Goal: Task Accomplishment & Management: Manage account settings

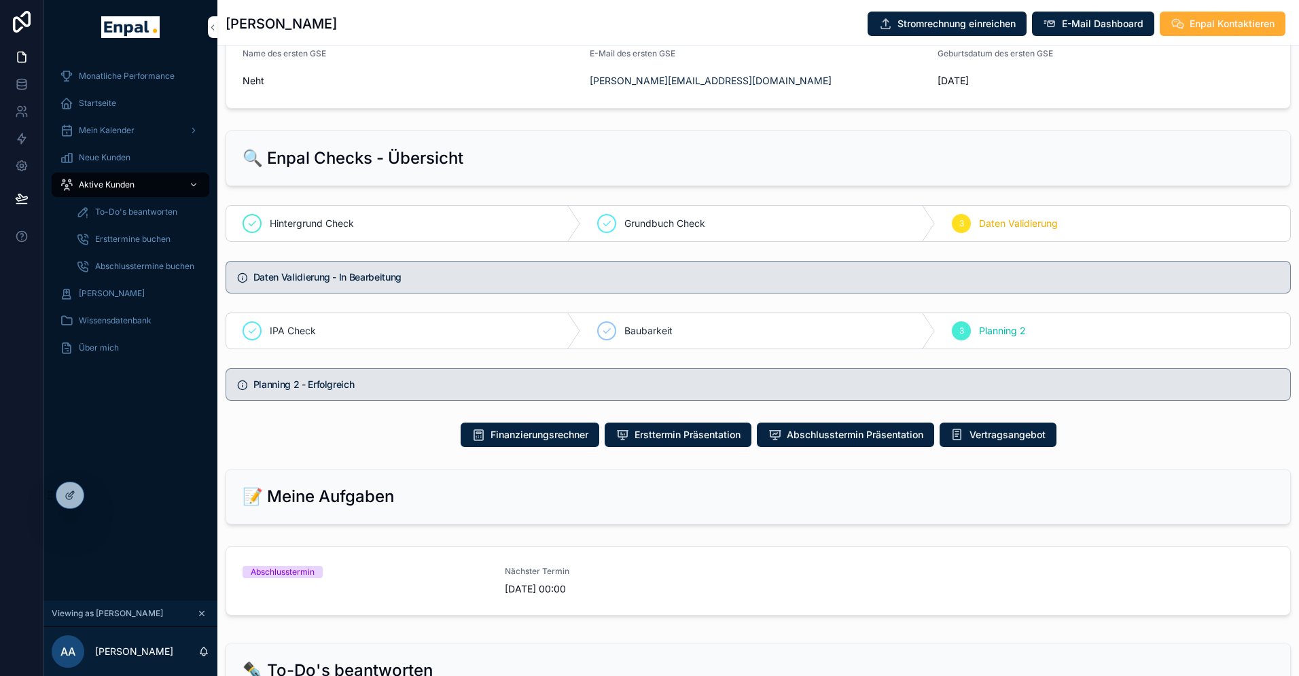
scroll to position [492, 0]
click at [146, 398] on div "Monatliche Performance Startseite Mein Kalender Neue Kunden Aktive Kunden To-Do…" at bounding box center [130, 327] width 174 height 546
click at [121, 210] on span "To-Do's beantworten" at bounding box center [136, 212] width 82 height 11
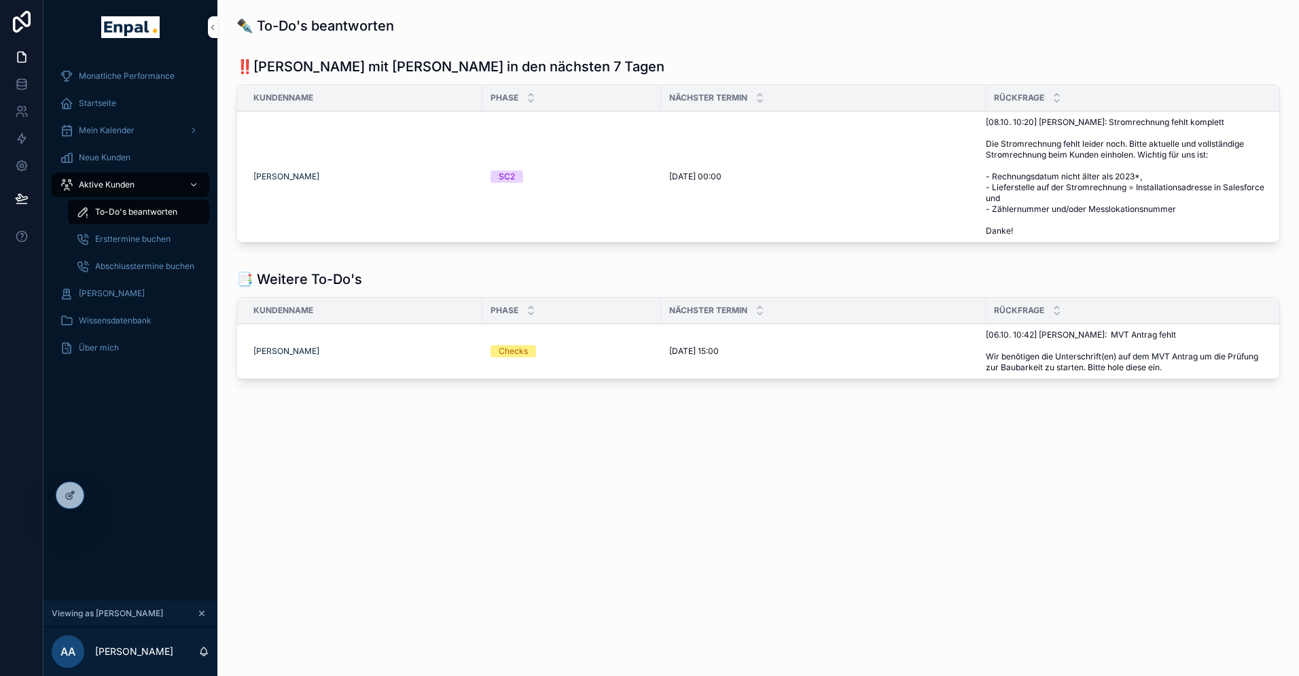
click at [0, 0] on icon at bounding box center [0, 0] width 0 height 0
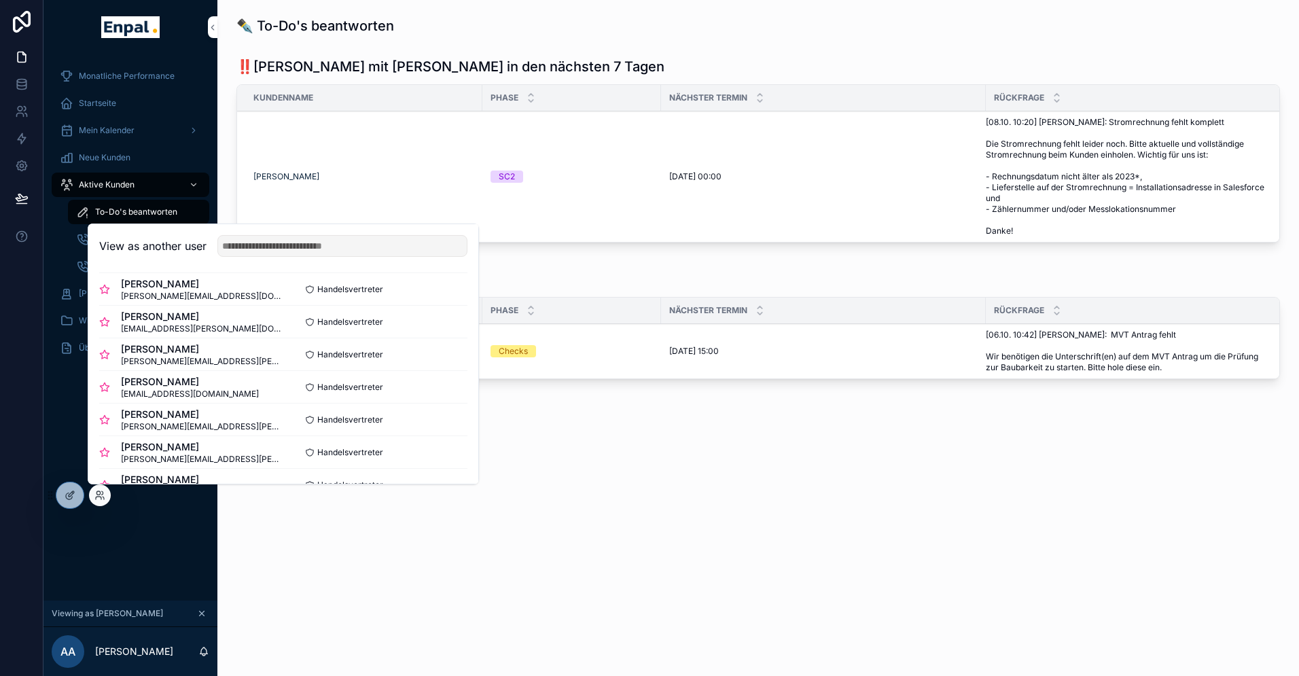
scroll to position [179, 0]
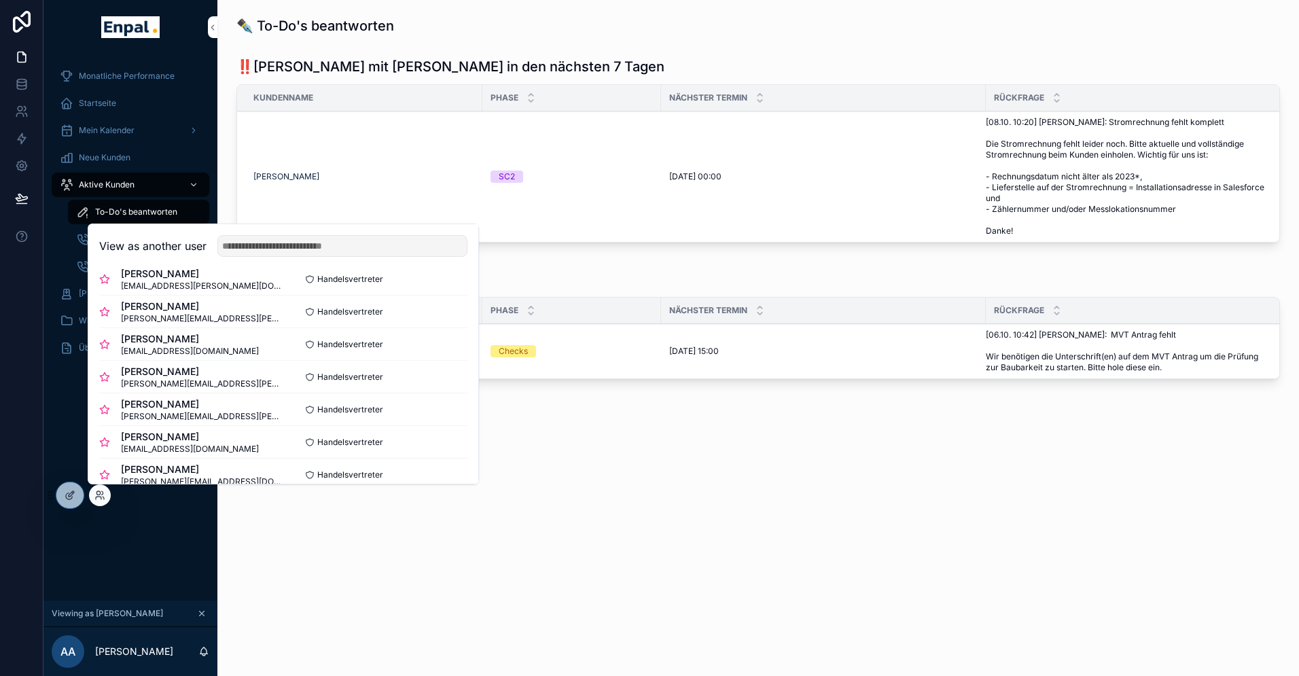
click at [0, 0] on button "Select" at bounding box center [0, 0] width 0 height 0
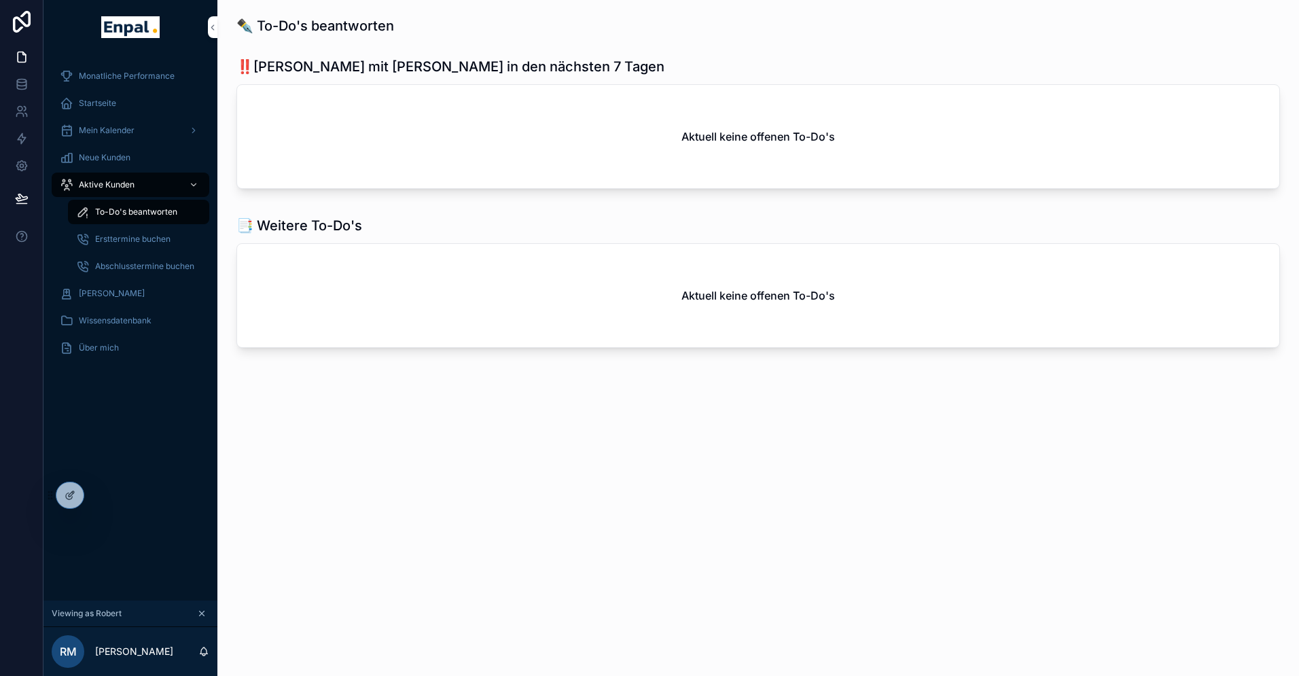
click at [105, 183] on span "Aktive Kunden" at bounding box center [107, 184] width 56 height 11
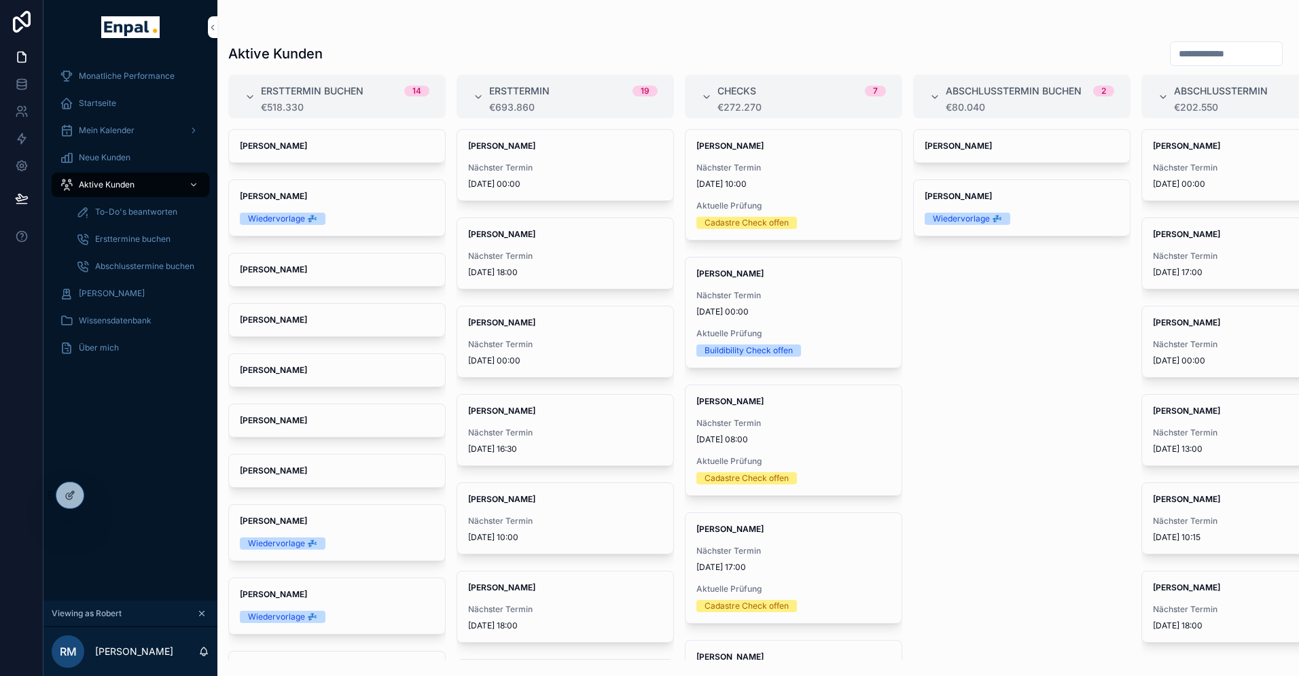
click at [1181, 521] on span "Nächster Termin" at bounding box center [1250, 521] width 194 height 11
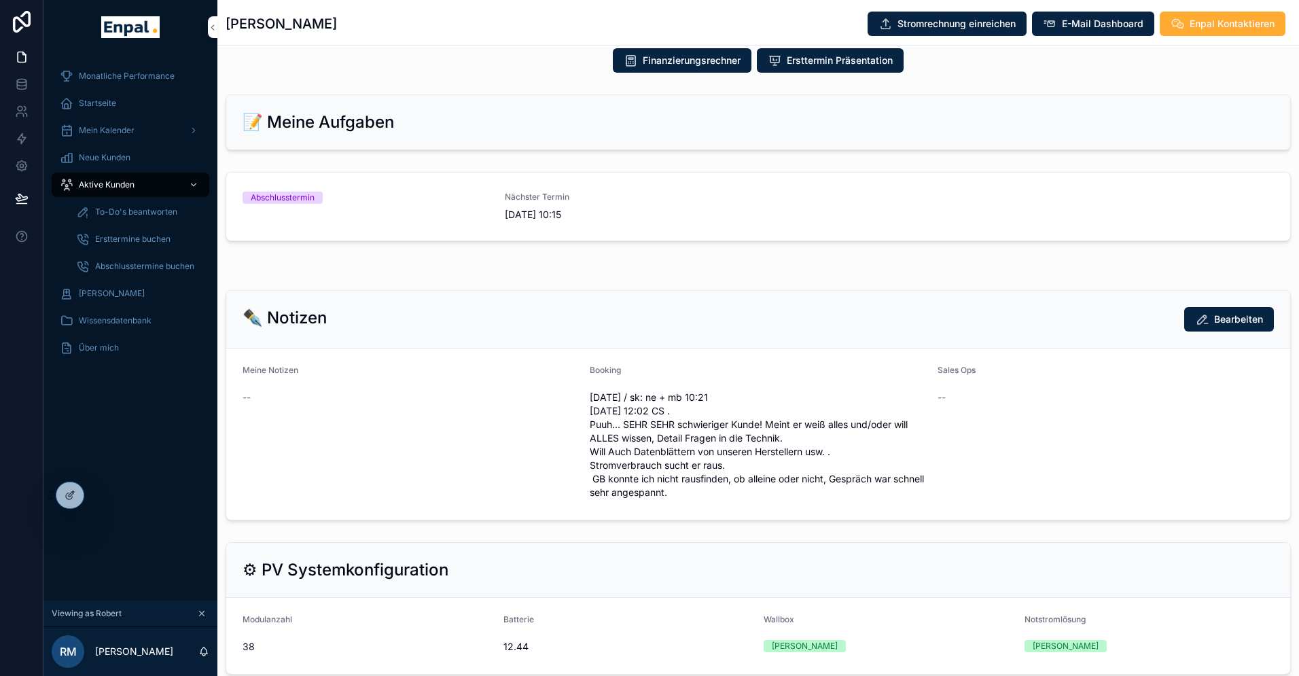
scroll to position [869, 0]
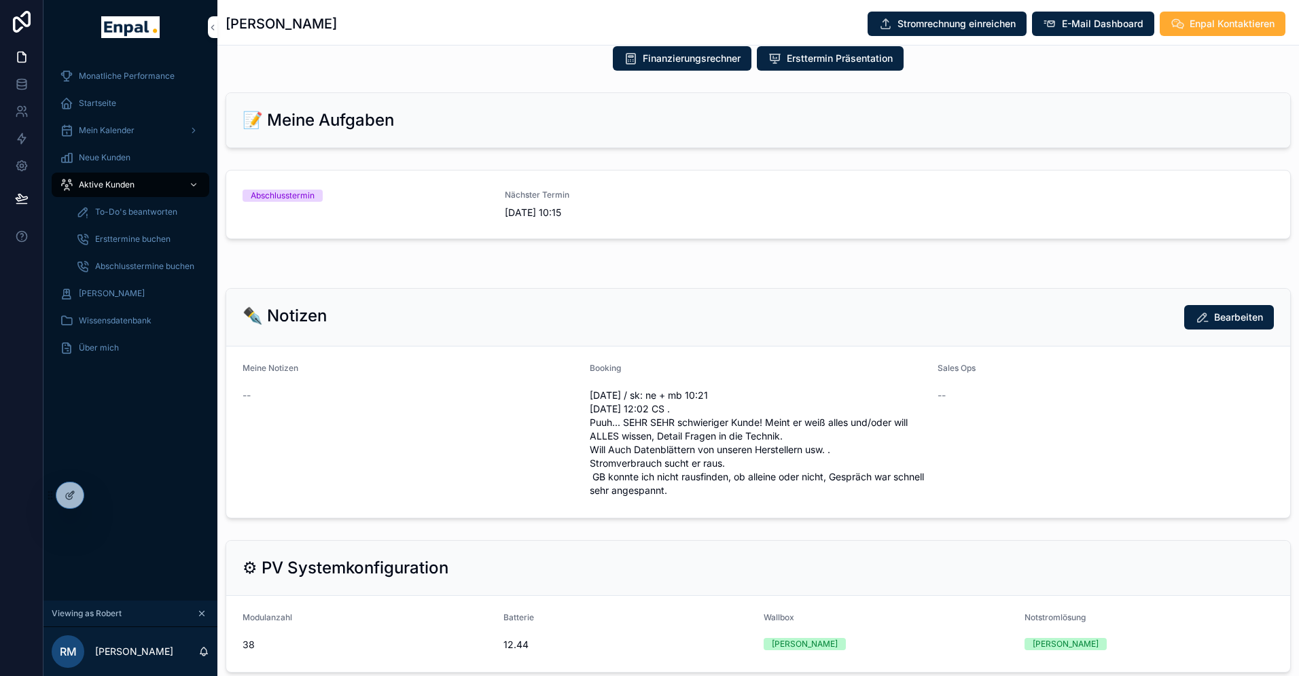
click at [126, 208] on span "To-Do's beantworten" at bounding box center [136, 212] width 82 height 11
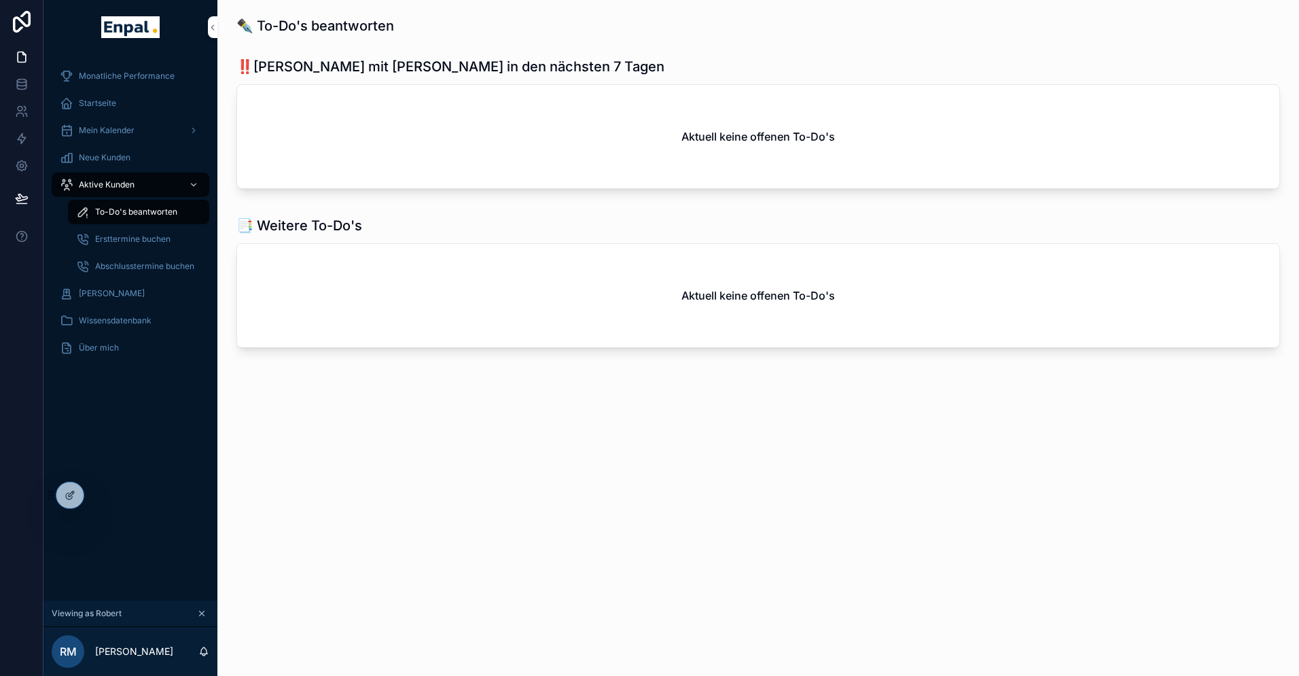
click at [107, 183] on span "Aktive Kunden" at bounding box center [107, 184] width 56 height 11
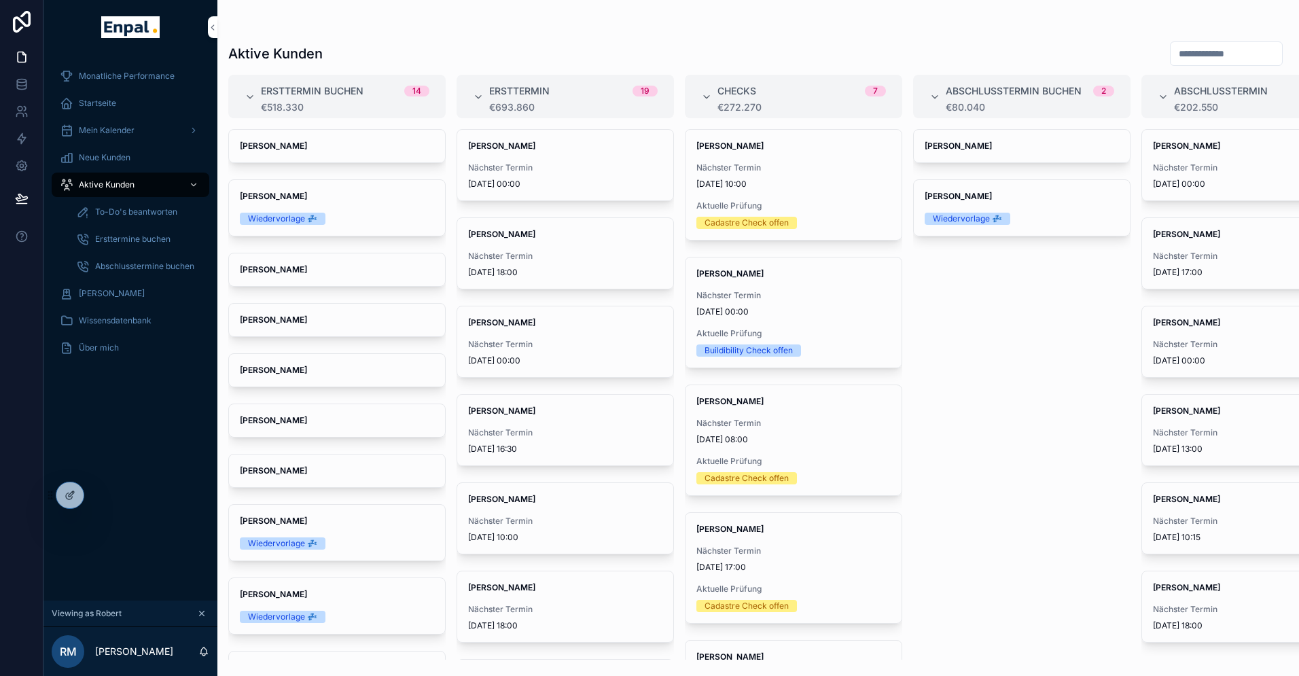
click at [1191, 526] on div "Nächster Termin 10.10.2025 10:15" at bounding box center [1250, 529] width 194 height 27
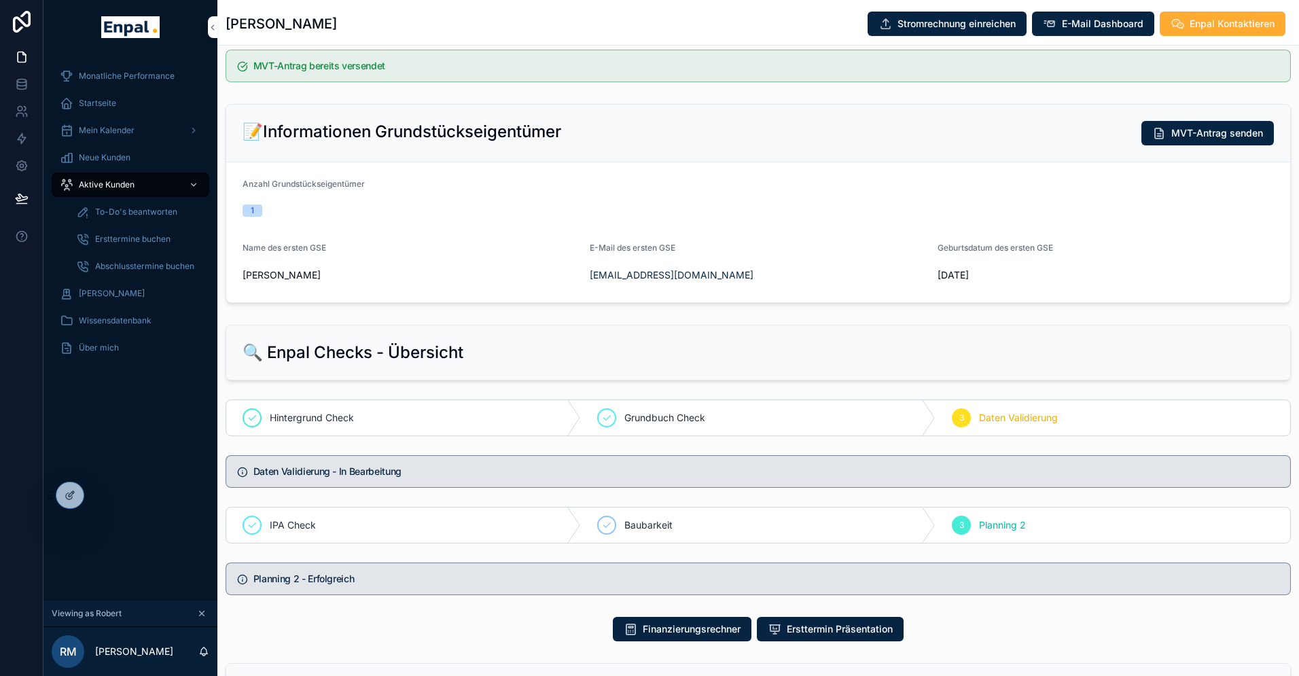
scroll to position [300, 0]
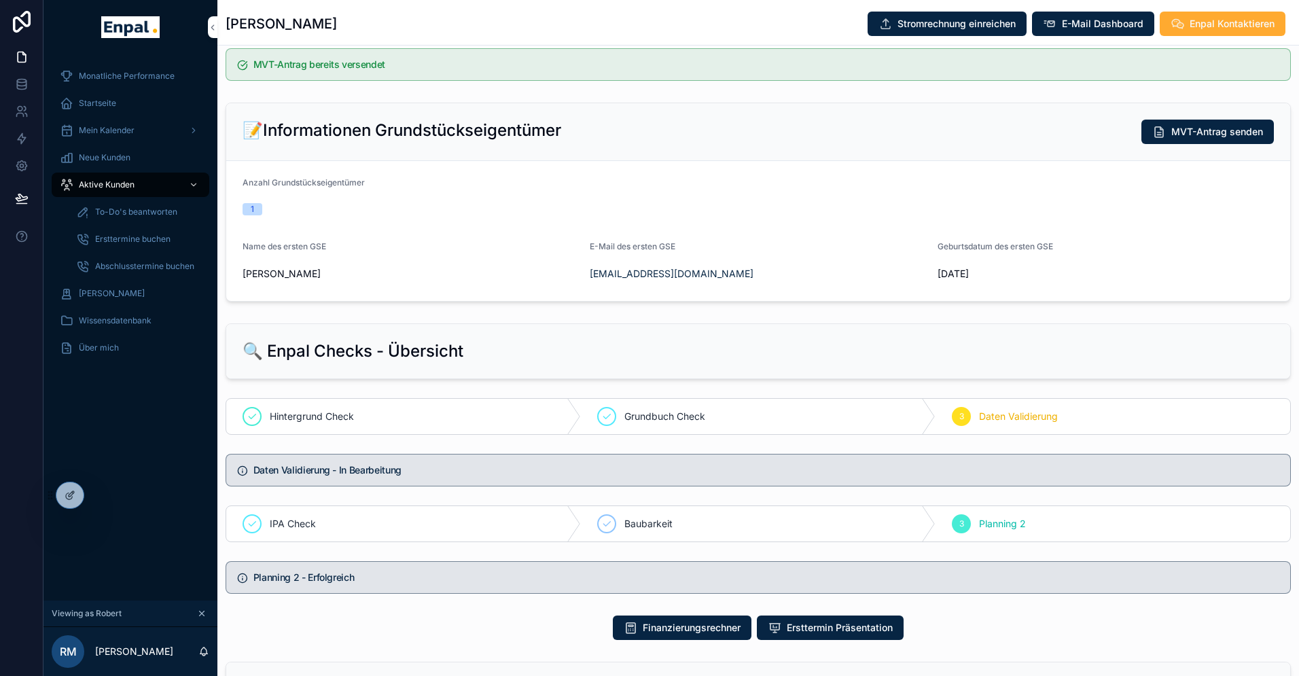
click at [111, 210] on span "To-Do's beantworten" at bounding box center [136, 212] width 82 height 11
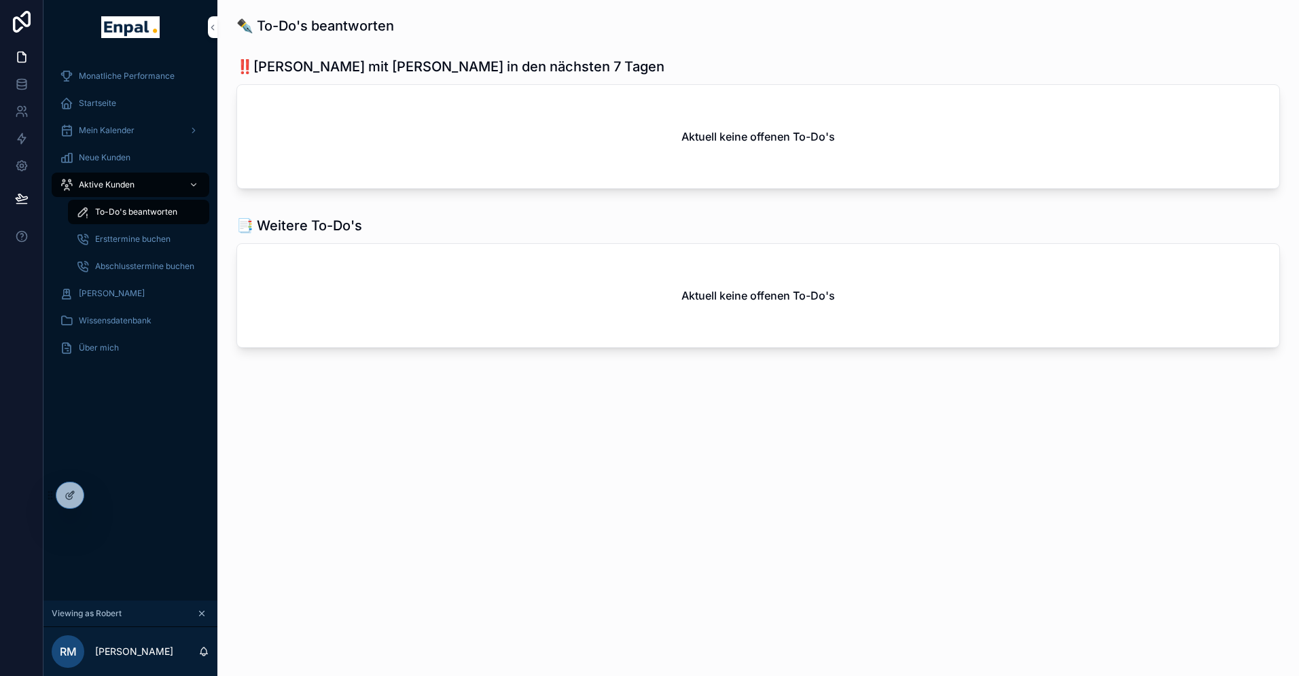
click at [0, 0] on icon at bounding box center [0, 0] width 0 height 0
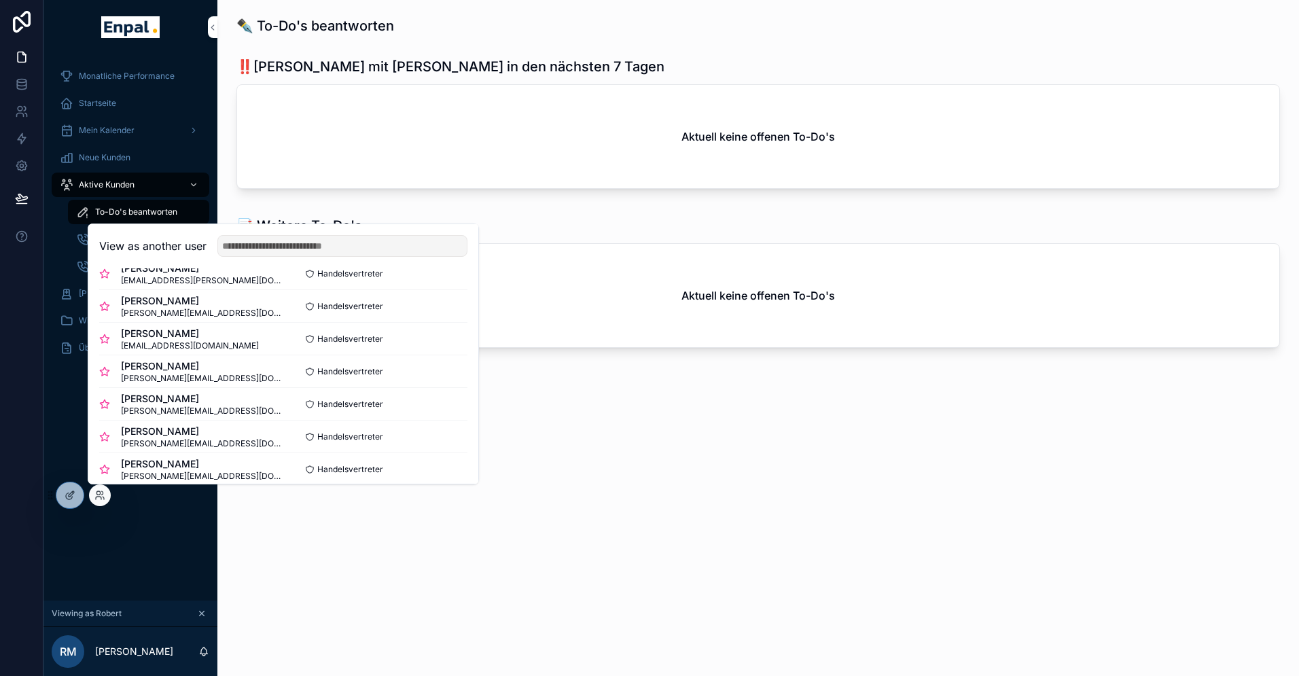
scroll to position [205, 0]
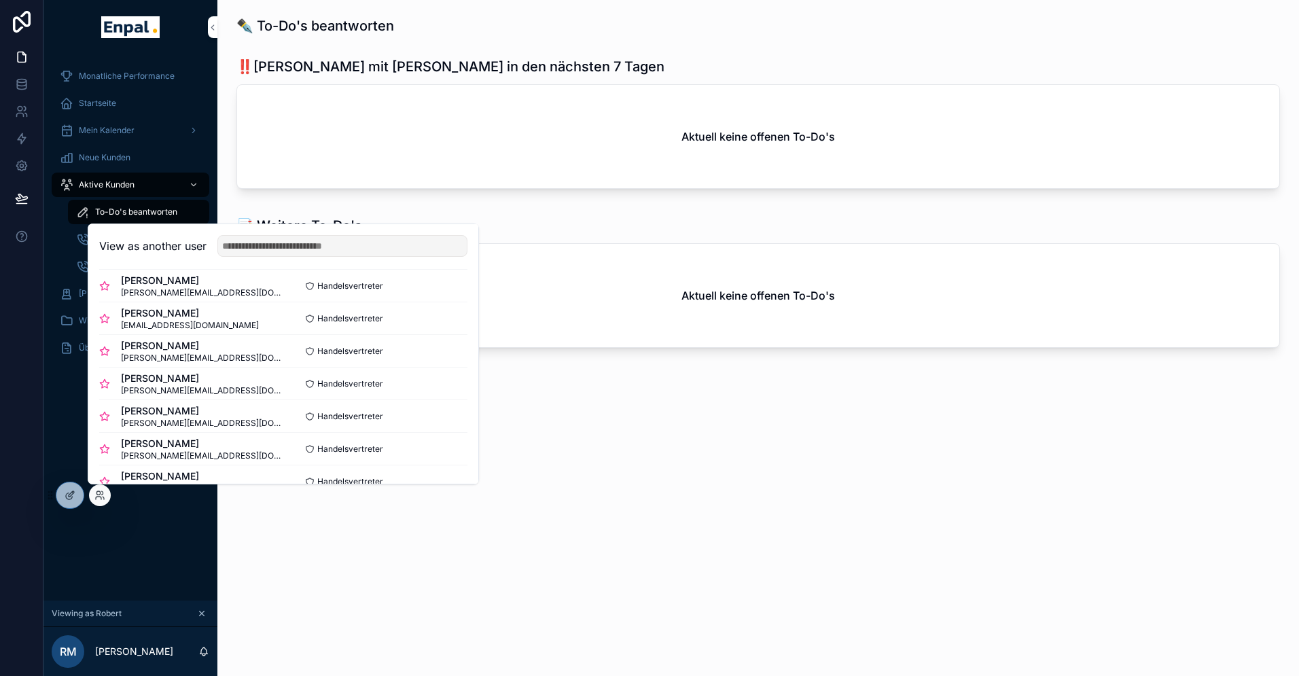
click at [0, 0] on button "Select" at bounding box center [0, 0] width 0 height 0
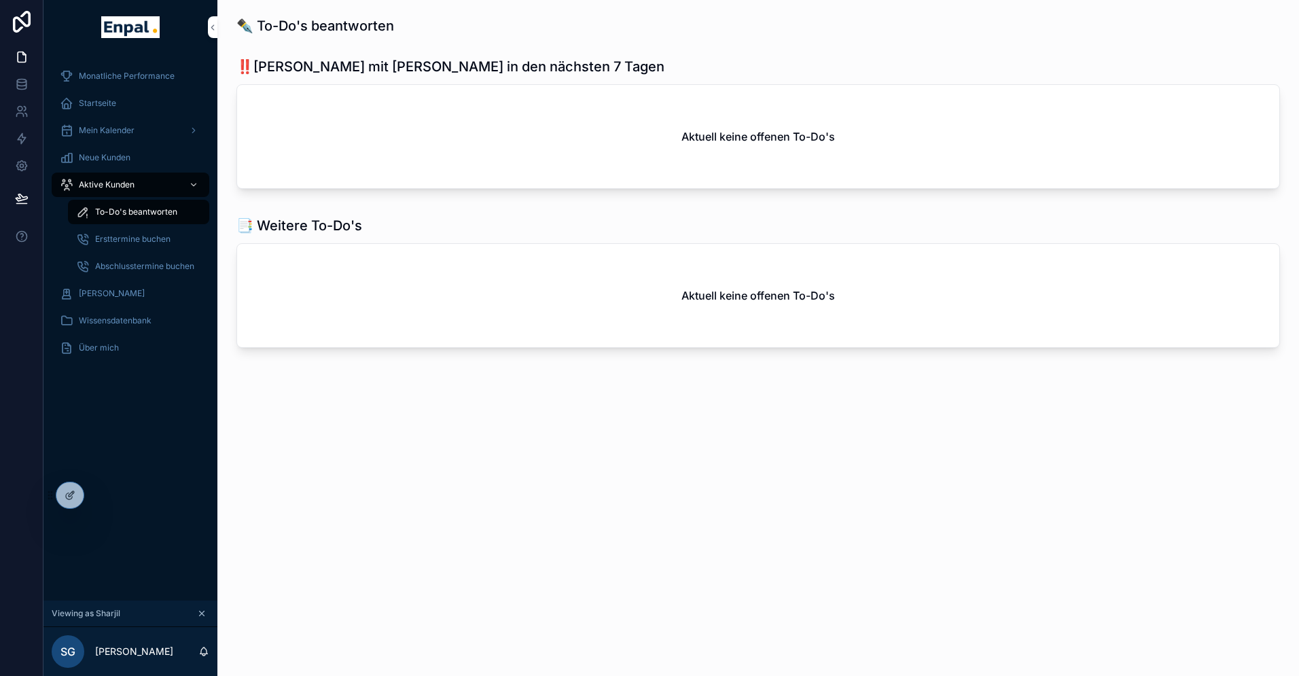
click at [118, 183] on span "Aktive Kunden" at bounding box center [107, 184] width 56 height 11
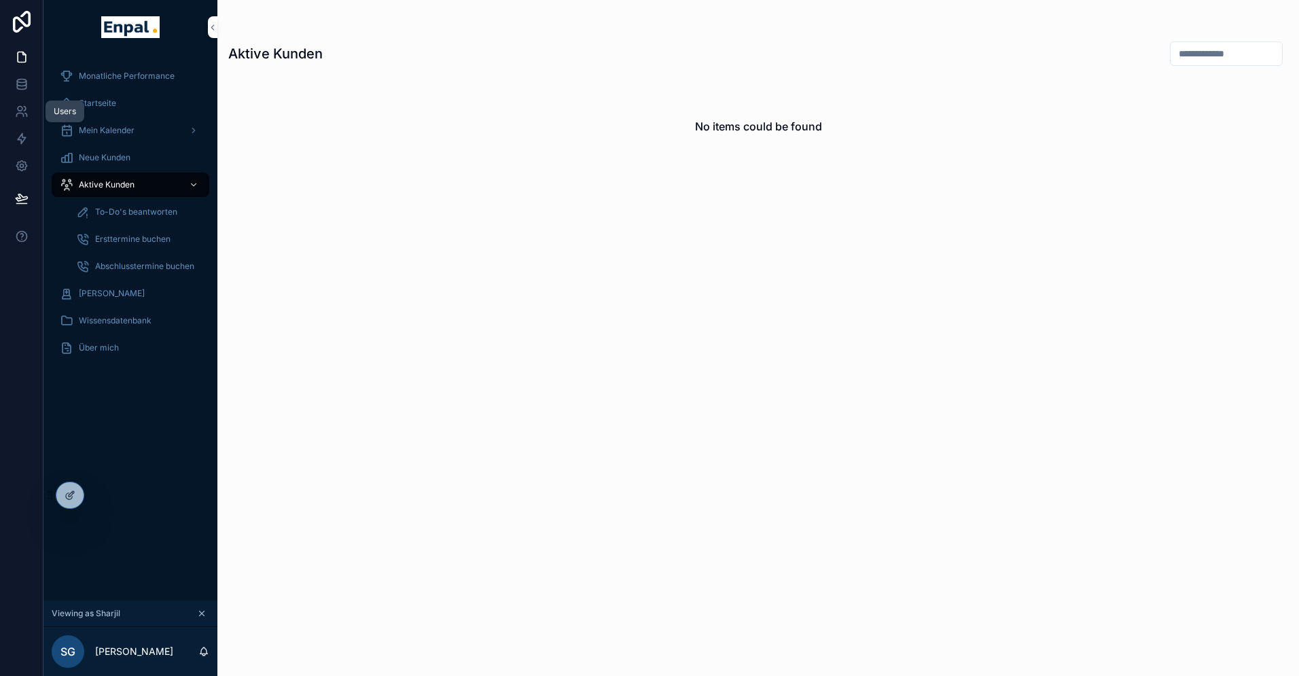
click at [27, 114] on icon at bounding box center [22, 112] width 14 height 14
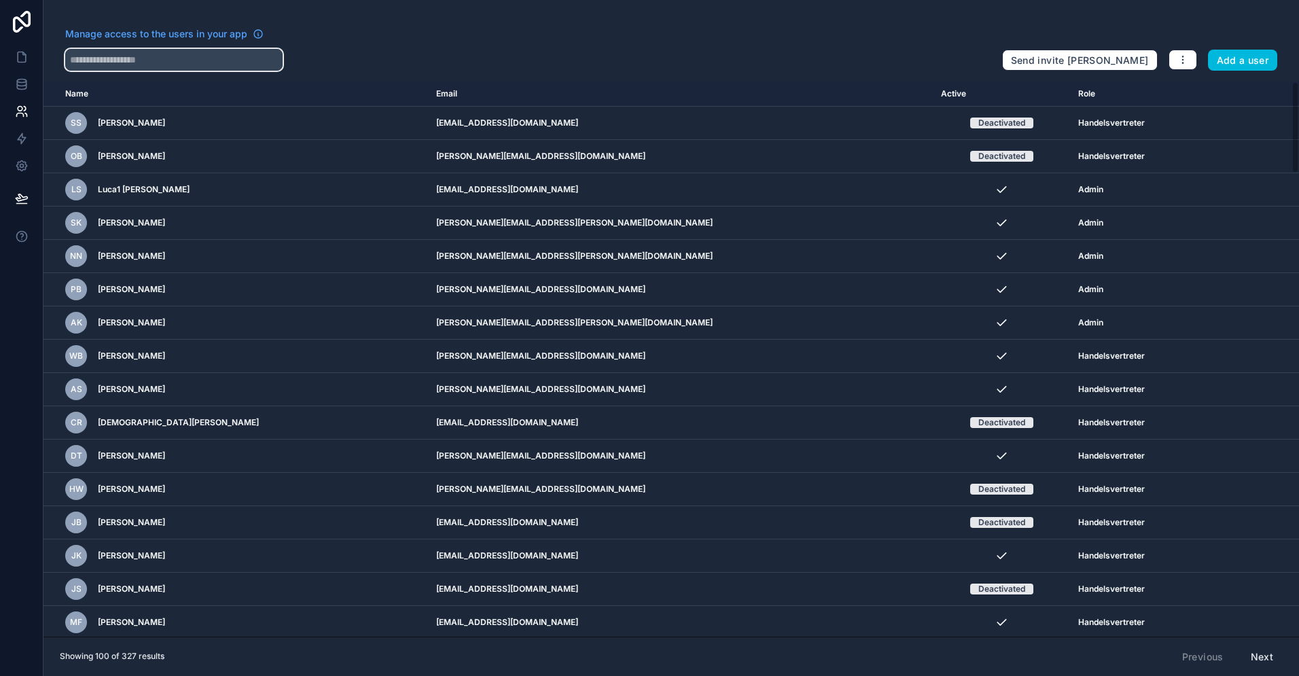
click at [219, 54] on input "text" at bounding box center [173, 60] width 217 height 22
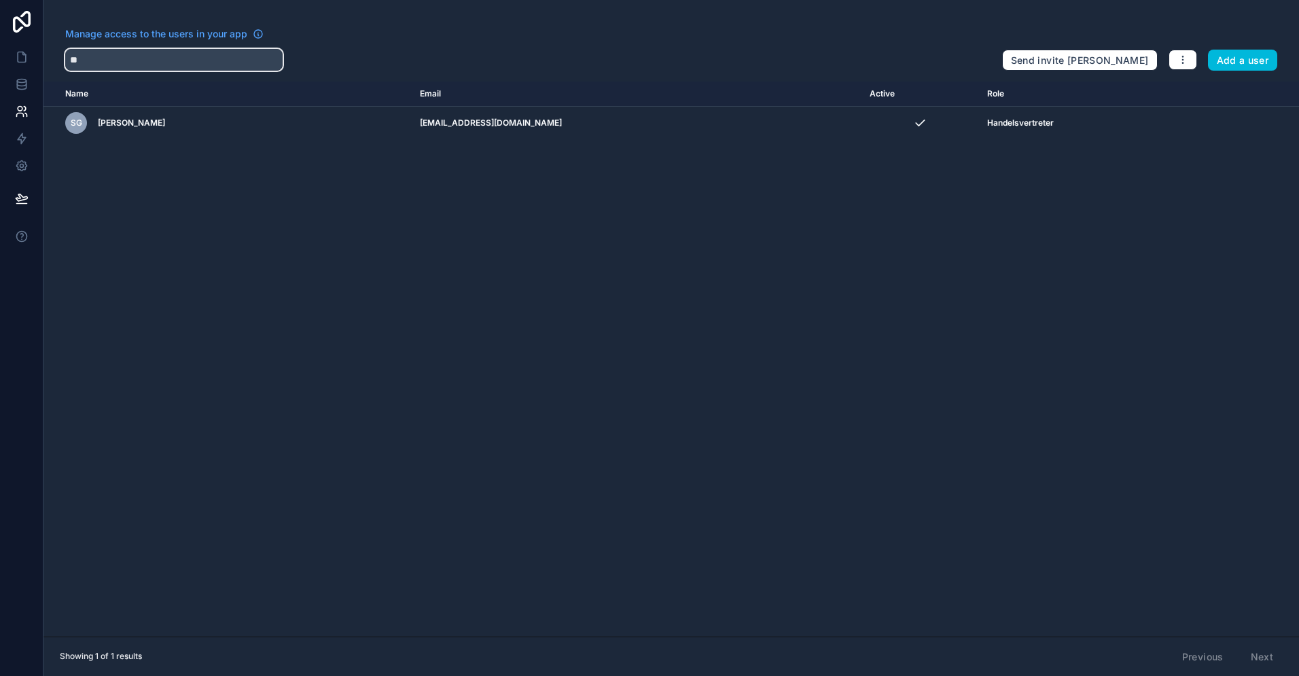
type input "*"
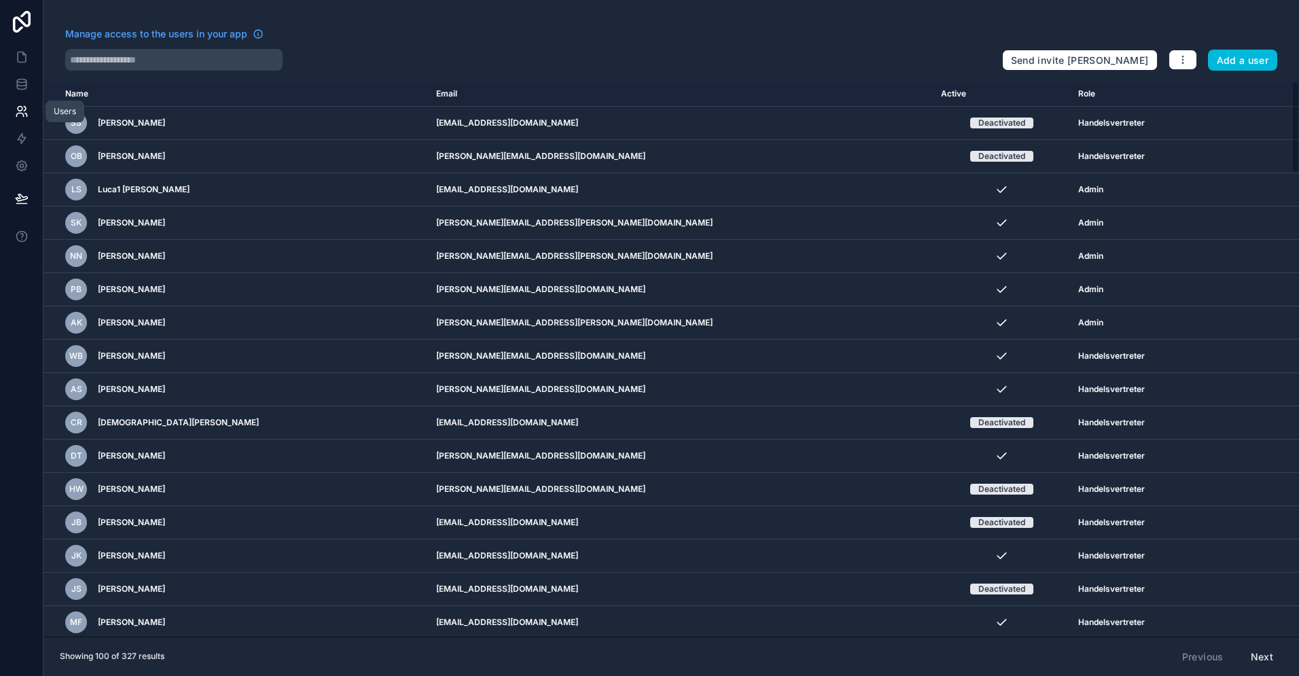
click at [16, 110] on icon at bounding box center [22, 112] width 14 height 14
click at [27, 63] on icon at bounding box center [22, 57] width 14 height 14
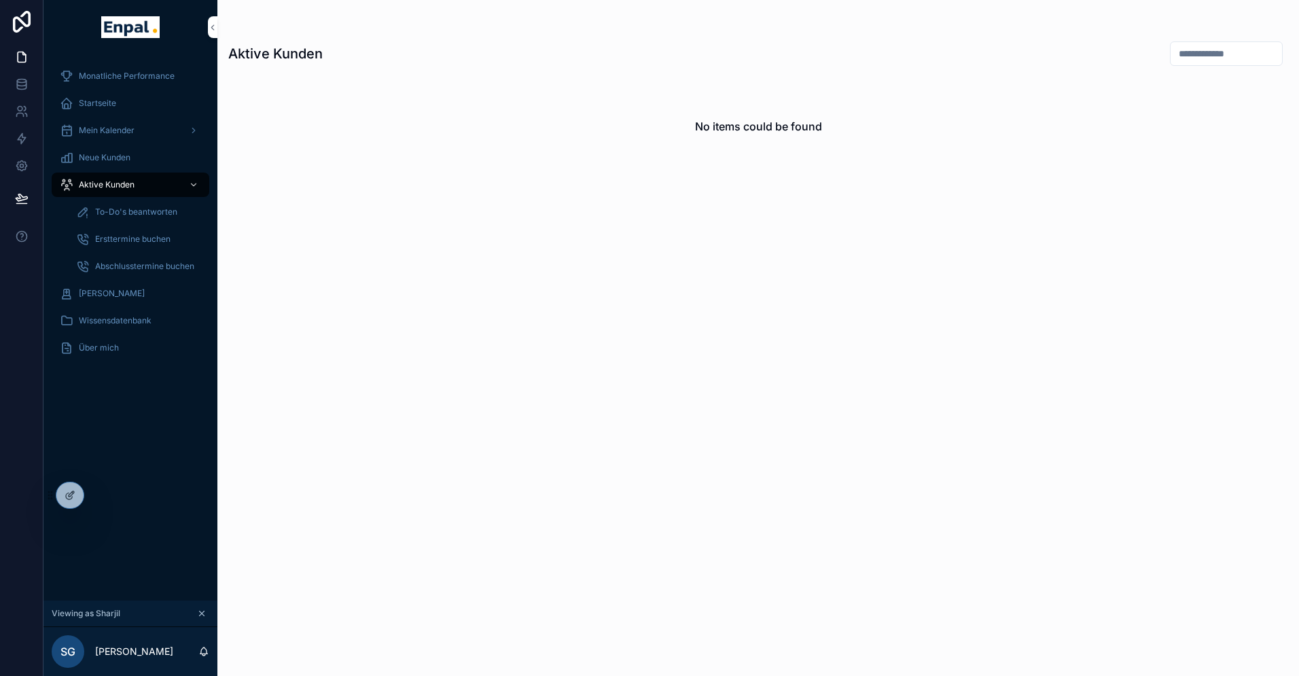
click at [0, 0] on icon at bounding box center [0, 0] width 0 height 0
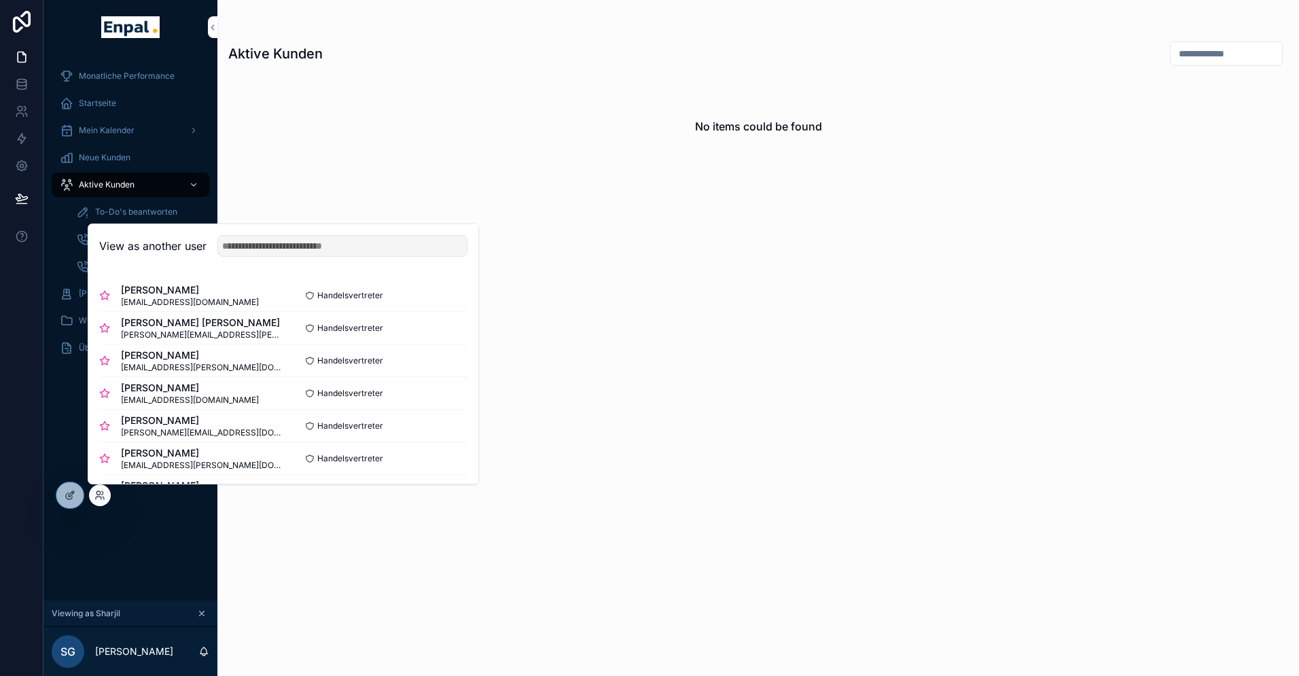
scroll to position [128, 0]
click at [0, 0] on button "Select" at bounding box center [0, 0] width 0 height 0
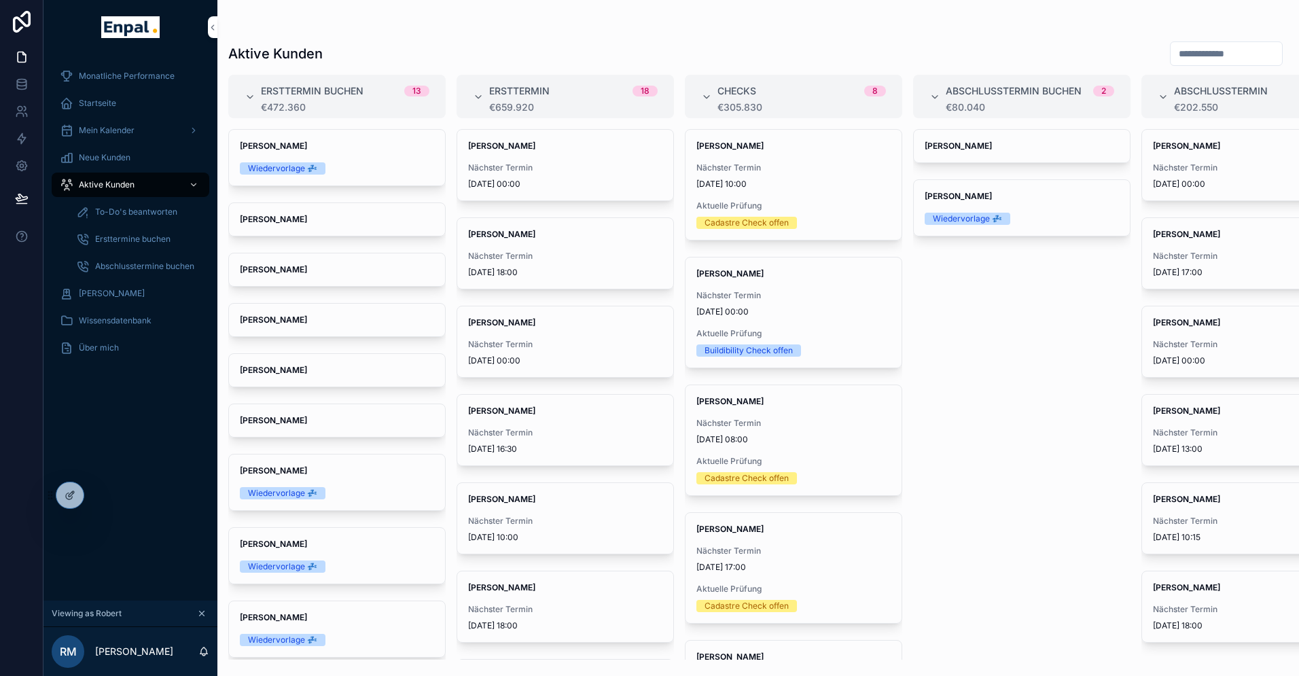
click at [111, 183] on span "Aktive Kunden" at bounding box center [107, 184] width 56 height 11
click at [115, 215] on span "To-Do's beantworten" at bounding box center [136, 212] width 82 height 11
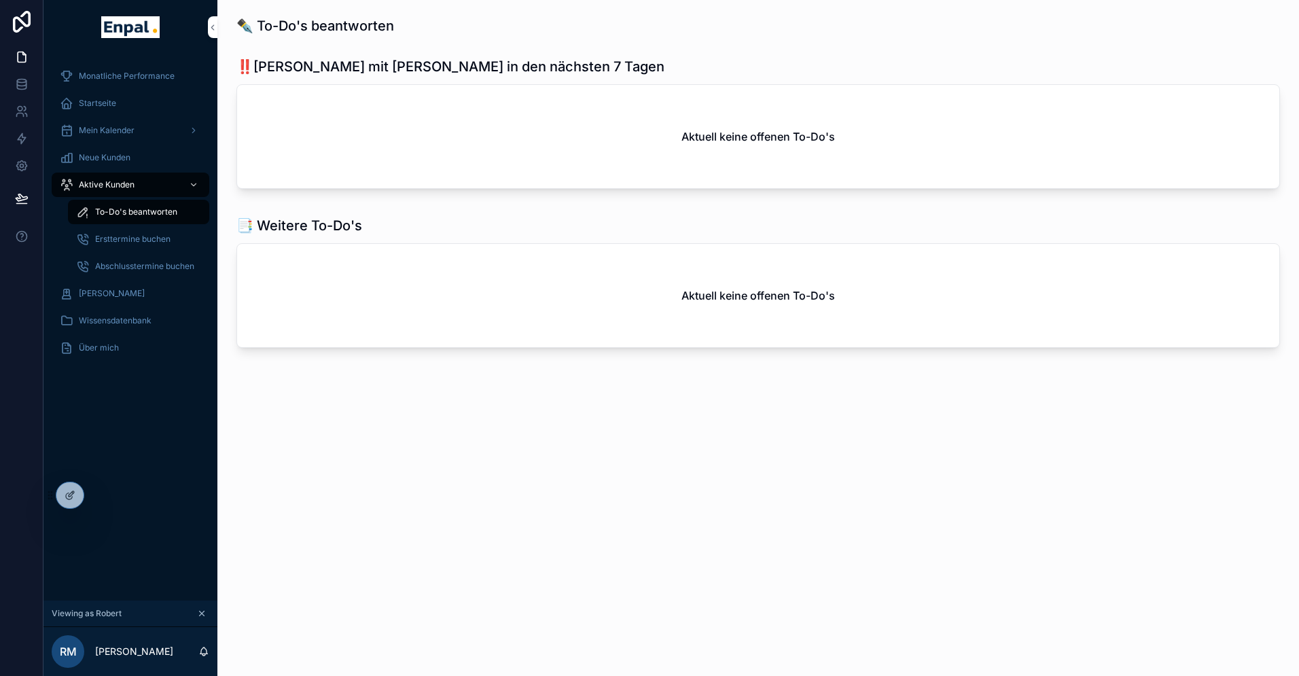
click at [0, 0] on icon at bounding box center [0, 0] width 0 height 0
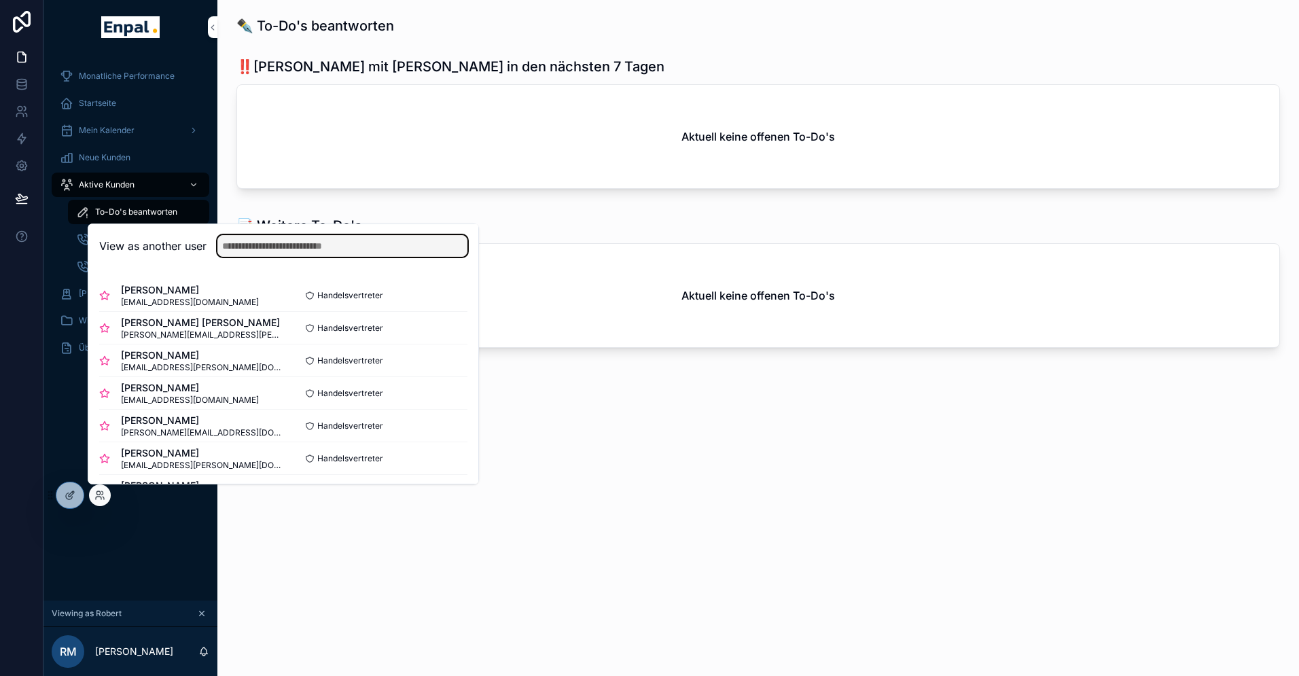
click at [291, 243] on input "text" at bounding box center [342, 246] width 250 height 22
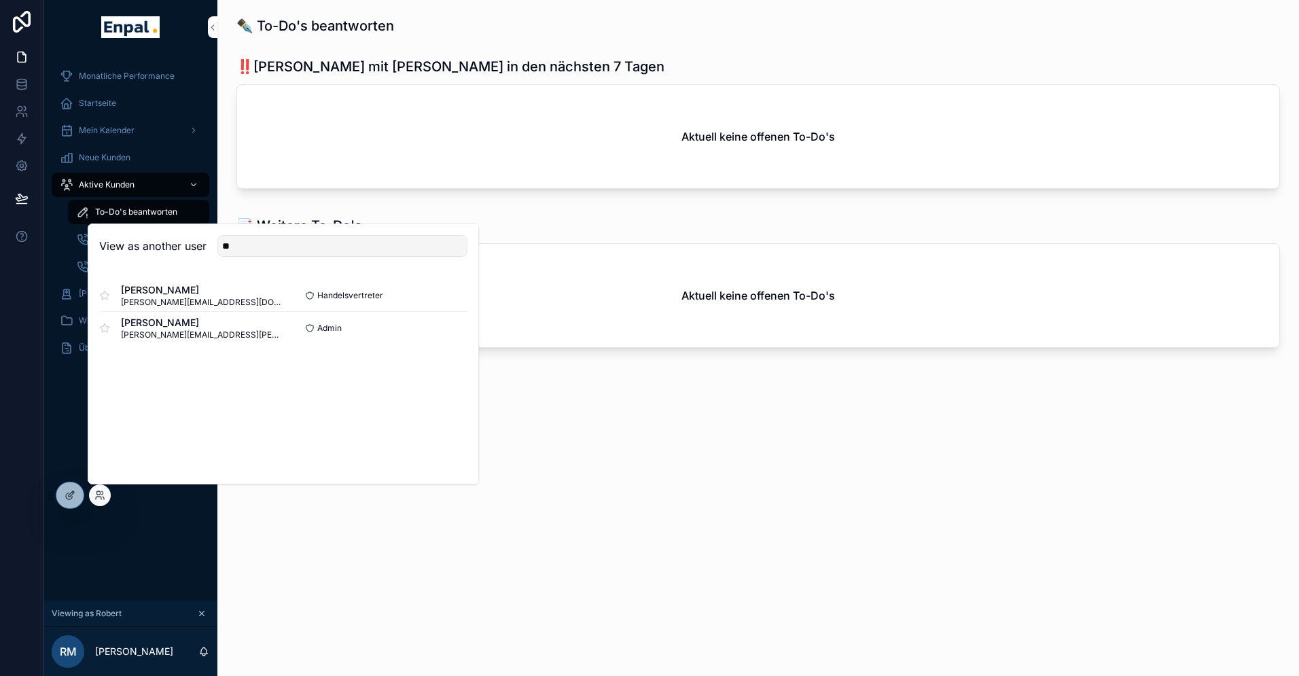
click at [175, 359] on div "View as another user ** Josh Stodel josh.stodel@web.de Handelsvertreter Select …" at bounding box center [283, 353] width 391 height 261
click at [277, 251] on input "**" at bounding box center [342, 246] width 250 height 22
type input "*"
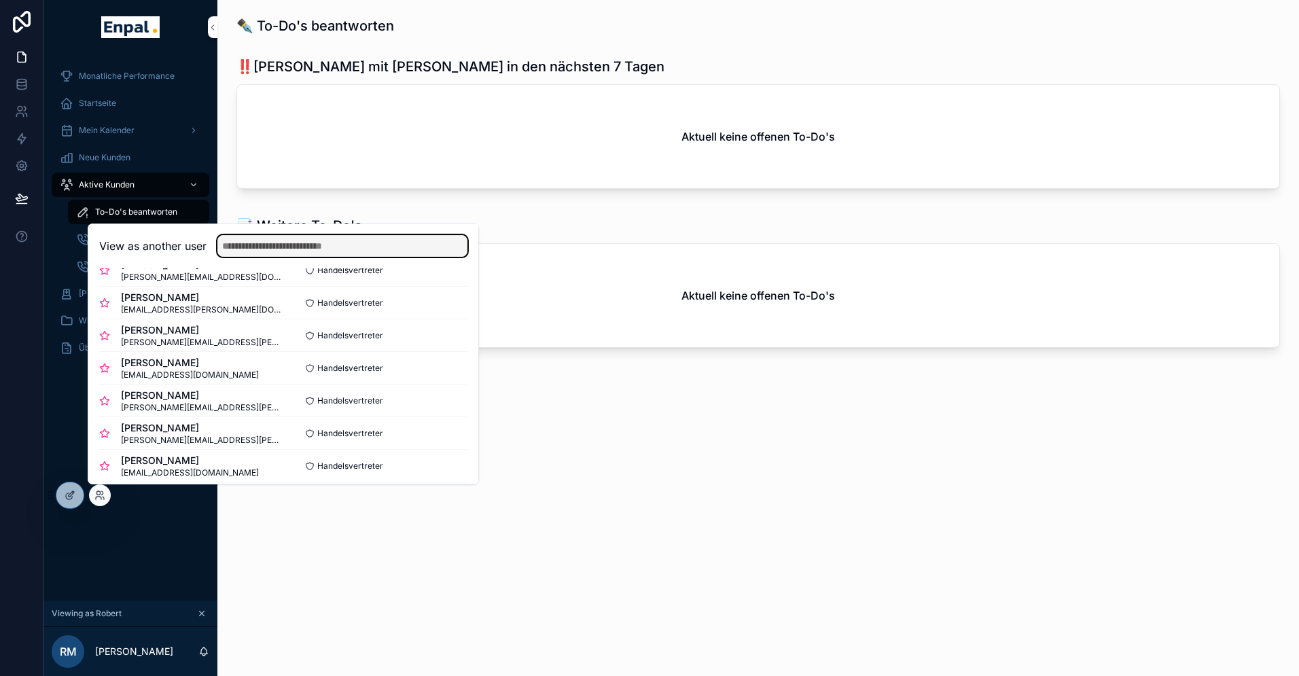
scroll to position [188, 0]
click at [0, 0] on button "Select" at bounding box center [0, 0] width 0 height 0
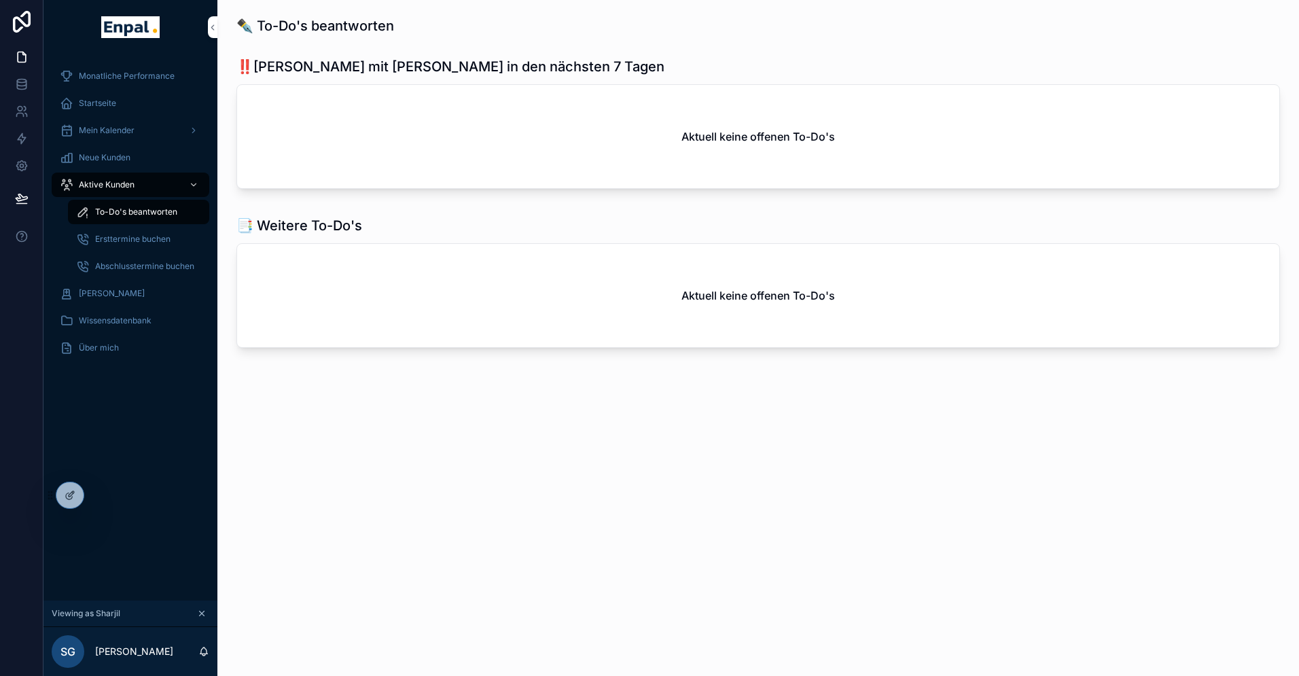
click at [114, 187] on span "Aktive Kunden" at bounding box center [107, 184] width 56 height 11
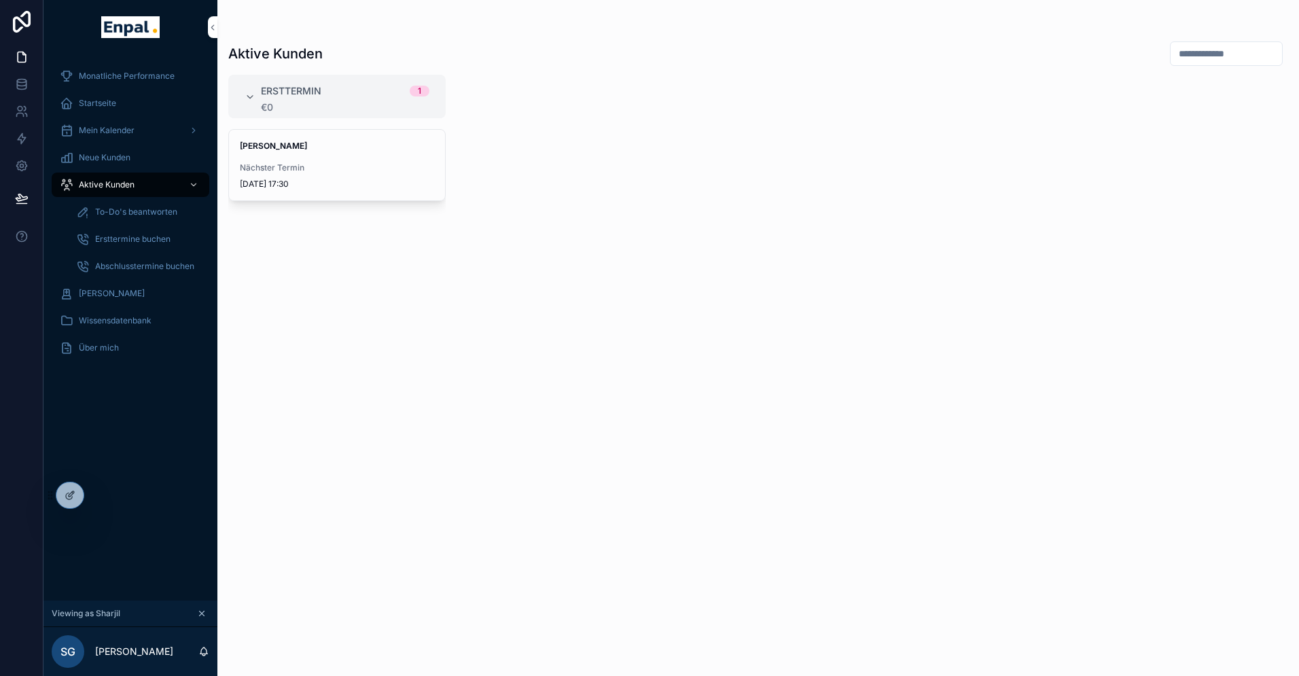
click at [315, 171] on span "Nächster Termin" at bounding box center [337, 167] width 194 height 11
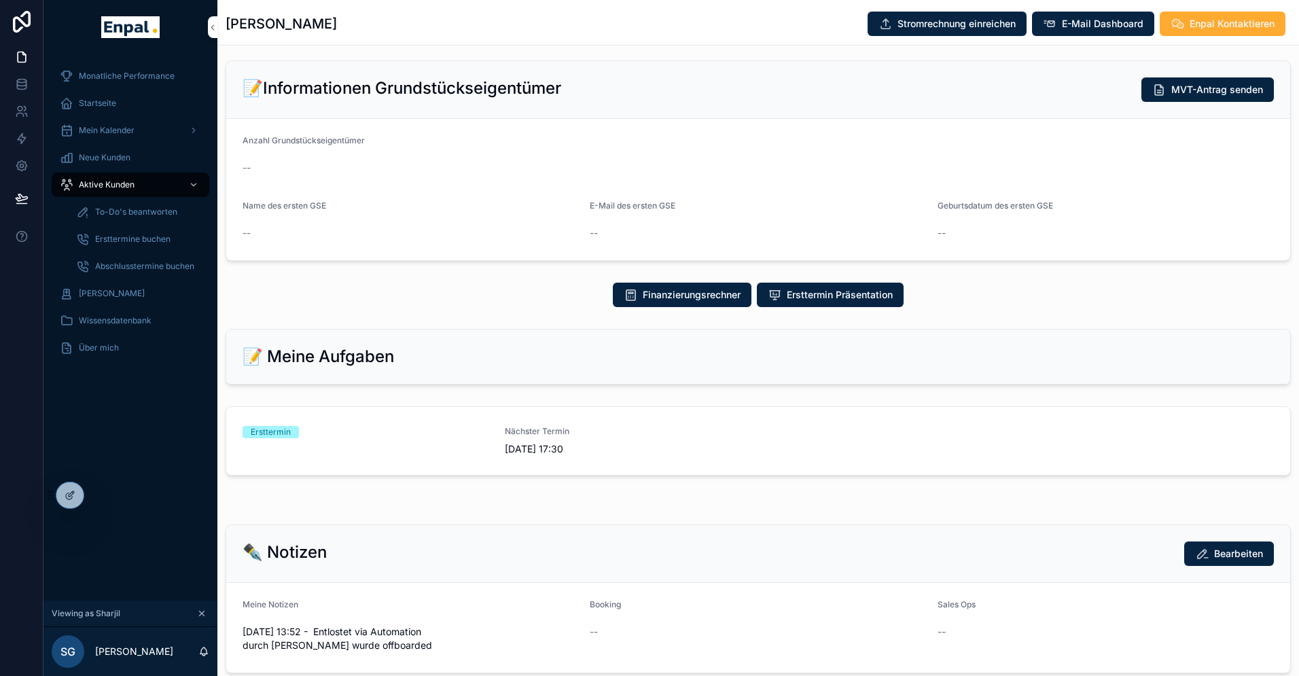
scroll to position [344, 0]
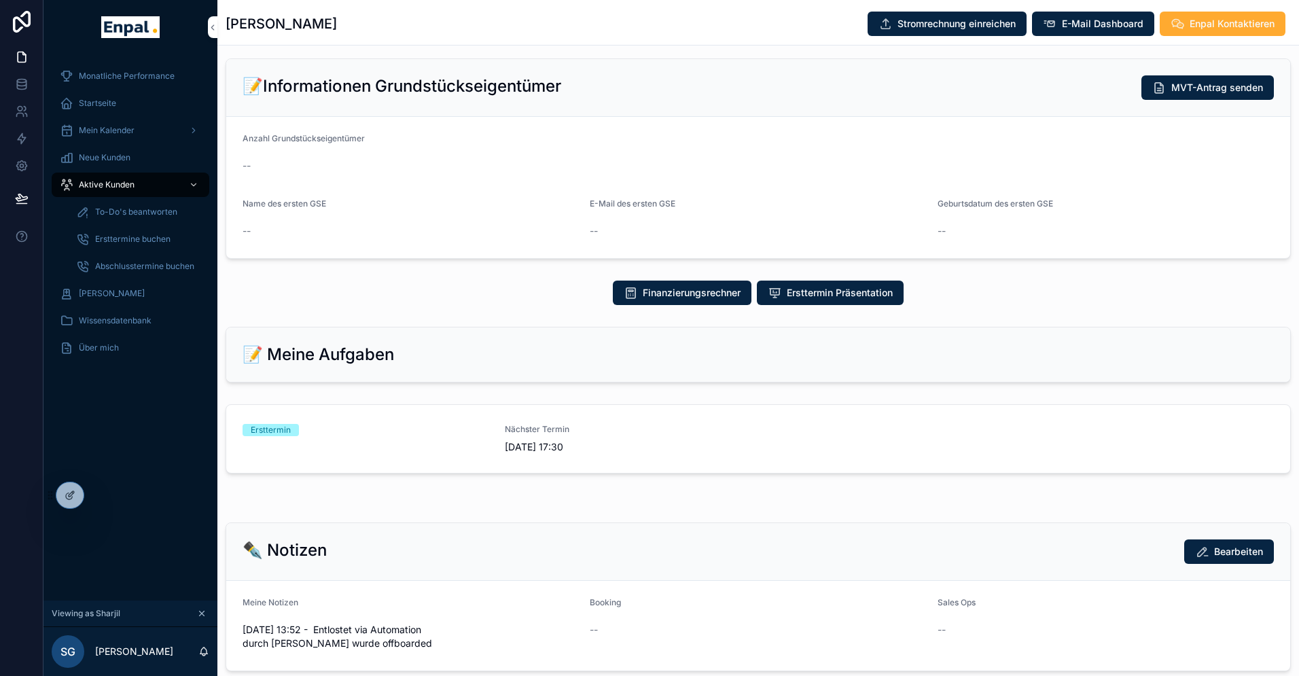
click at [531, 448] on div "Nächster Termin 8.10.2025 17:30" at bounding box center [628, 439] width 246 height 30
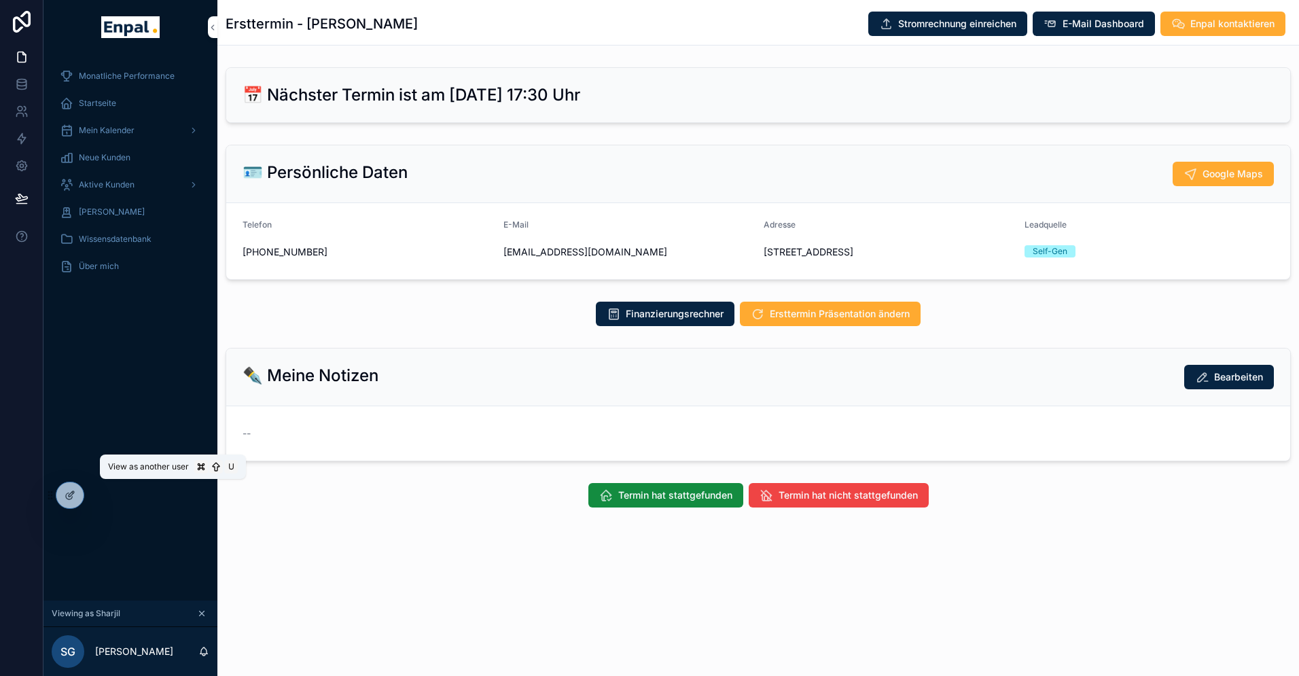
click at [0, 0] on icon at bounding box center [0, 0] width 0 height 0
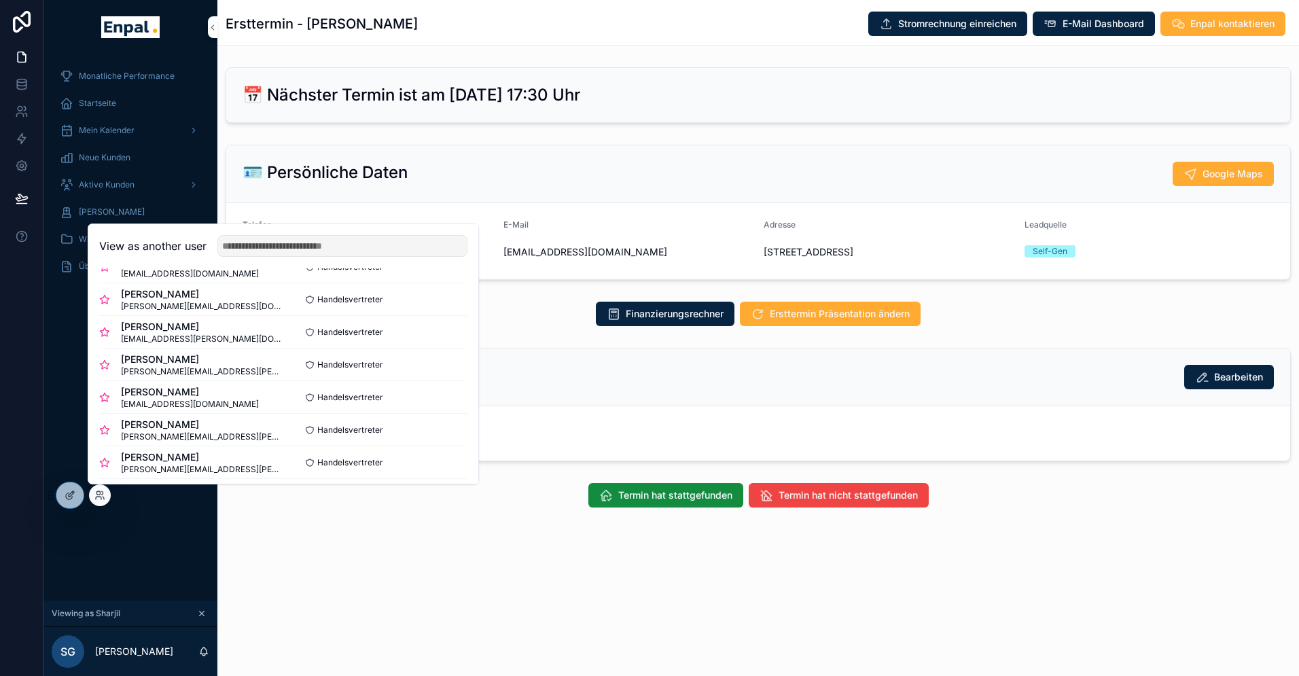
scroll to position [168, 0]
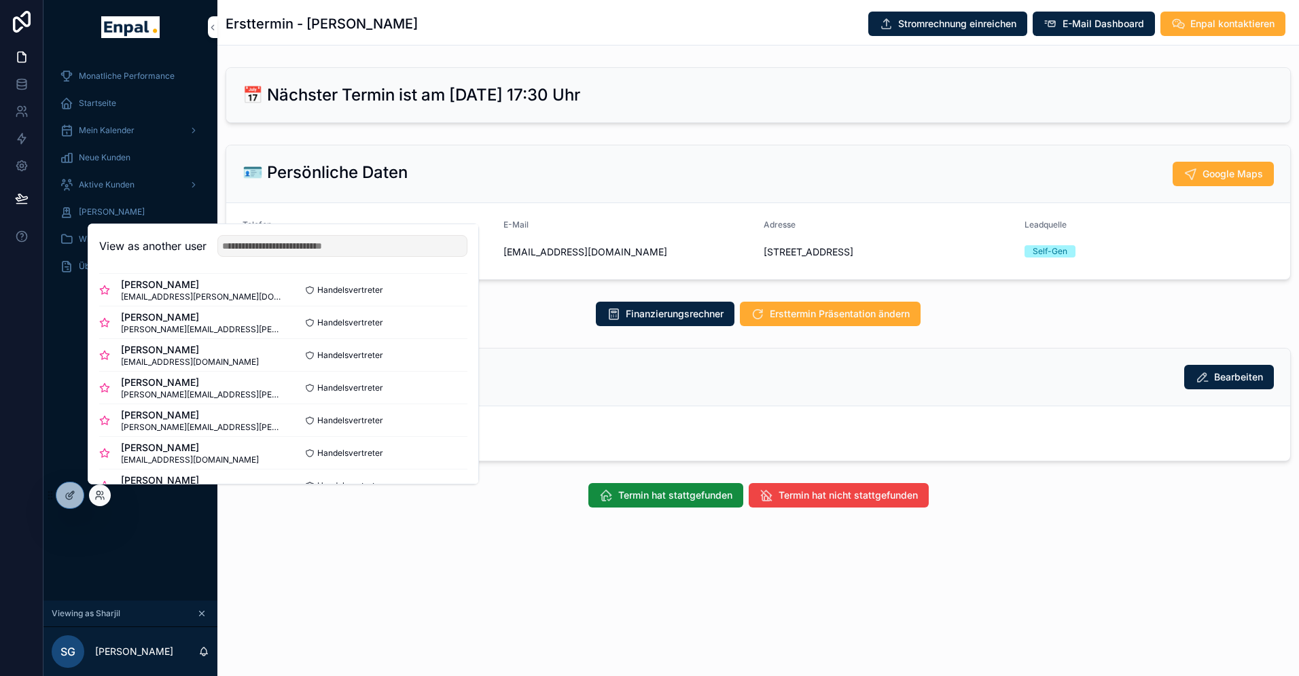
click at [0, 0] on button "Select" at bounding box center [0, 0] width 0 height 0
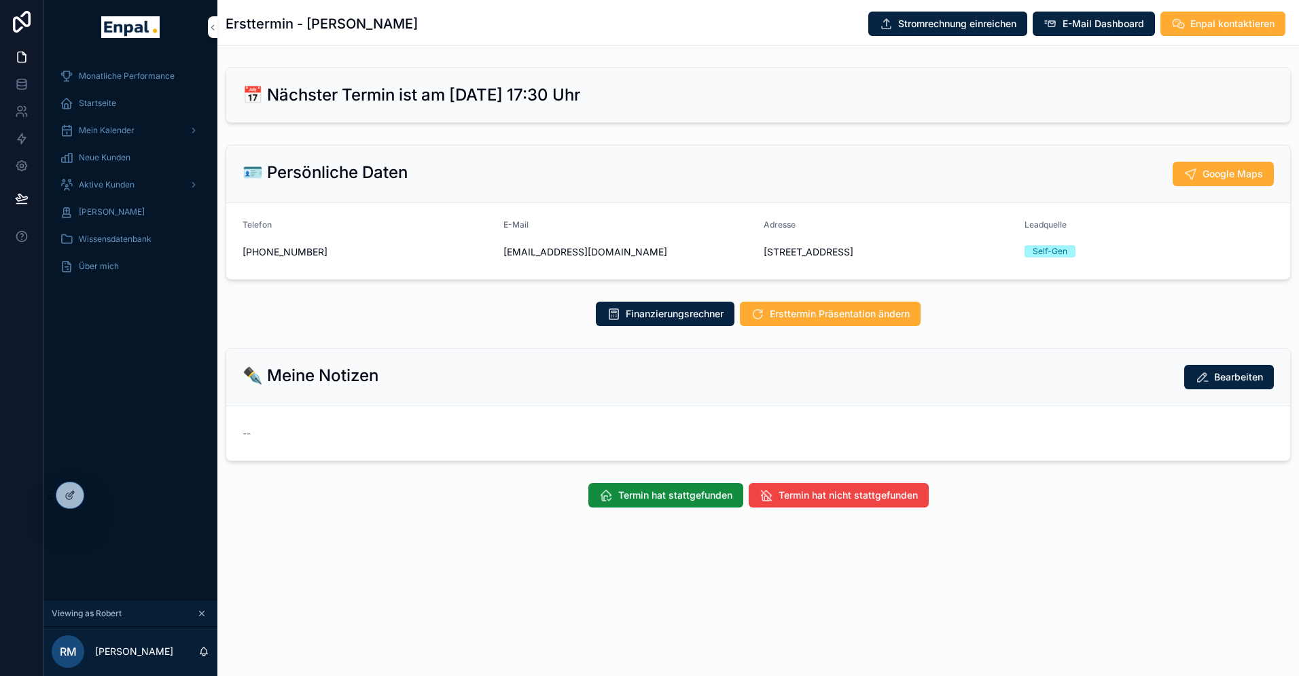
click at [109, 181] on span "Aktive Kunden" at bounding box center [107, 184] width 56 height 11
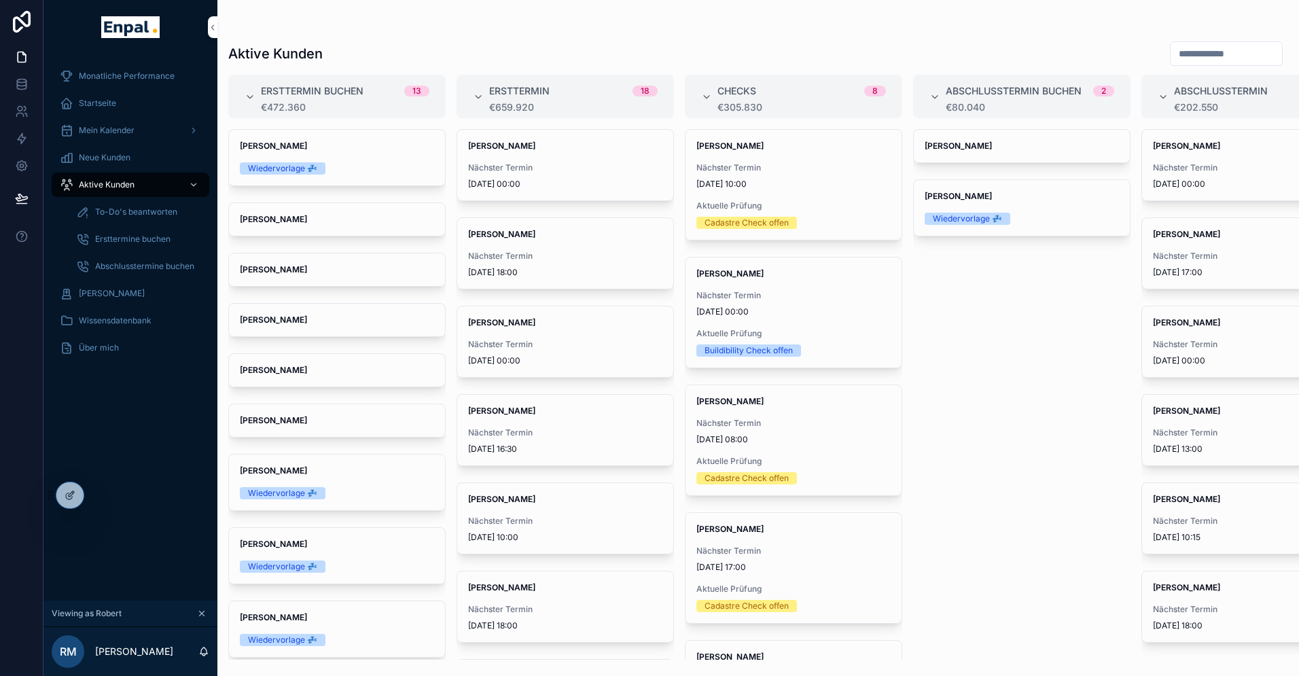
click at [1191, 518] on span "Nächster Termin" at bounding box center [1250, 521] width 194 height 11
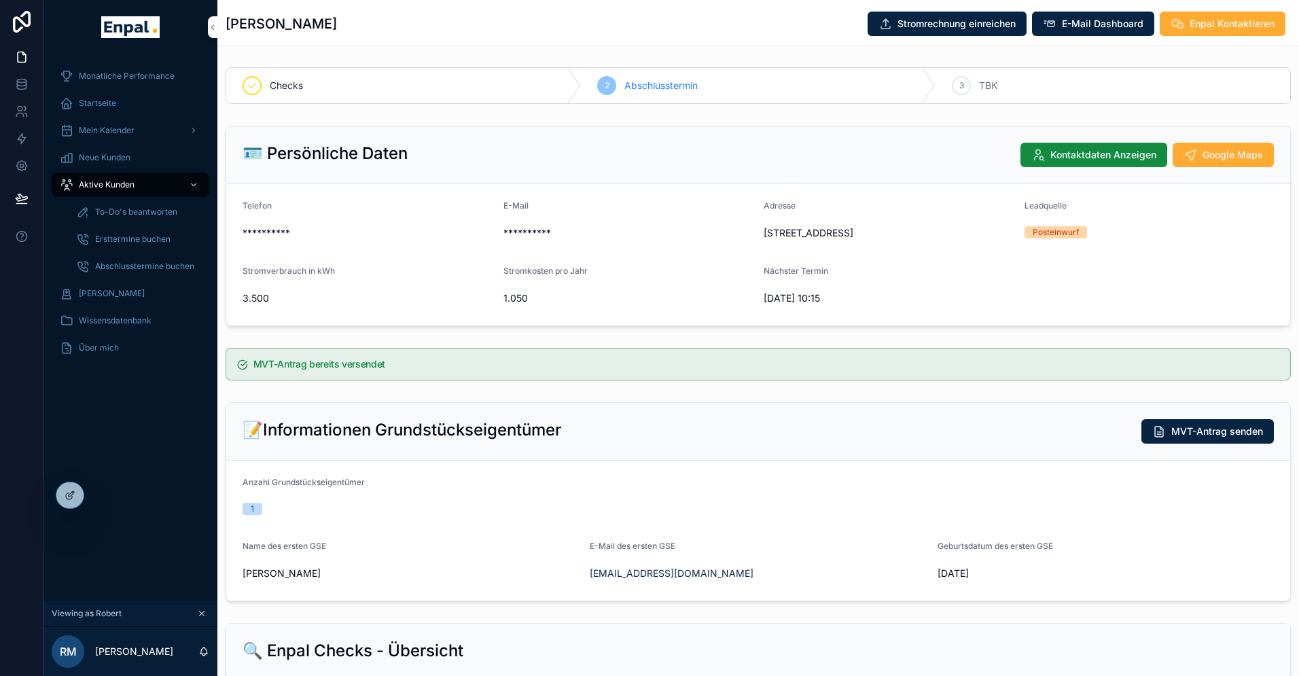
click at [1195, 22] on span "Enpal Kontaktieren" at bounding box center [1231, 24] width 85 height 14
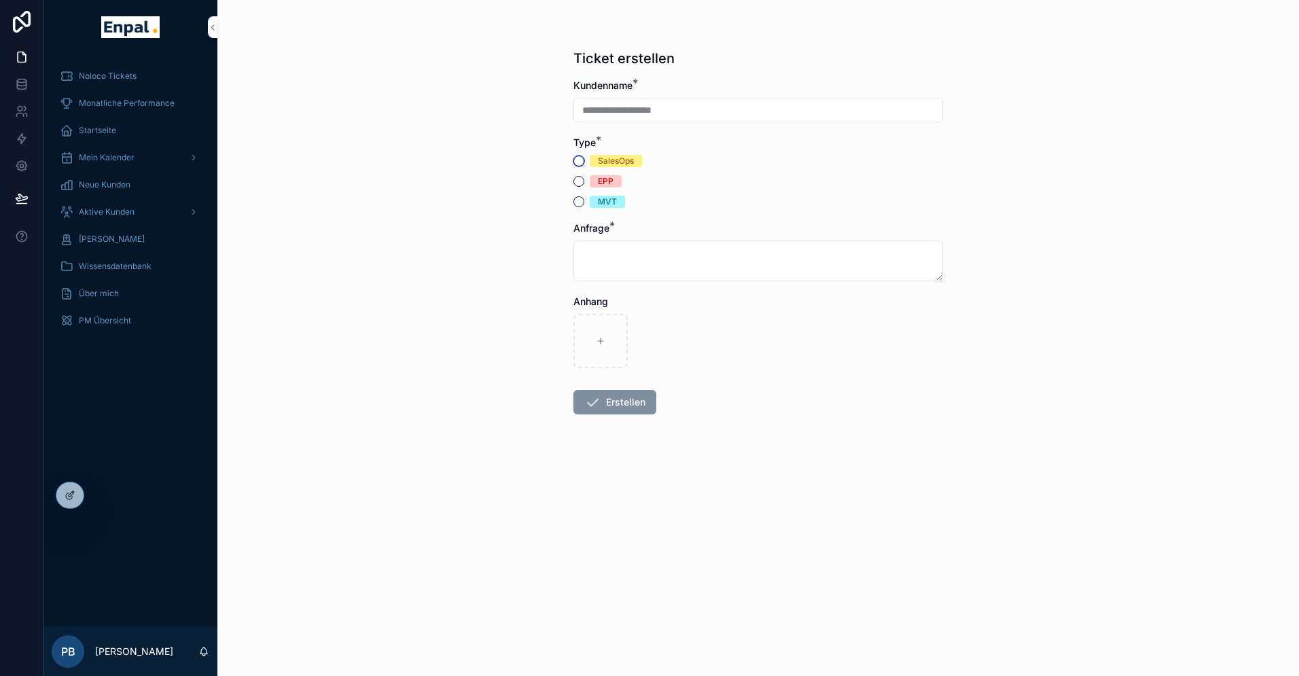
click at [578, 159] on button "SalesOps" at bounding box center [578, 161] width 11 height 11
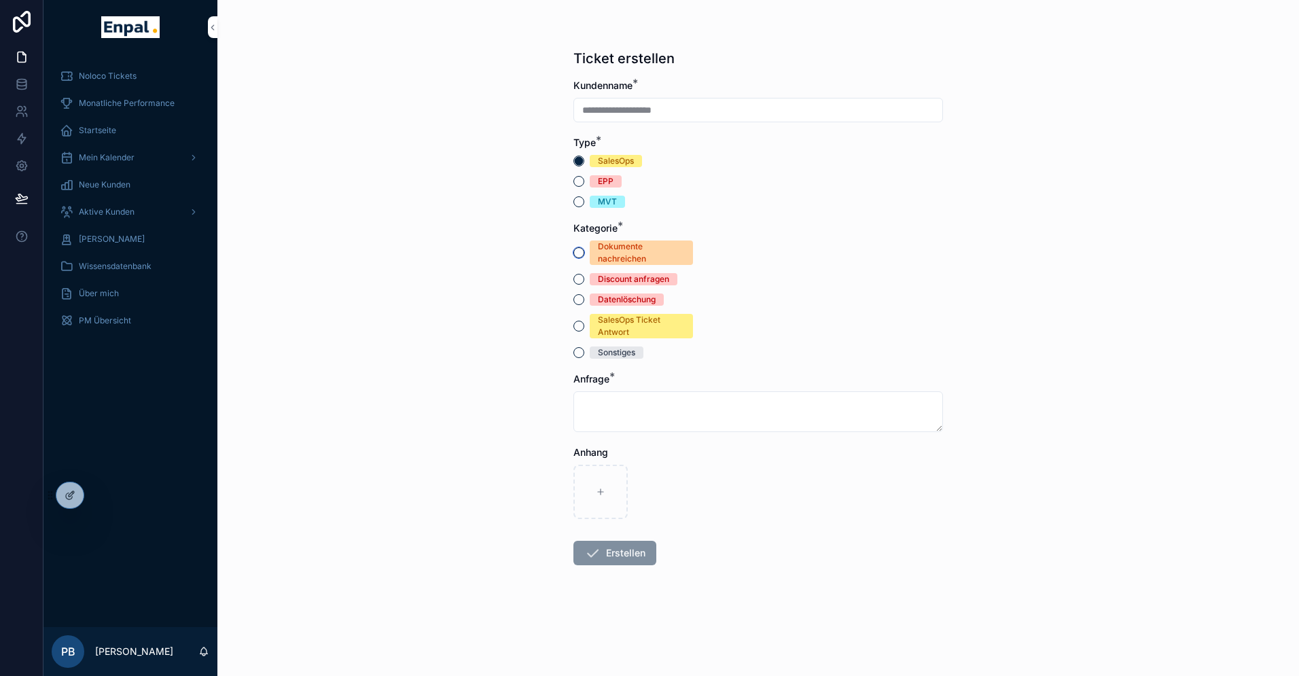
click at [580, 251] on button "Dokumente nachreichen" at bounding box center [578, 252] width 11 height 11
type button "DOKUMENTE_NACHREICHEN"
click at [105, 508] on div "Noloco Tickets Monatliche Performance Startseite Mein Kalender Neue Kunden Akti…" at bounding box center [130, 340] width 174 height 573
click at [101, 496] on icon at bounding box center [99, 495] width 11 height 11
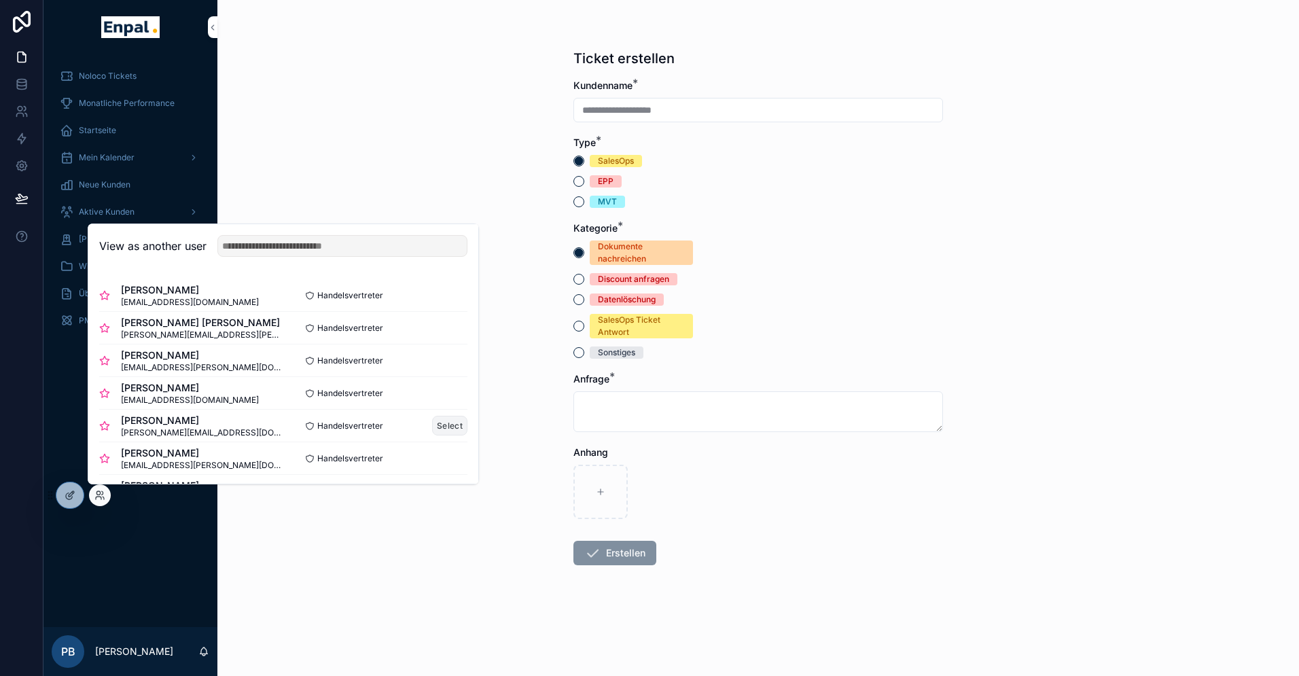
click at [463, 425] on button "Select" at bounding box center [449, 426] width 35 height 20
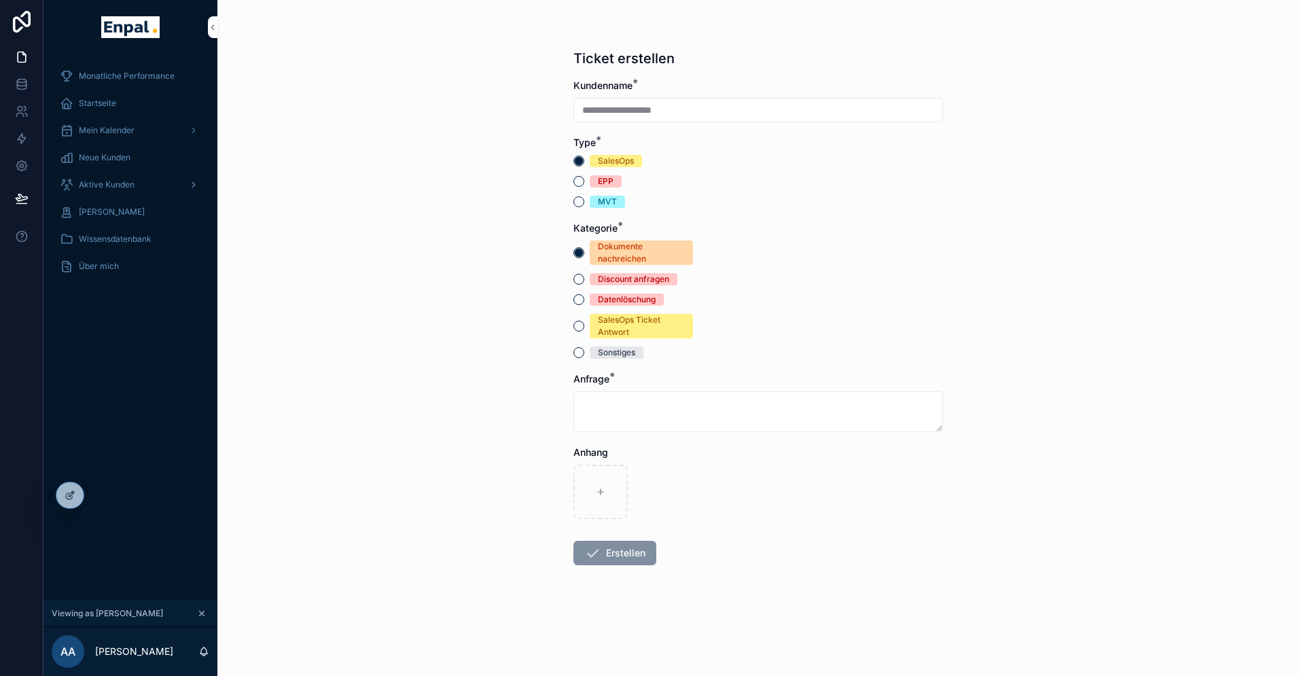
click at [92, 181] on span "Aktive Kunden" at bounding box center [107, 184] width 56 height 11
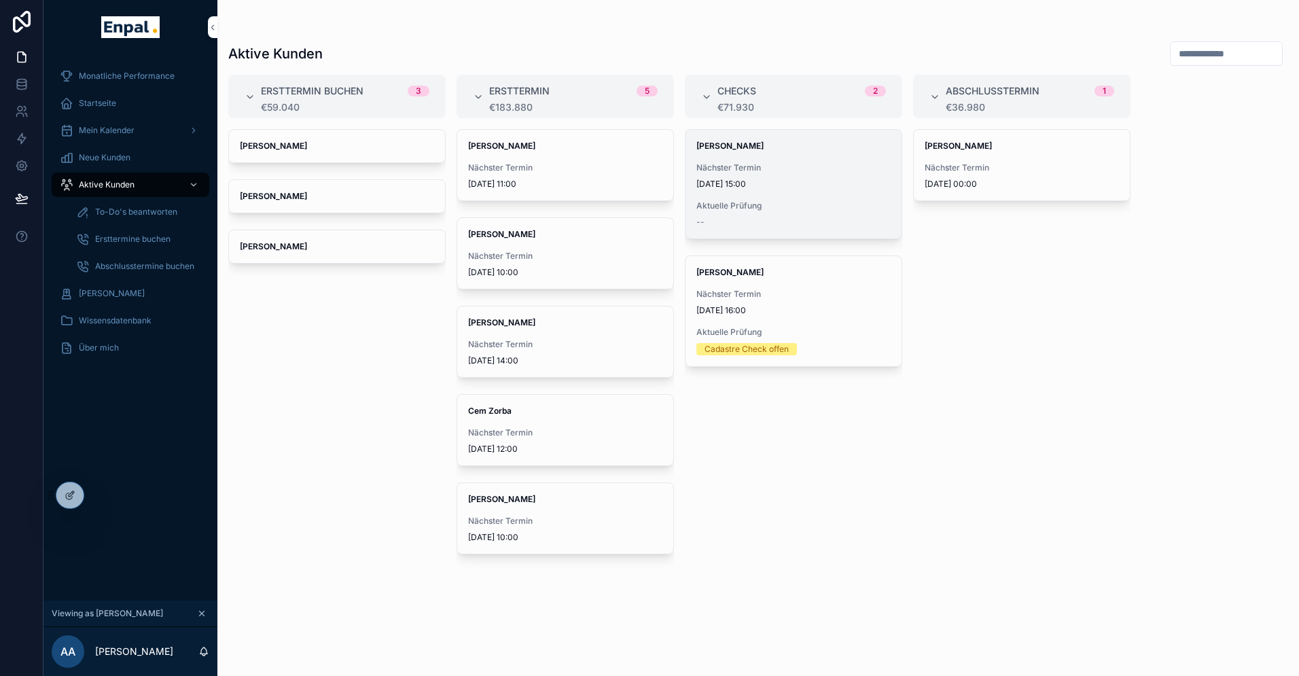
click at [743, 163] on span "Nächster Termin" at bounding box center [793, 167] width 194 height 11
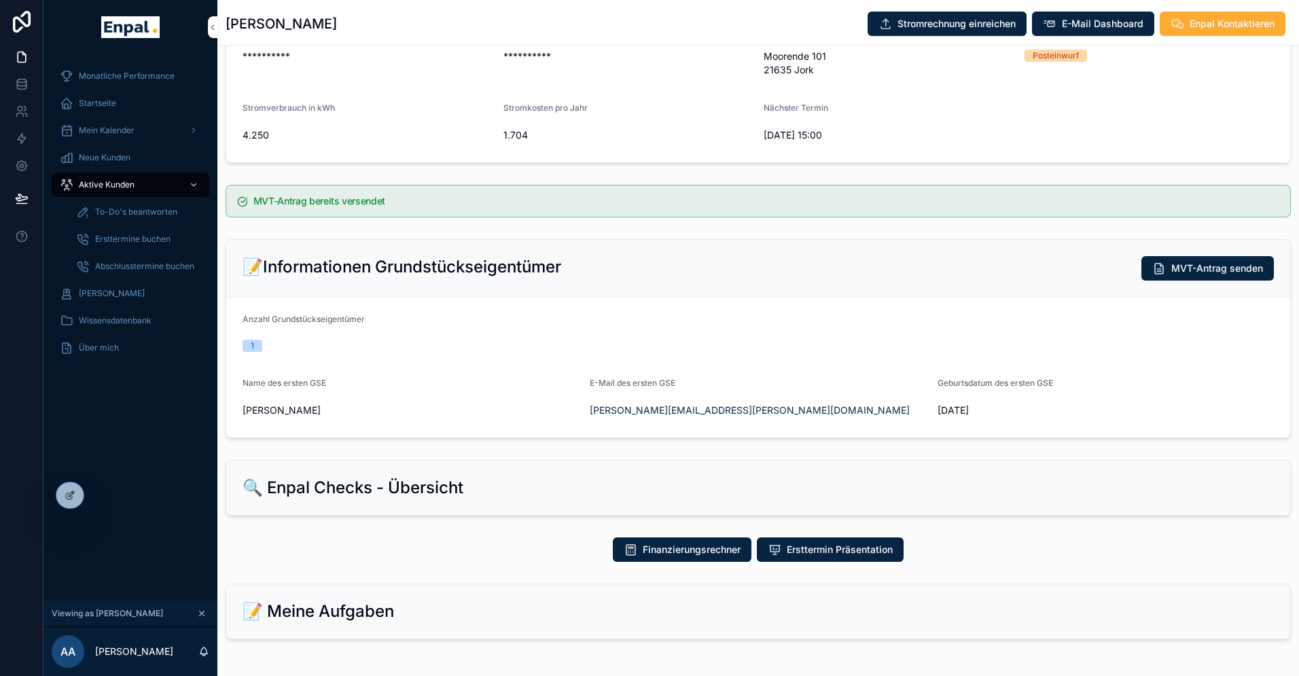
scroll to position [160, 0]
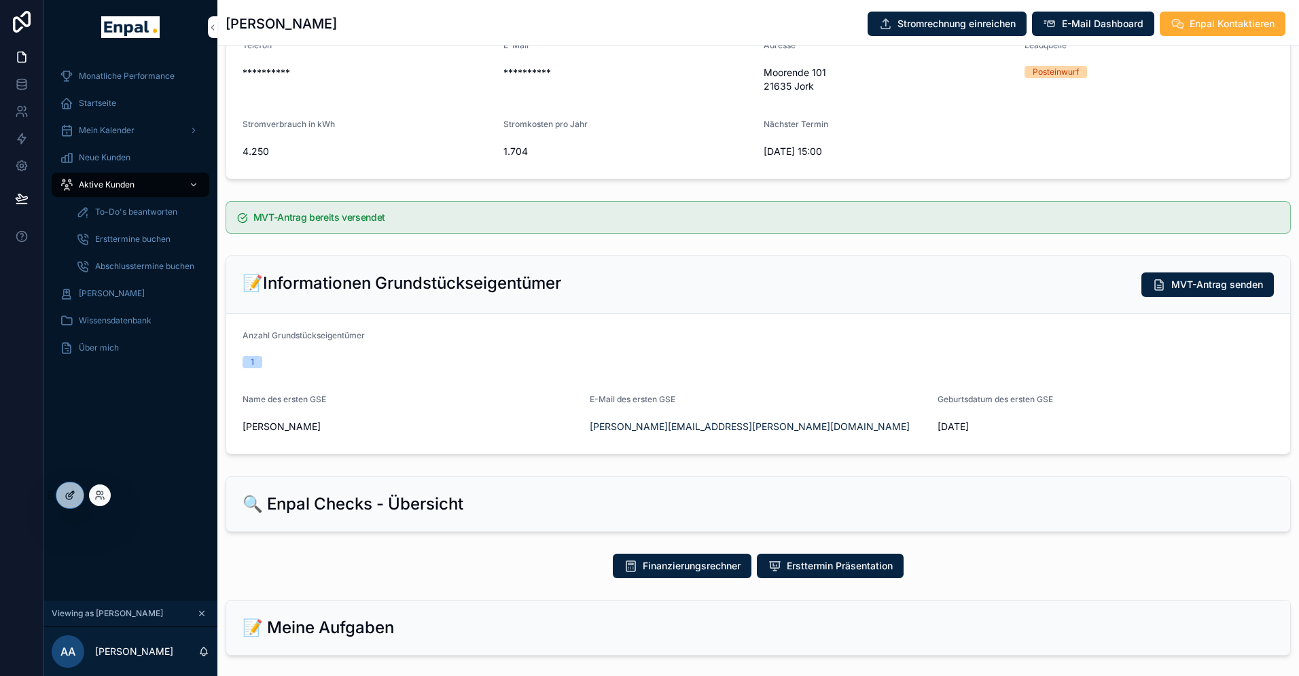
click at [72, 497] on icon at bounding box center [69, 496] width 6 height 6
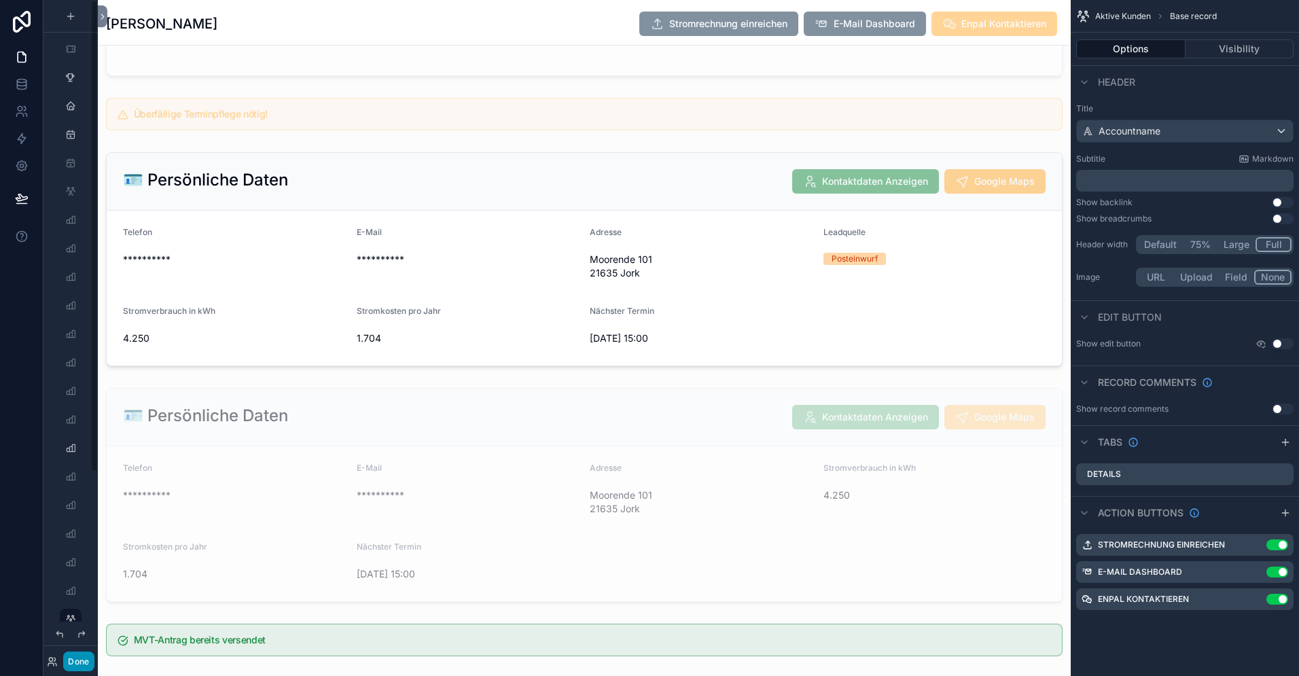
click at [69, 662] on button "Done" at bounding box center [78, 661] width 31 height 20
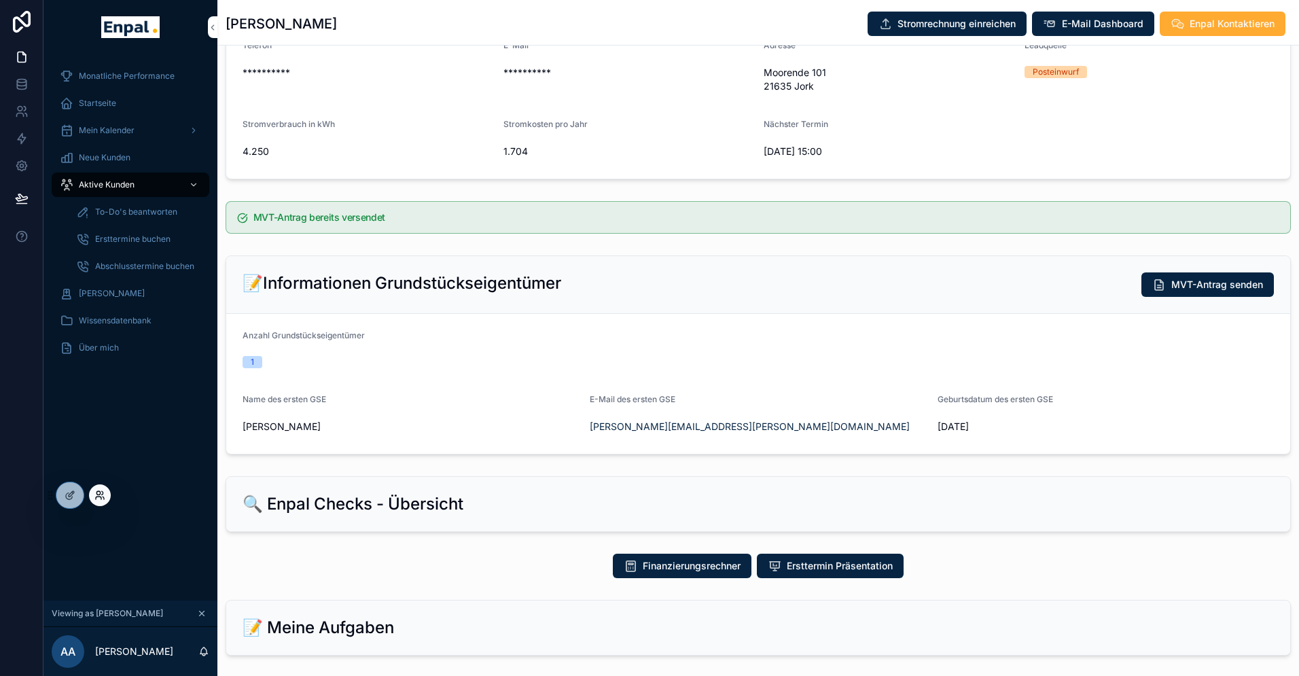
click at [96, 498] on icon at bounding box center [98, 498] width 5 height 3
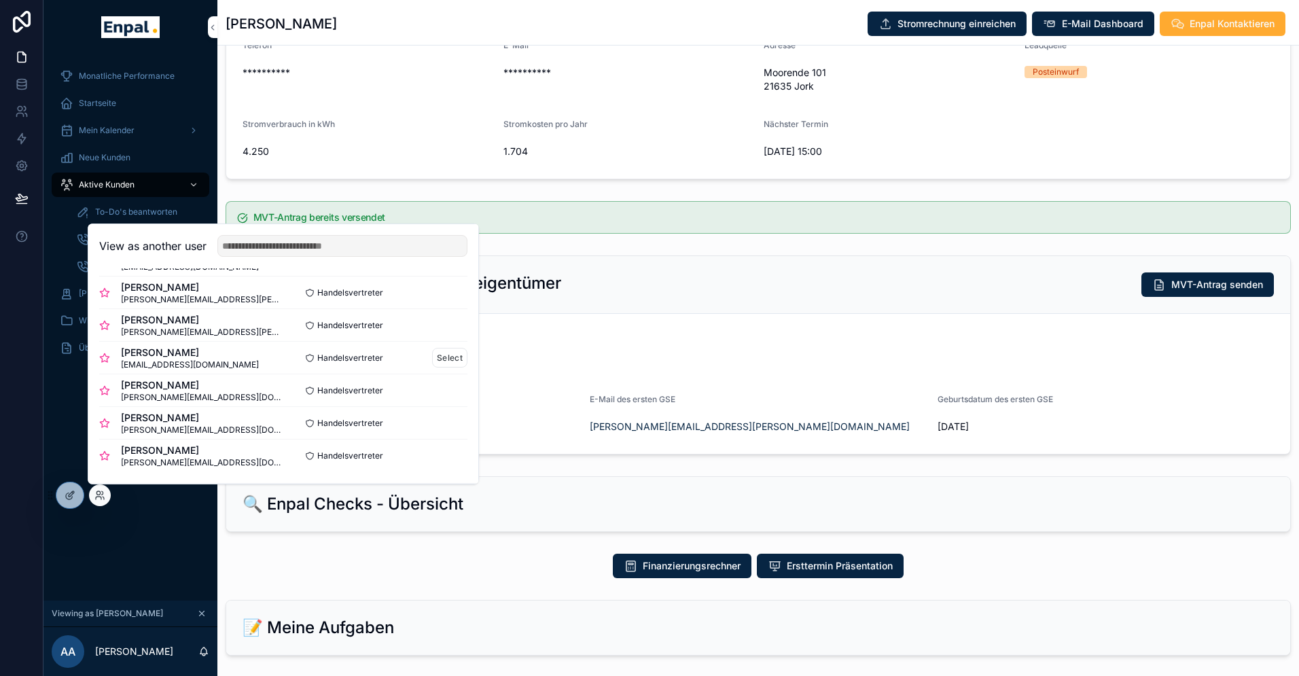
scroll to position [272, 0]
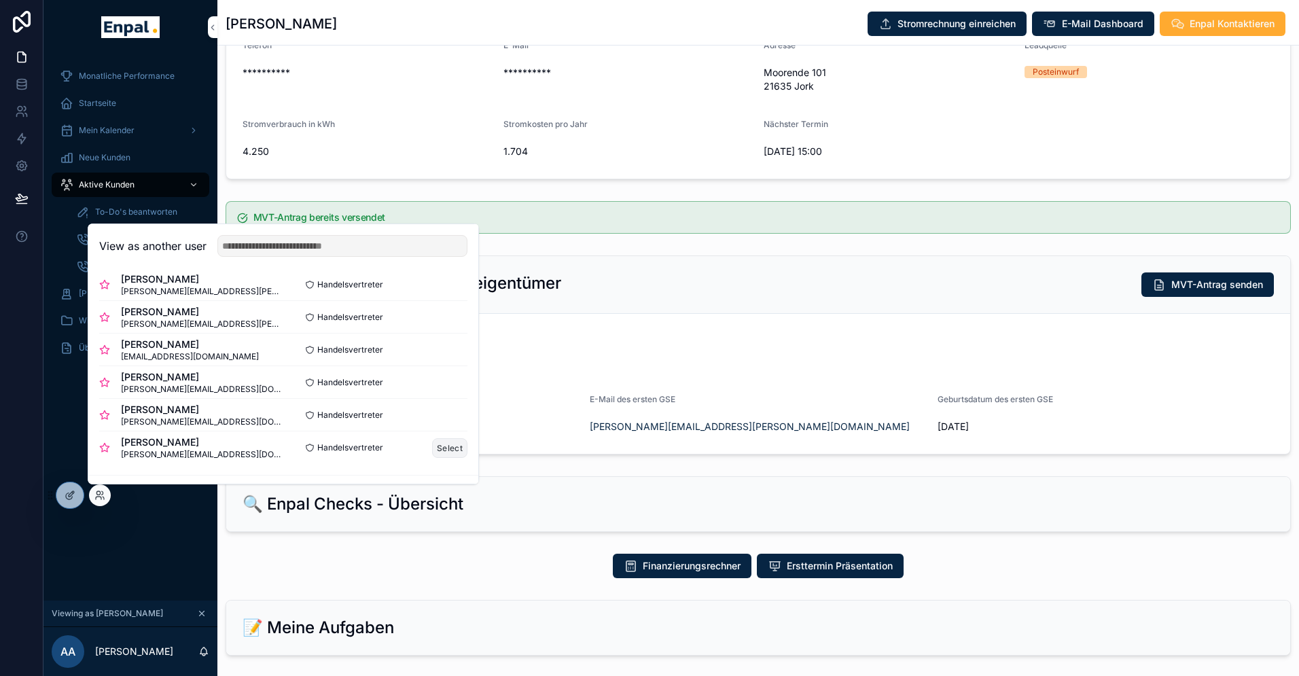
click at [444, 448] on button "Select" at bounding box center [449, 448] width 35 height 20
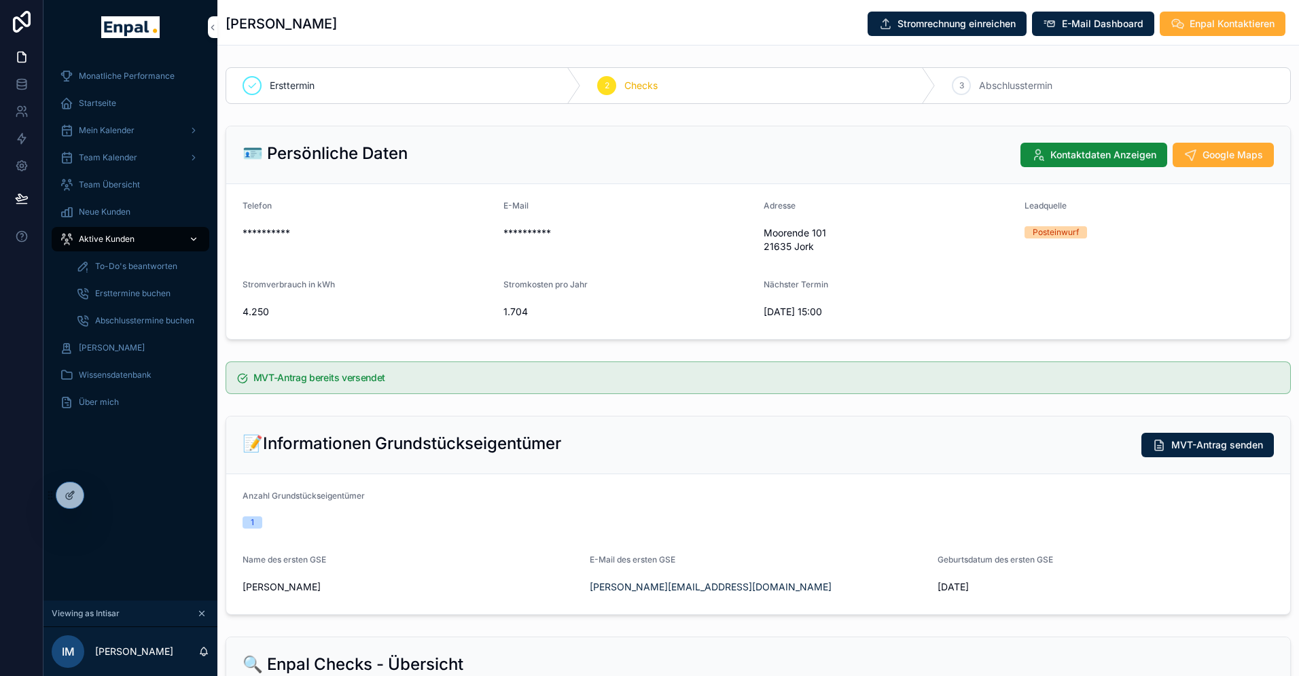
click at [105, 236] on span "Aktive Kunden" at bounding box center [107, 239] width 56 height 11
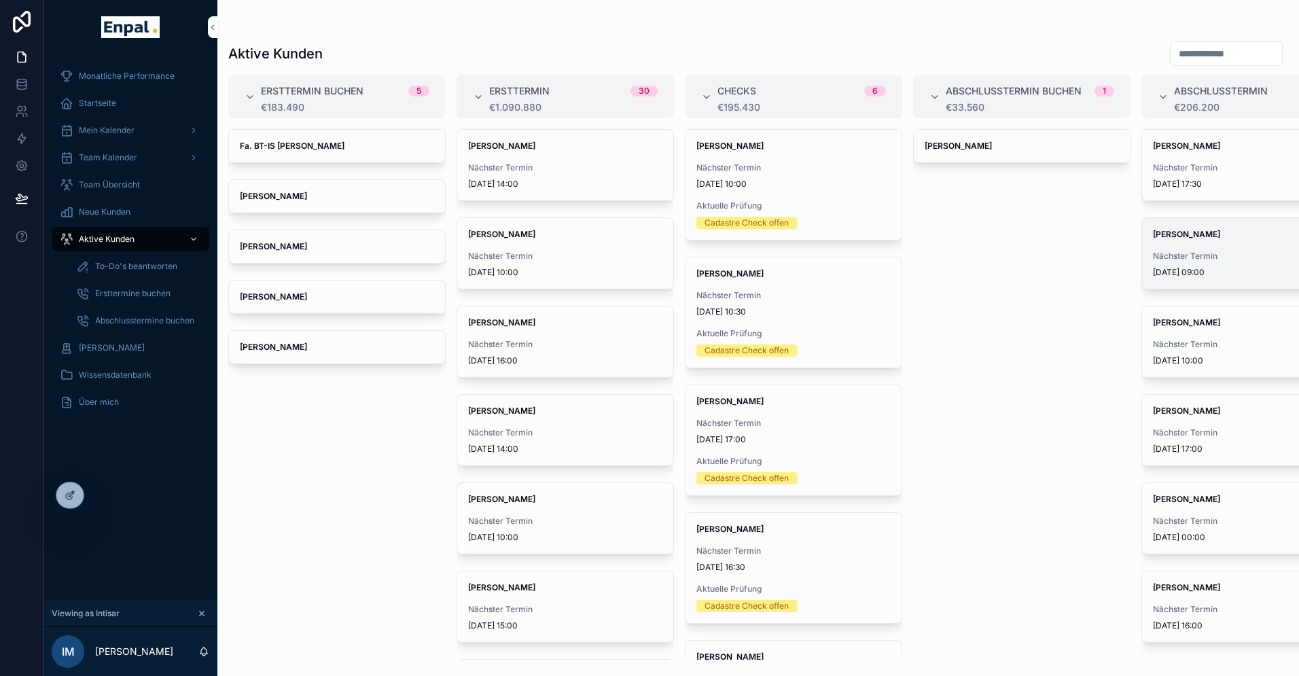
click at [1191, 236] on strong "Harald Sinske" at bounding box center [1186, 234] width 67 height 10
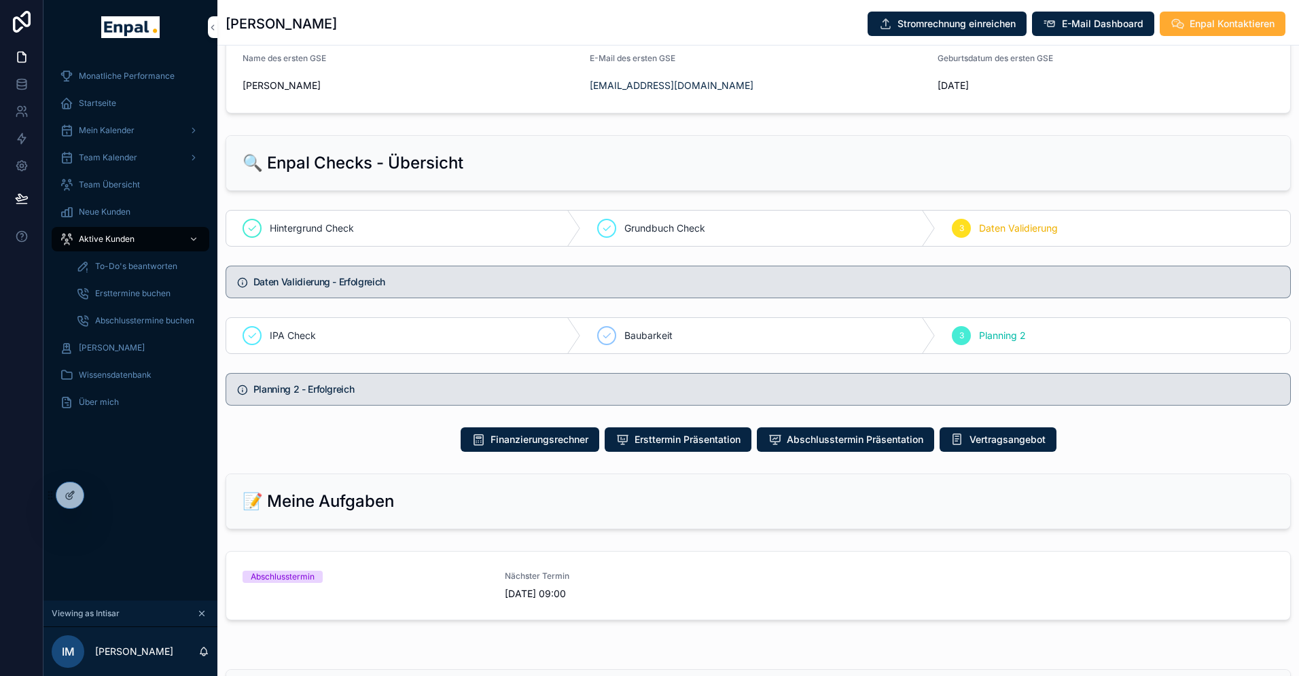
scroll to position [516, 0]
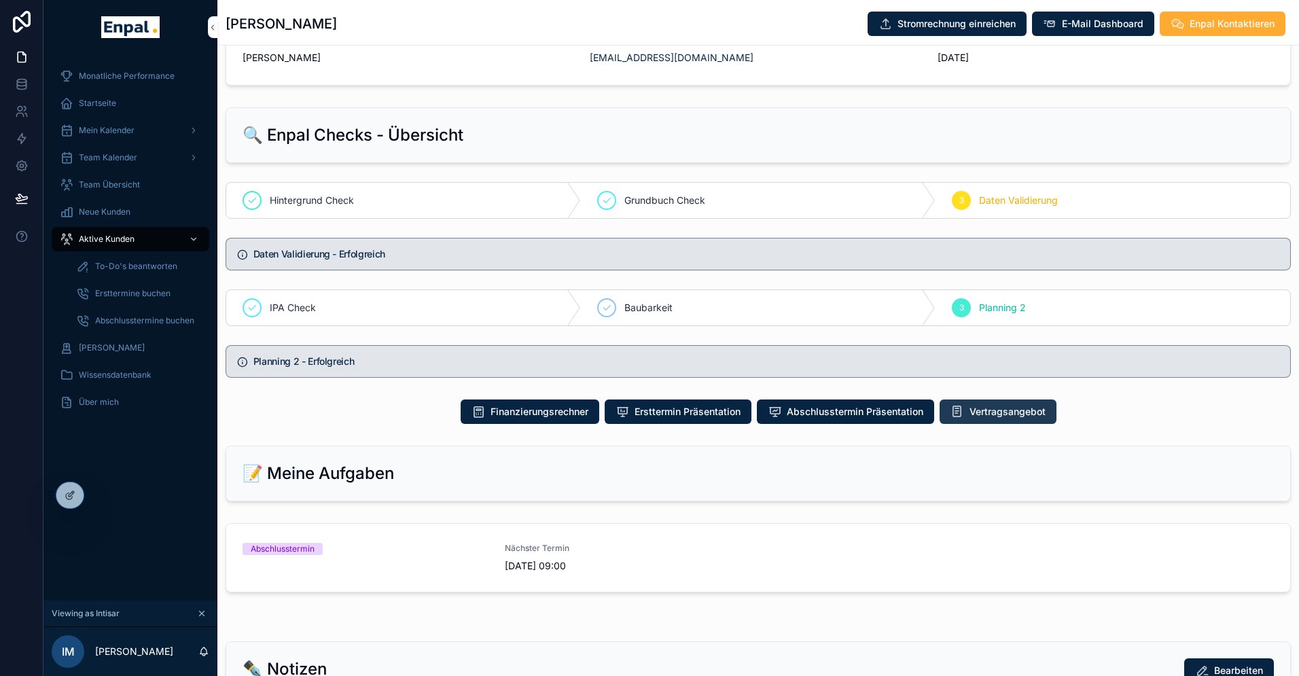
click at [1000, 418] on span "Vertragsangebot" at bounding box center [1007, 412] width 76 height 14
click at [97, 498] on icon at bounding box center [99, 495] width 11 height 11
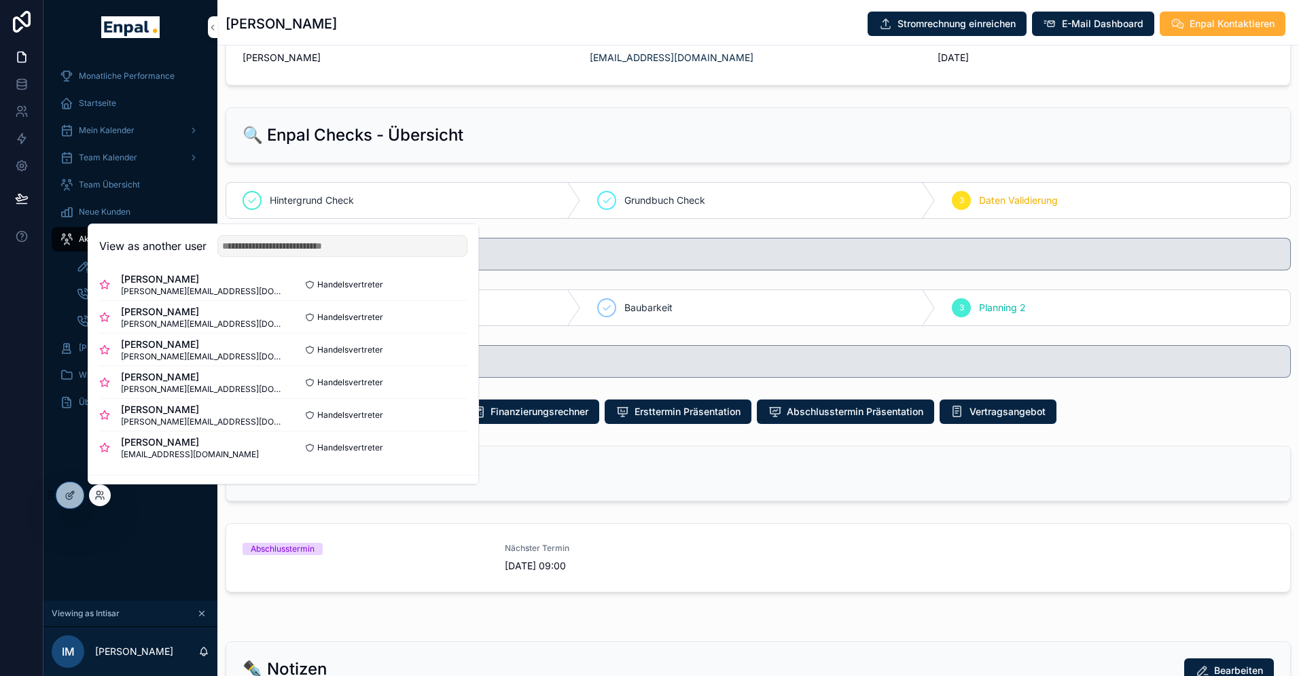
scroll to position [272, 0]
click at [447, 411] on button "Select" at bounding box center [449, 414] width 35 height 20
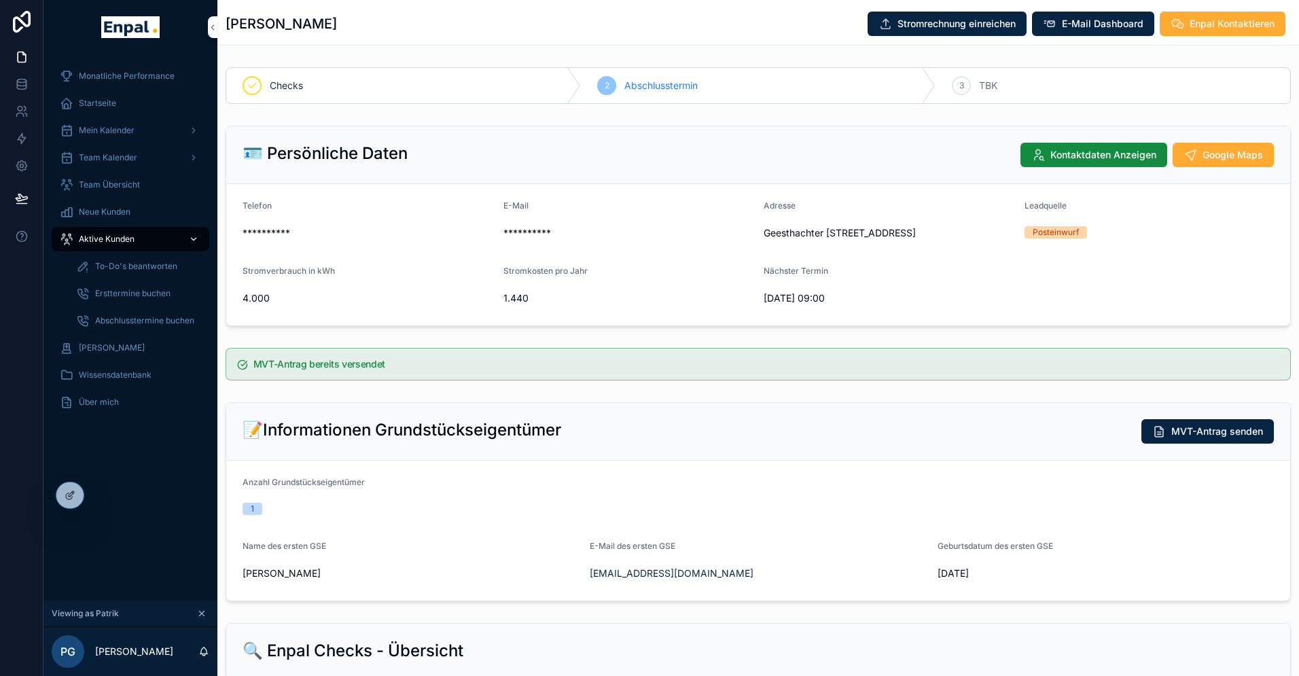
click at [86, 236] on span "Aktive Kunden" at bounding box center [107, 239] width 56 height 11
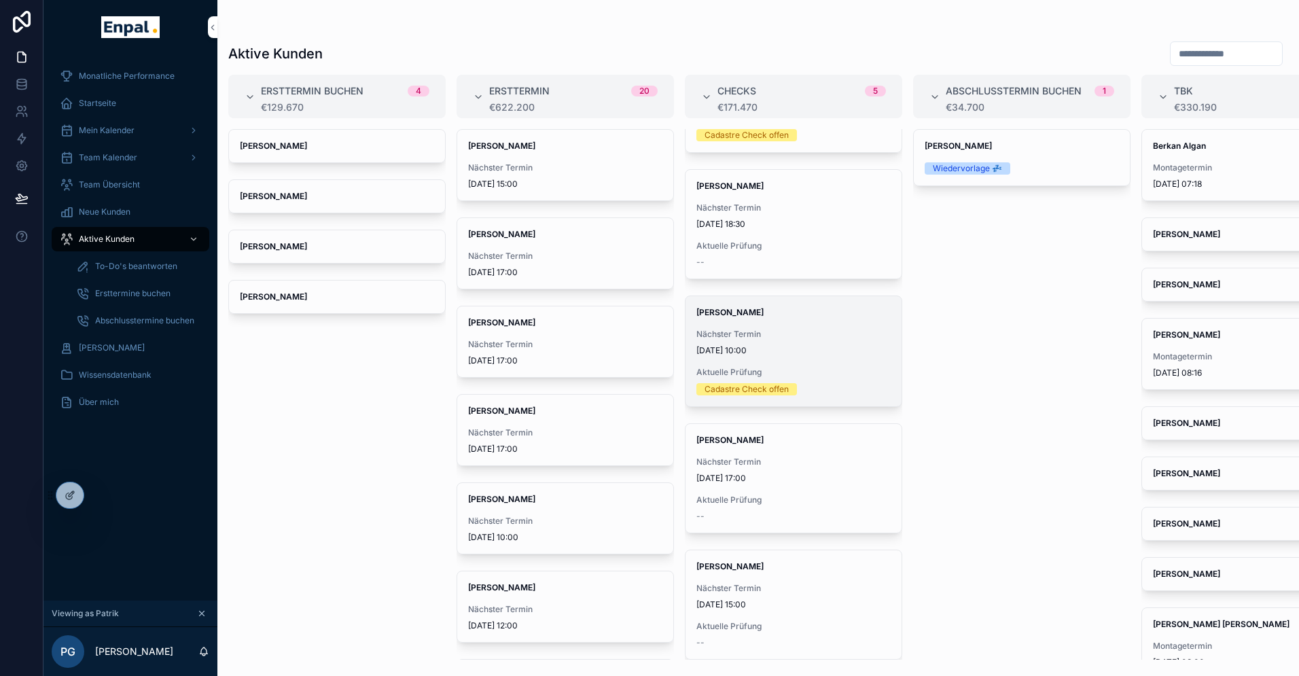
scroll to position [98, 0]
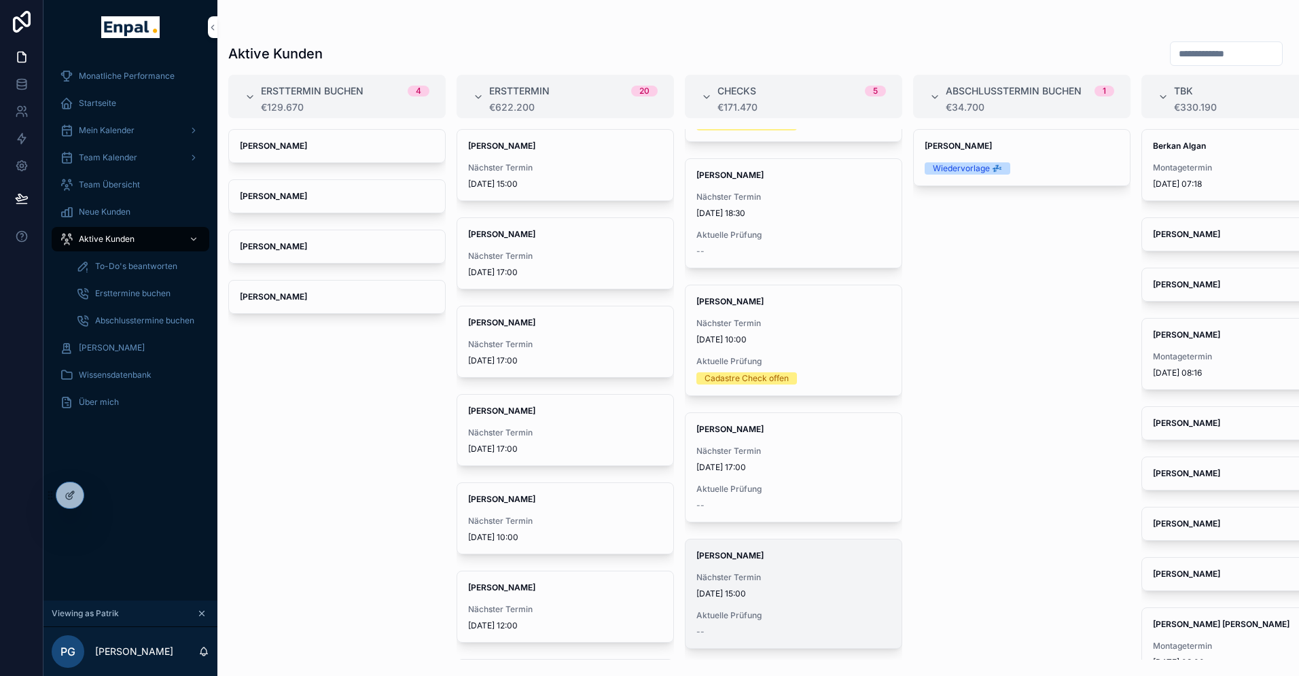
click at [745, 560] on strong "[PERSON_NAME]" at bounding box center [729, 555] width 67 height 10
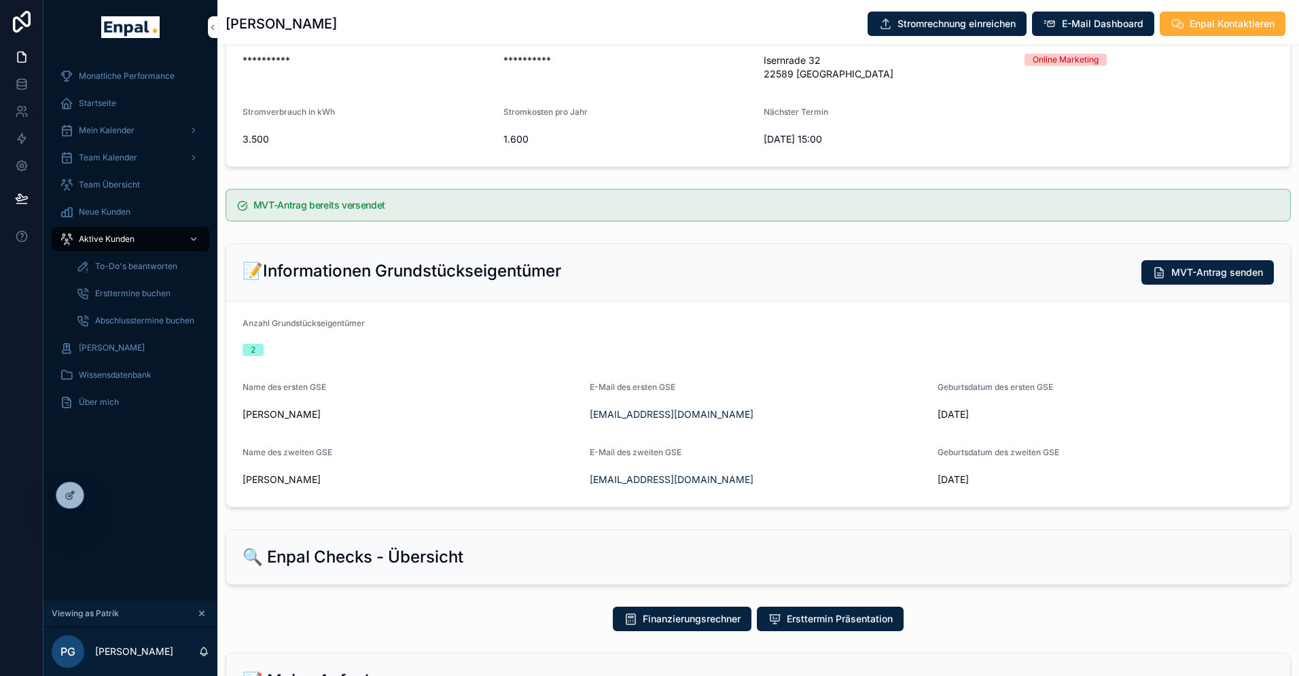
scroll to position [175, 0]
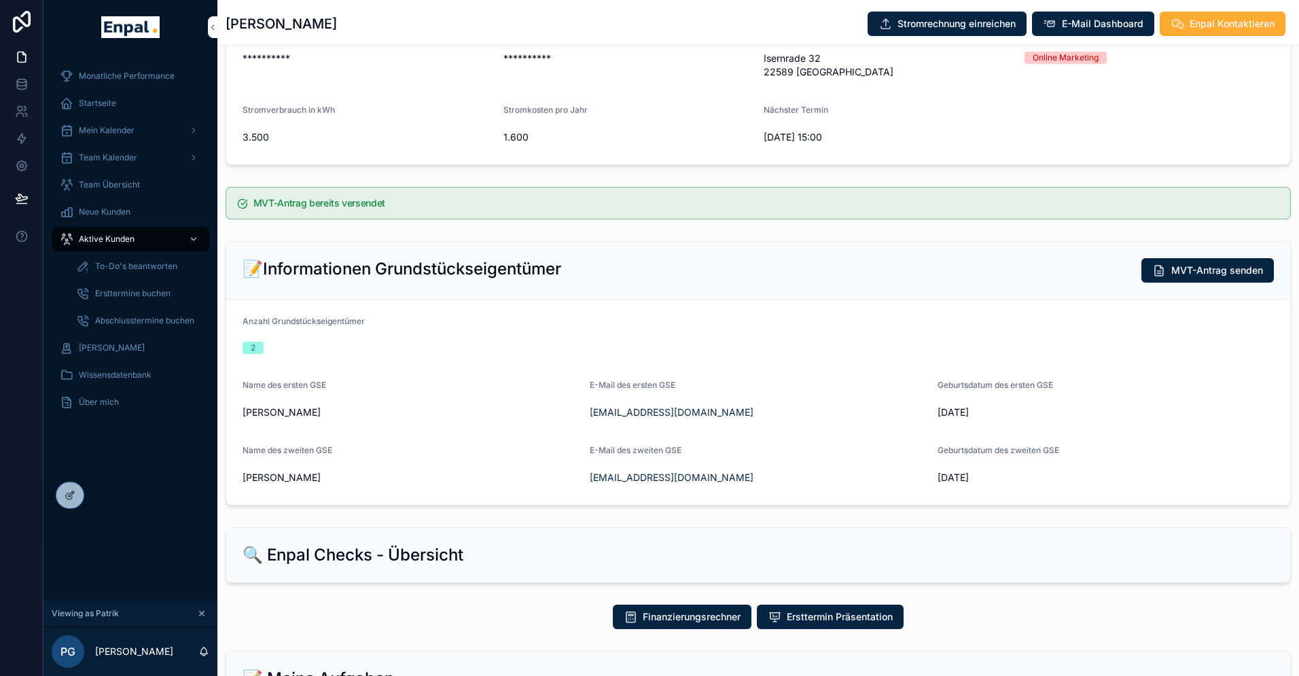
click at [115, 266] on span "To-Do's beantworten" at bounding box center [136, 266] width 82 height 11
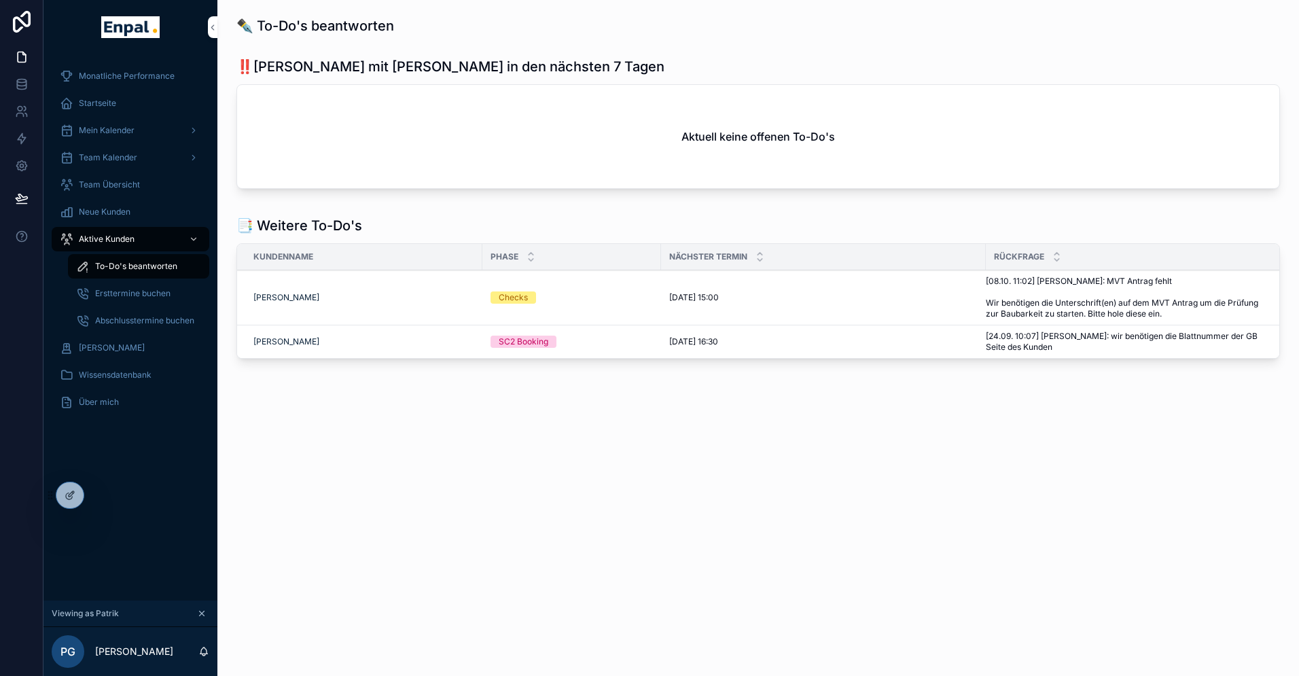
click at [1001, 299] on span "[08.10. 11:02] [PERSON_NAME]: MVT Antrag fehlt Wir benötigen die Unterschrift(e…" at bounding box center [1129, 297] width 287 height 43
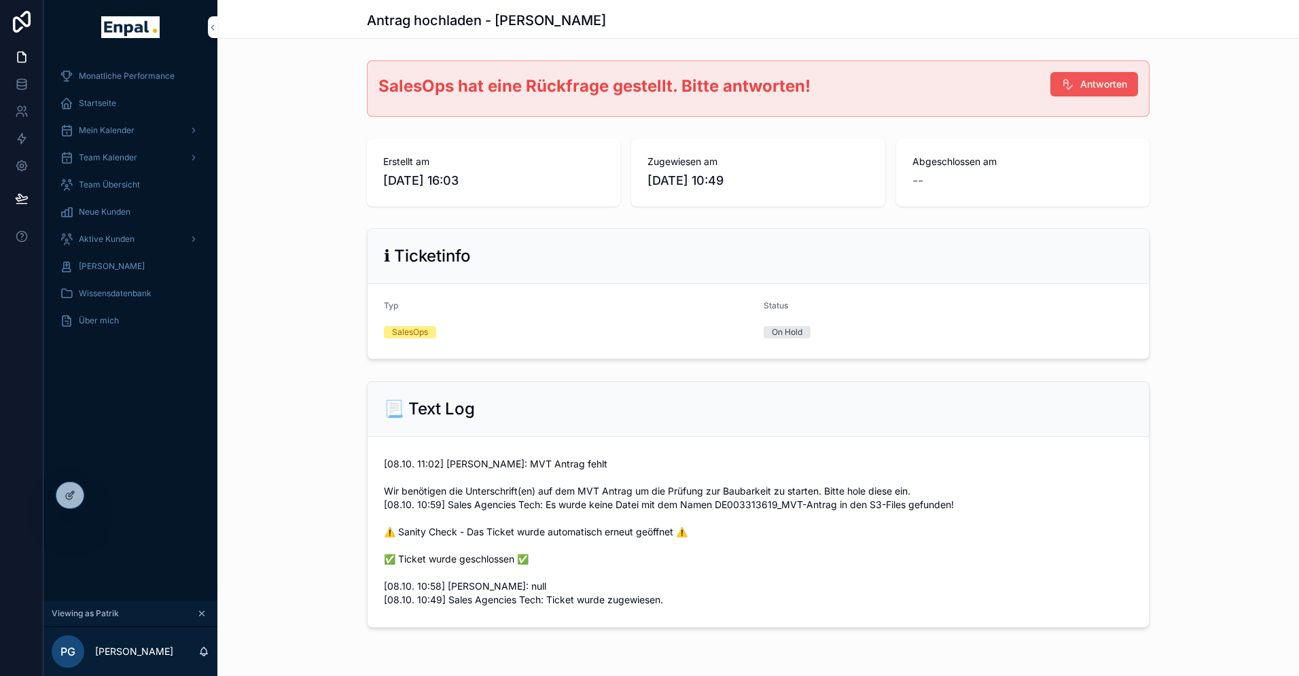
click at [1080, 88] on span "Antworten" at bounding box center [1103, 84] width 47 height 14
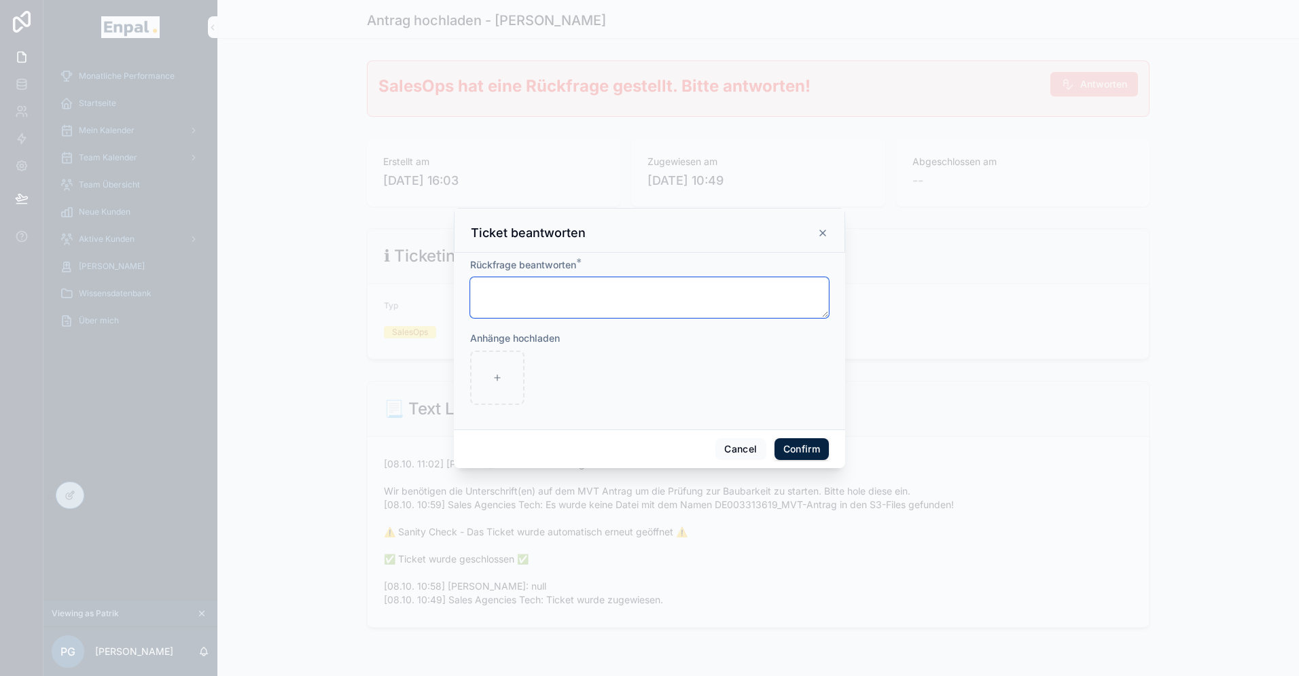
click at [575, 289] on textarea at bounding box center [649, 297] width 359 height 41
type textarea "**********"
click at [791, 447] on button "Confirm" at bounding box center [801, 449] width 54 height 22
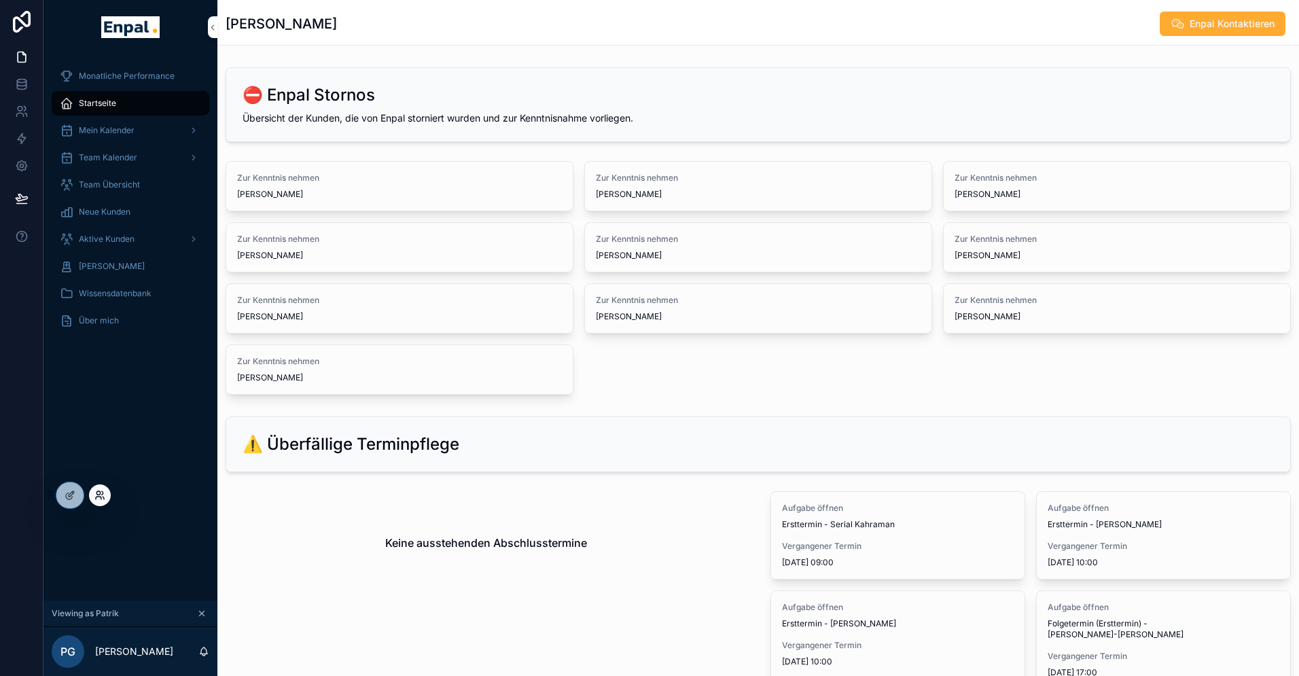
click at [103, 498] on icon at bounding box center [99, 495] width 11 height 11
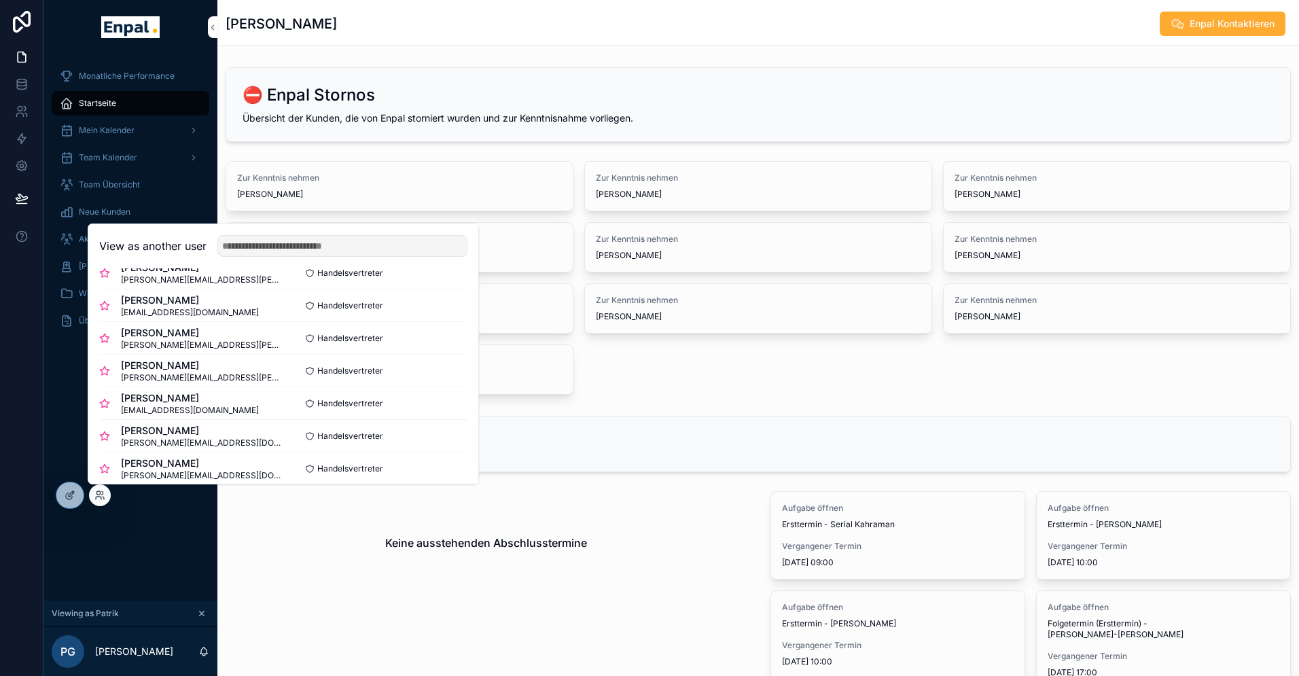
scroll to position [219, 0]
click at [444, 402] on button "Select" at bounding box center [449, 403] width 35 height 20
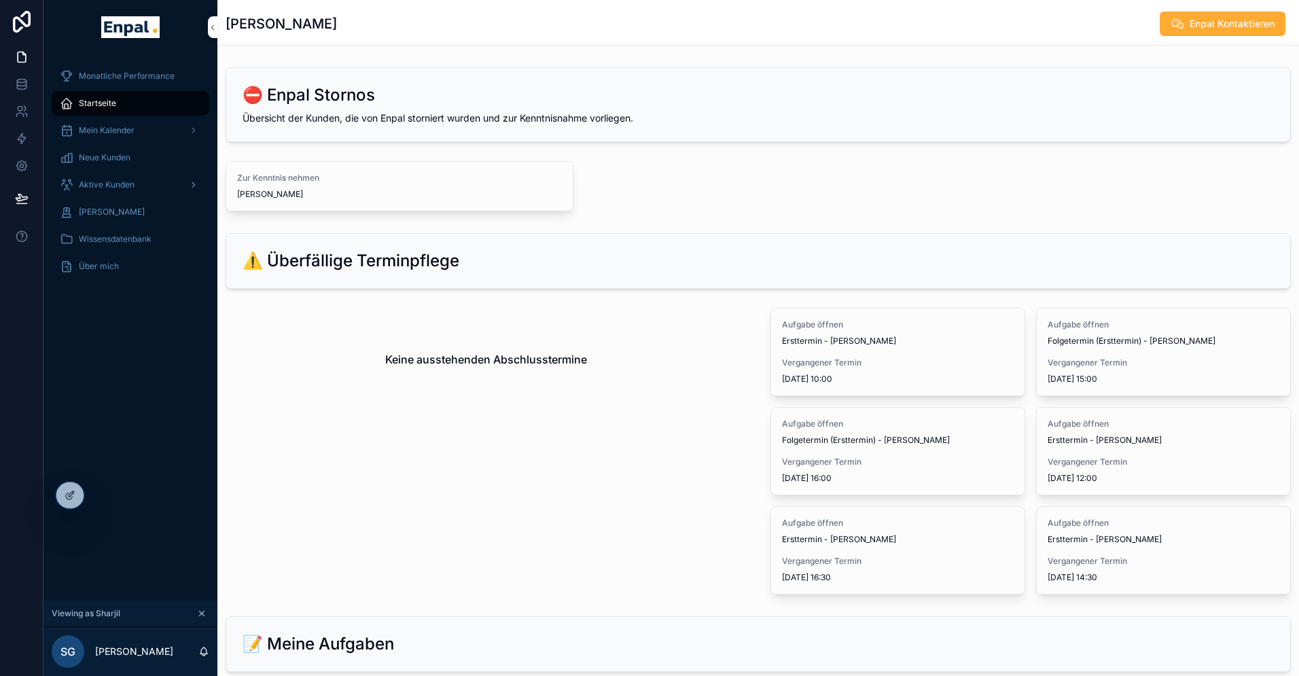
click at [93, 185] on span "Aktive Kunden" at bounding box center [107, 184] width 56 height 11
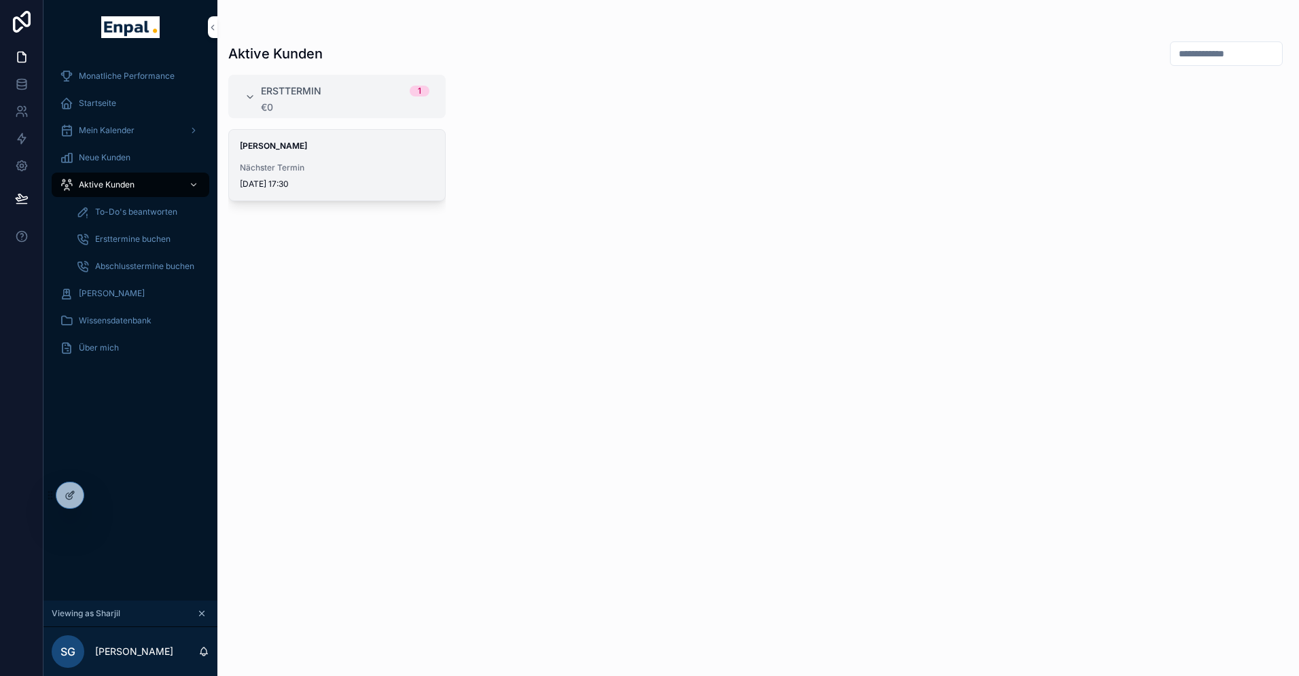
click at [336, 170] on span "Nächster Termin" at bounding box center [337, 167] width 194 height 11
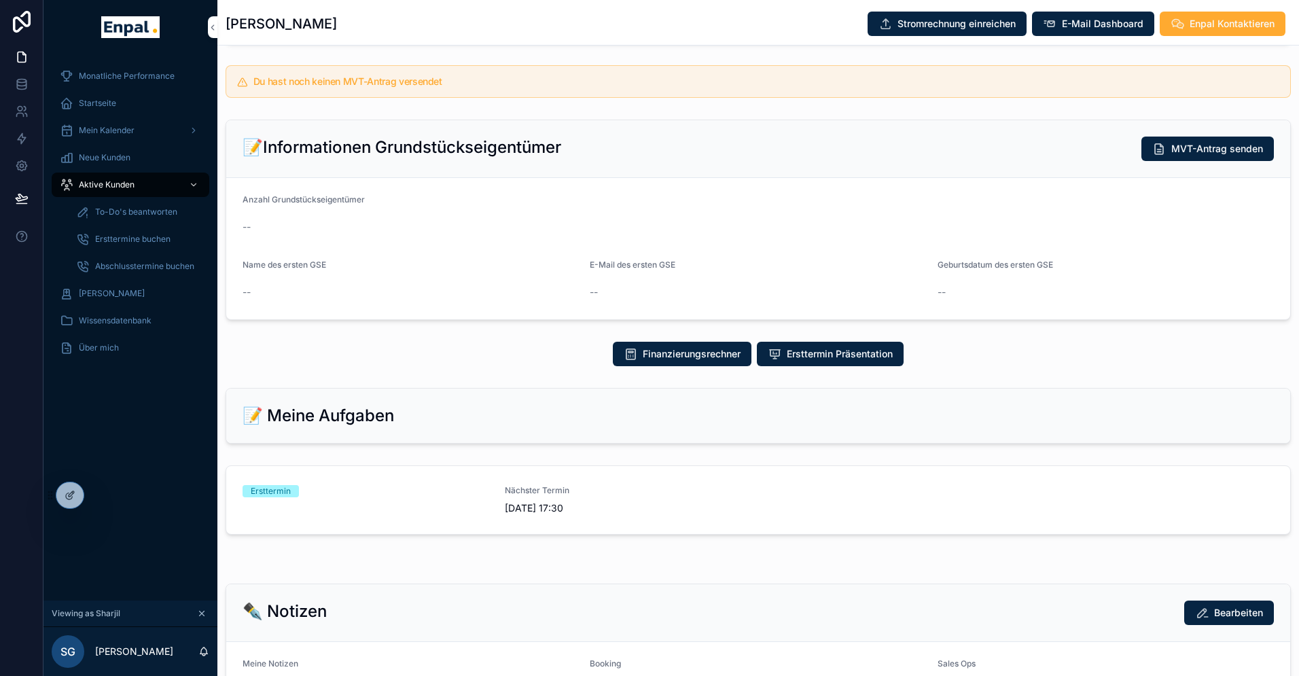
scroll to position [334, 0]
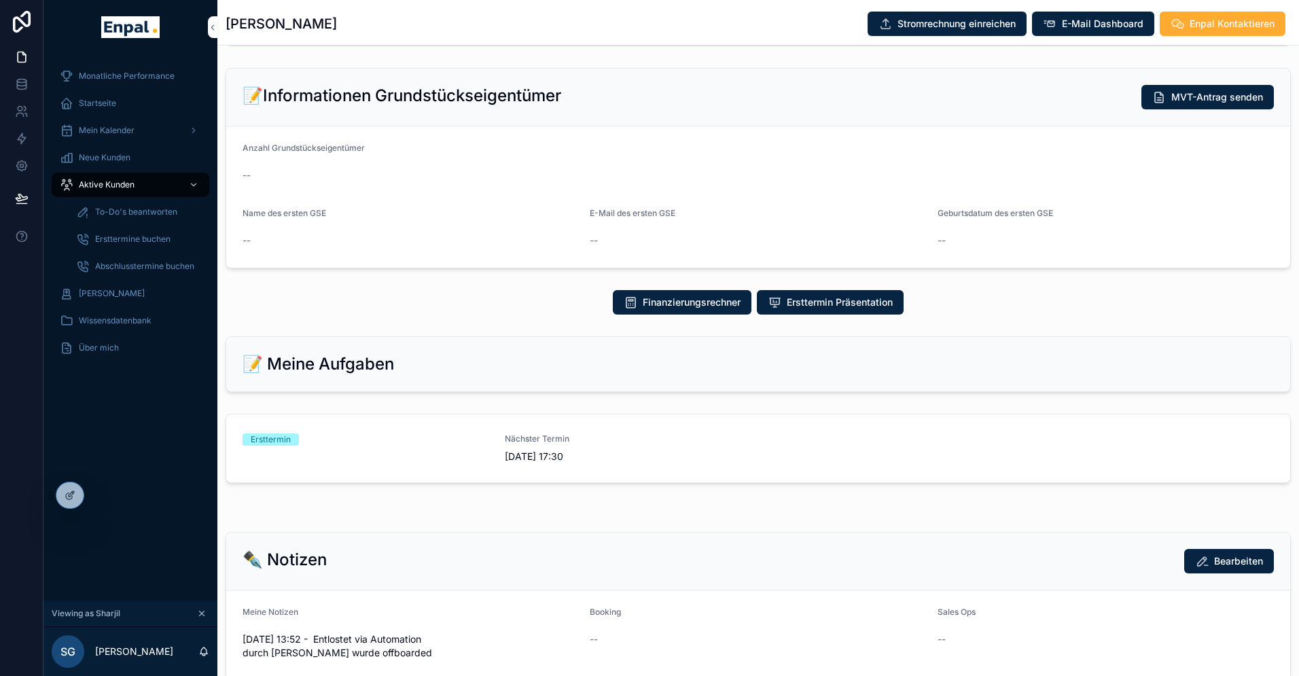
click at [369, 446] on div "Ersttermin" at bounding box center [366, 439] width 246 height 12
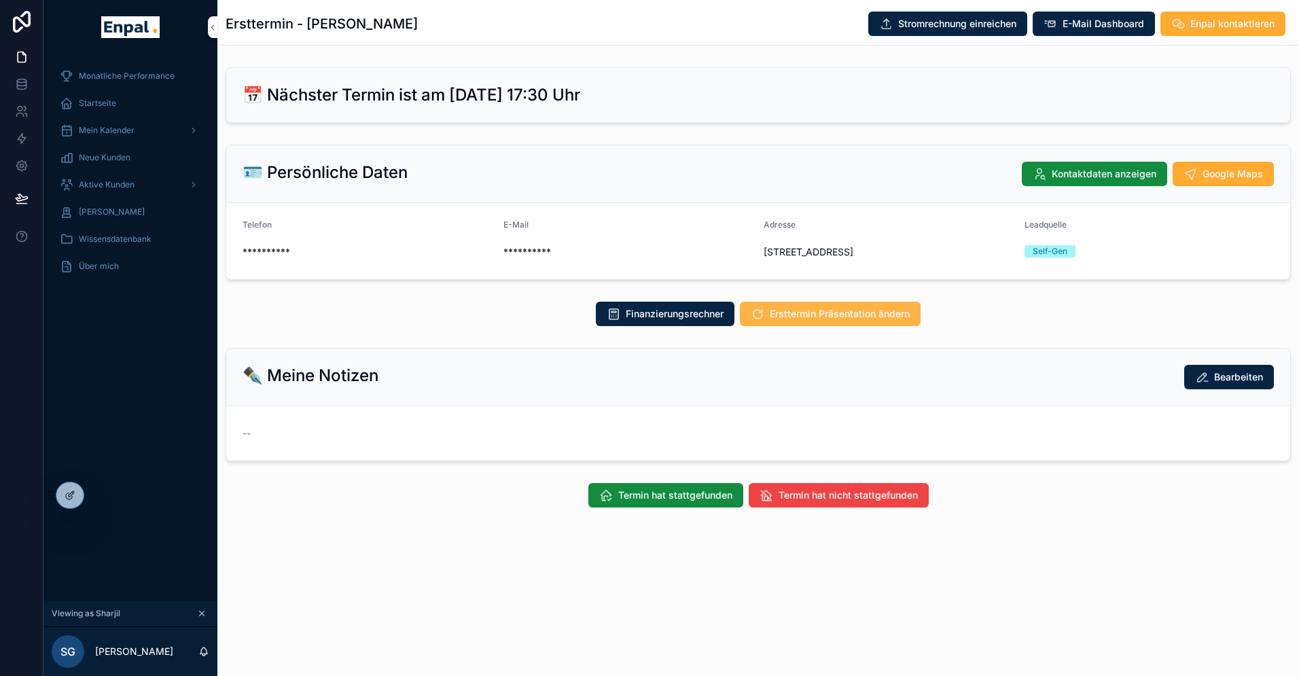
click at [802, 321] on span "Ersttermin Präsentation ändern" at bounding box center [840, 314] width 140 height 14
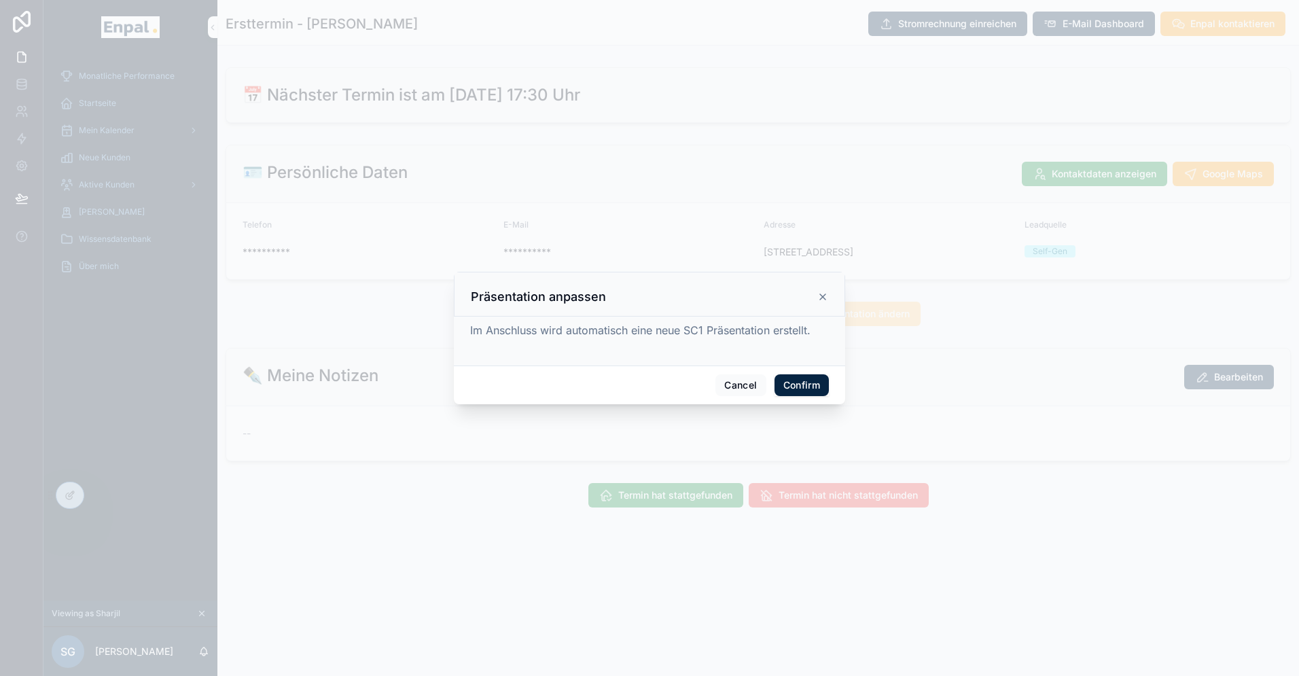
click at [805, 381] on button "Confirm" at bounding box center [801, 385] width 54 height 22
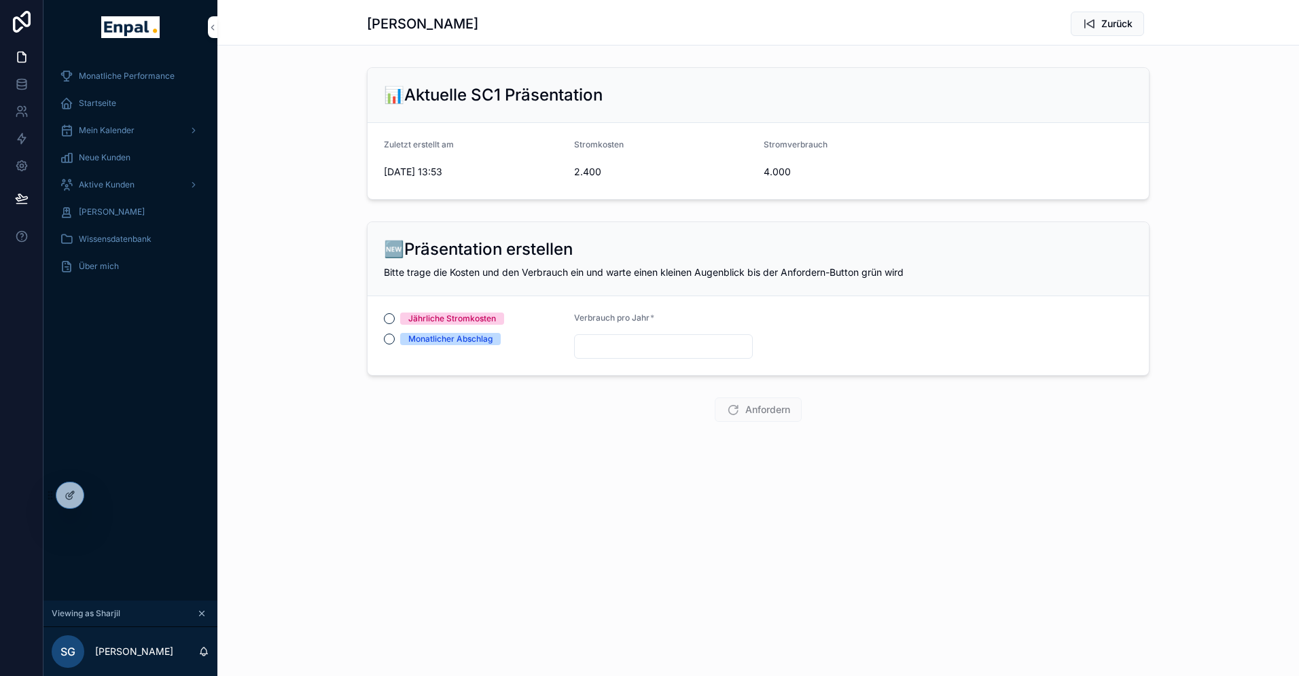
click at [615, 343] on input "scrollable content" at bounding box center [664, 346] width 178 height 19
click at [817, 340] on form "Jährliche Stromkosten Monatlicher Abschlag Verbrauch pro Jahr *" at bounding box center [758, 335] width 781 height 79
click at [97, 492] on icon at bounding box center [97, 492] width 3 height 3
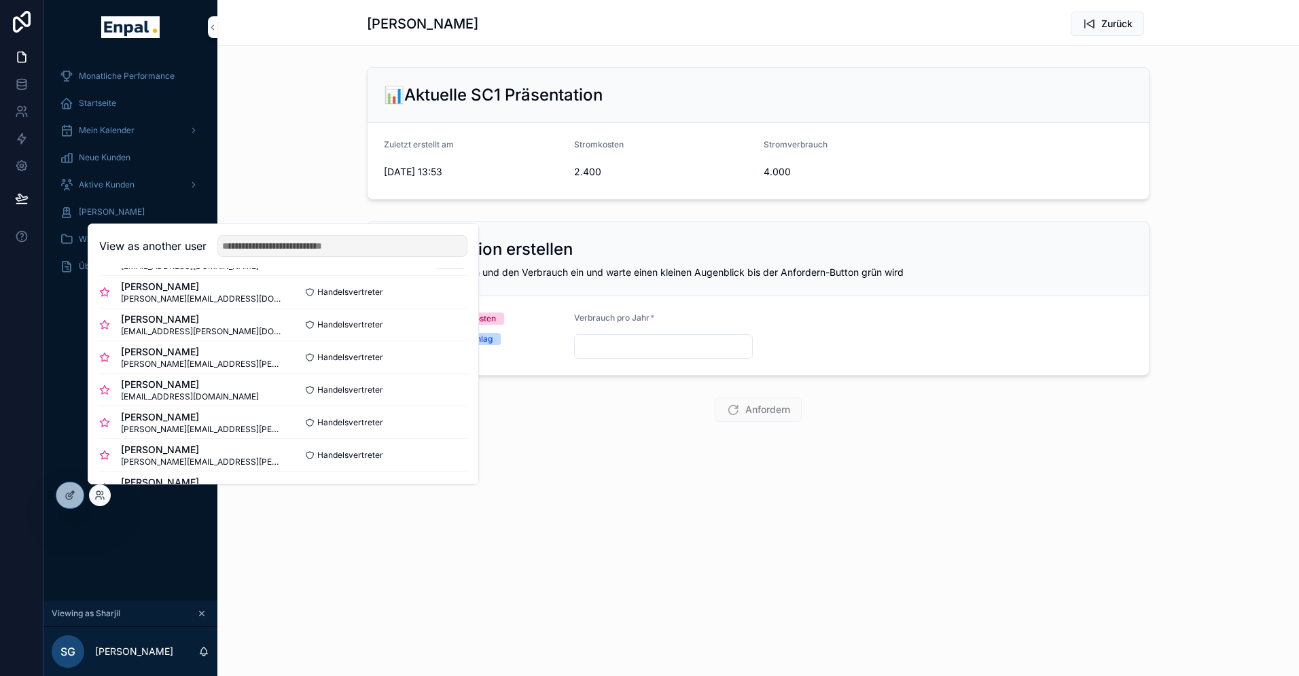
scroll to position [135, 0]
click at [441, 417] on button "Select" at bounding box center [449, 422] width 35 height 20
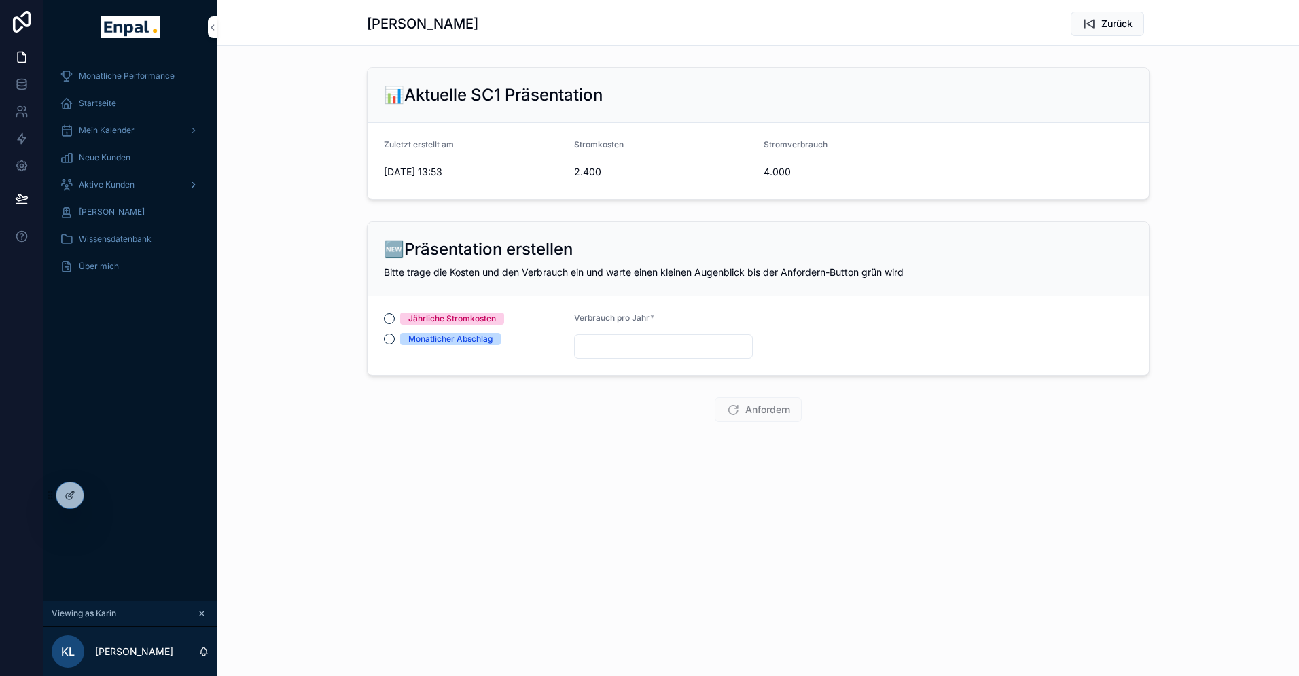
click at [125, 188] on span "Aktive Kunden" at bounding box center [107, 184] width 56 height 11
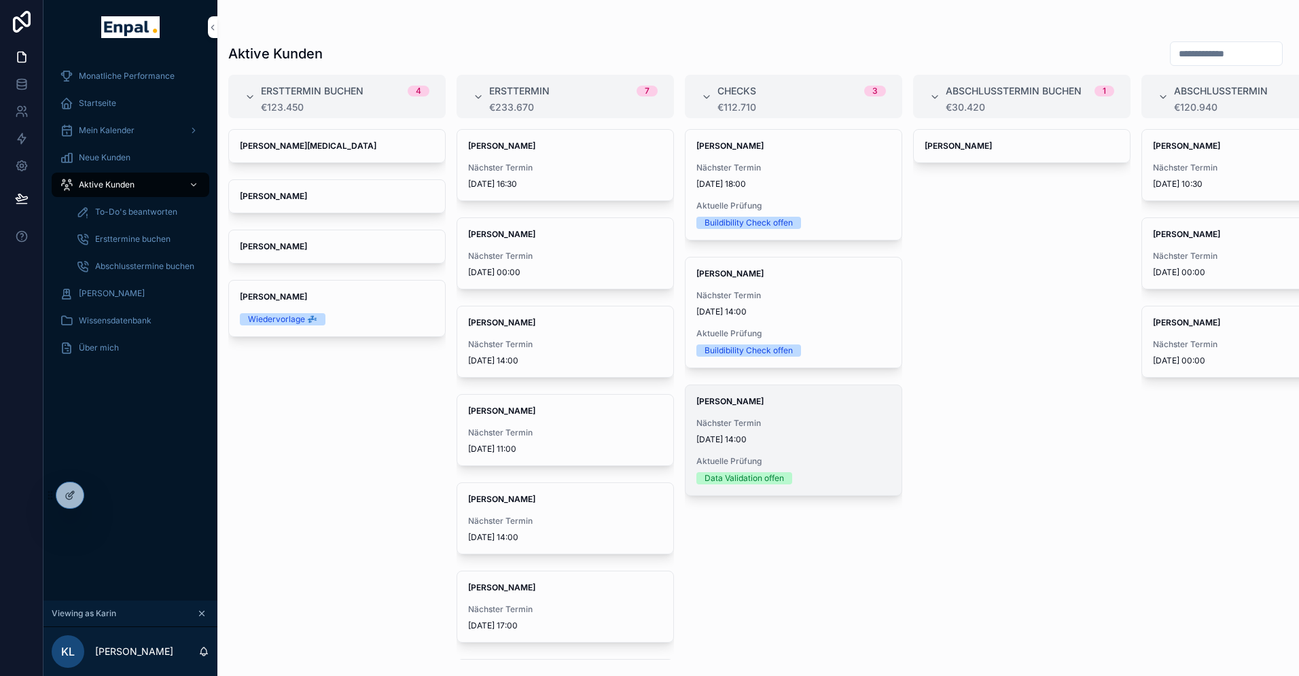
click at [769, 450] on div "[PERSON_NAME] Nächster Termin [DATE] 14:00 Aktuelle Prüfung Data Validation off…" at bounding box center [793, 440] width 216 height 110
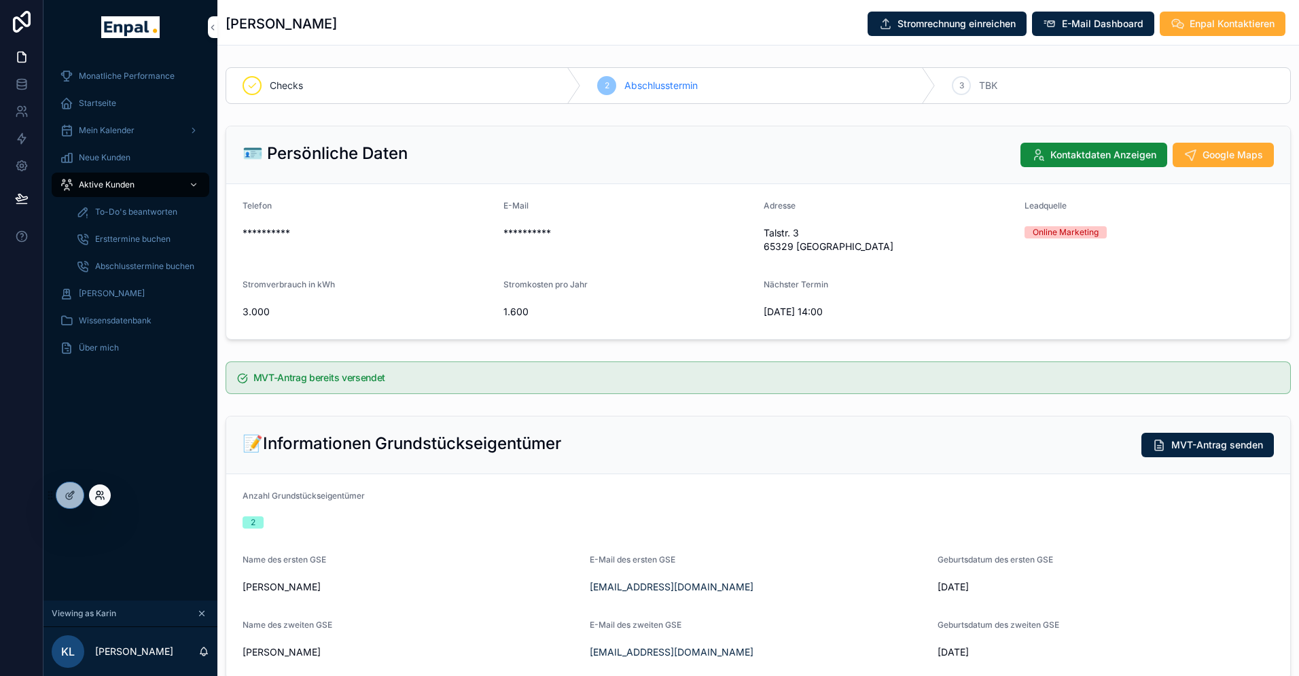
click at [94, 494] on icon at bounding box center [99, 495] width 11 height 11
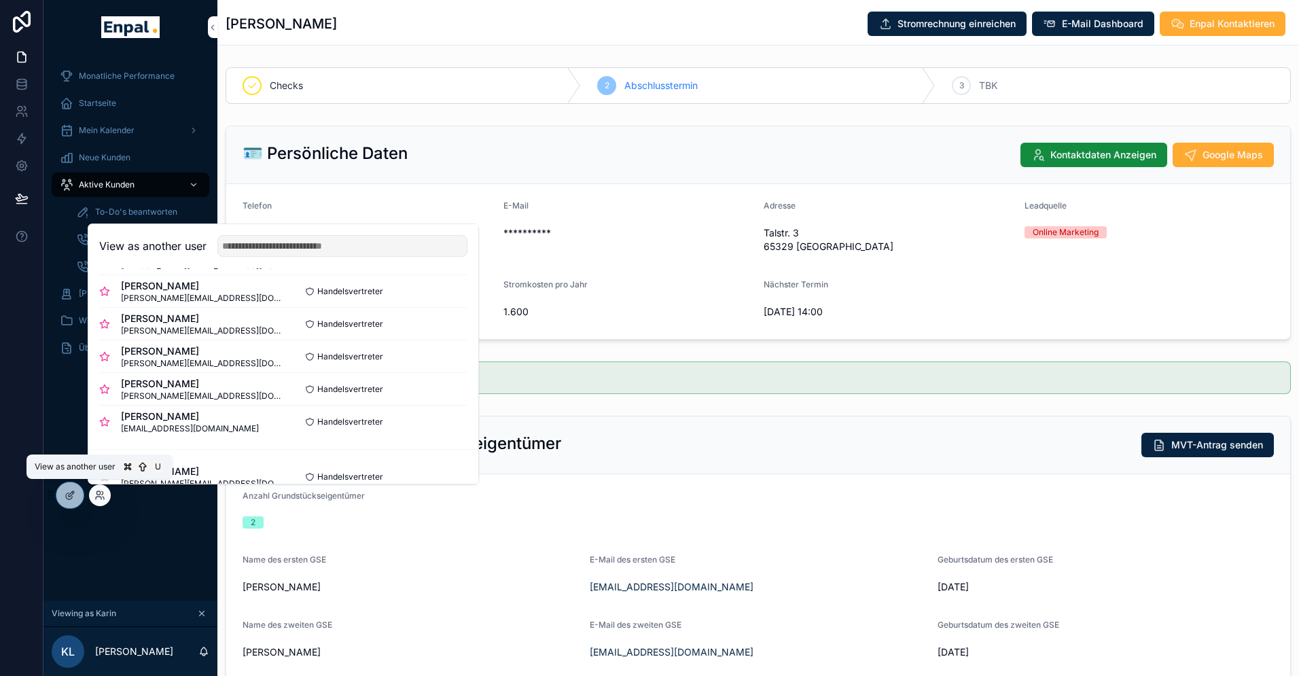
scroll to position [298, 0]
click at [438, 289] on button "Select" at bounding box center [449, 291] width 35 height 20
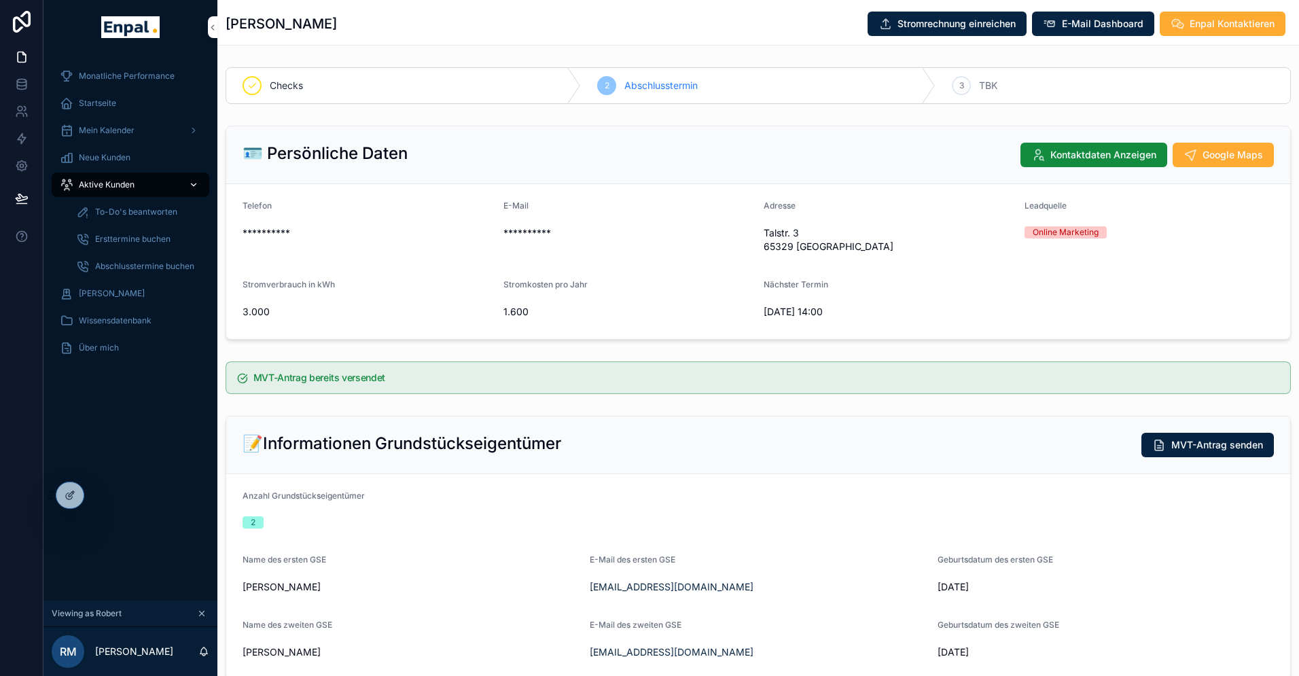
click at [104, 181] on span "Aktive Kunden" at bounding box center [107, 184] width 56 height 11
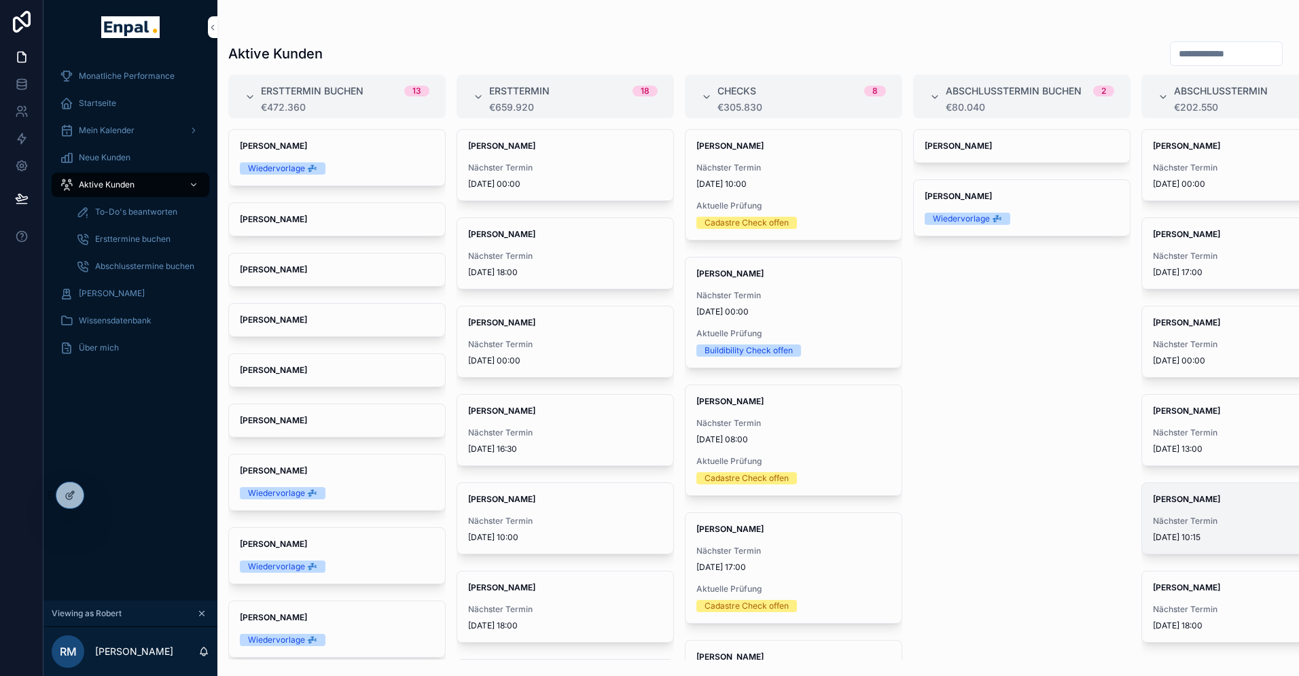
click at [1191, 503] on strong "Wolfgang Klingenhoff" at bounding box center [1186, 499] width 67 height 10
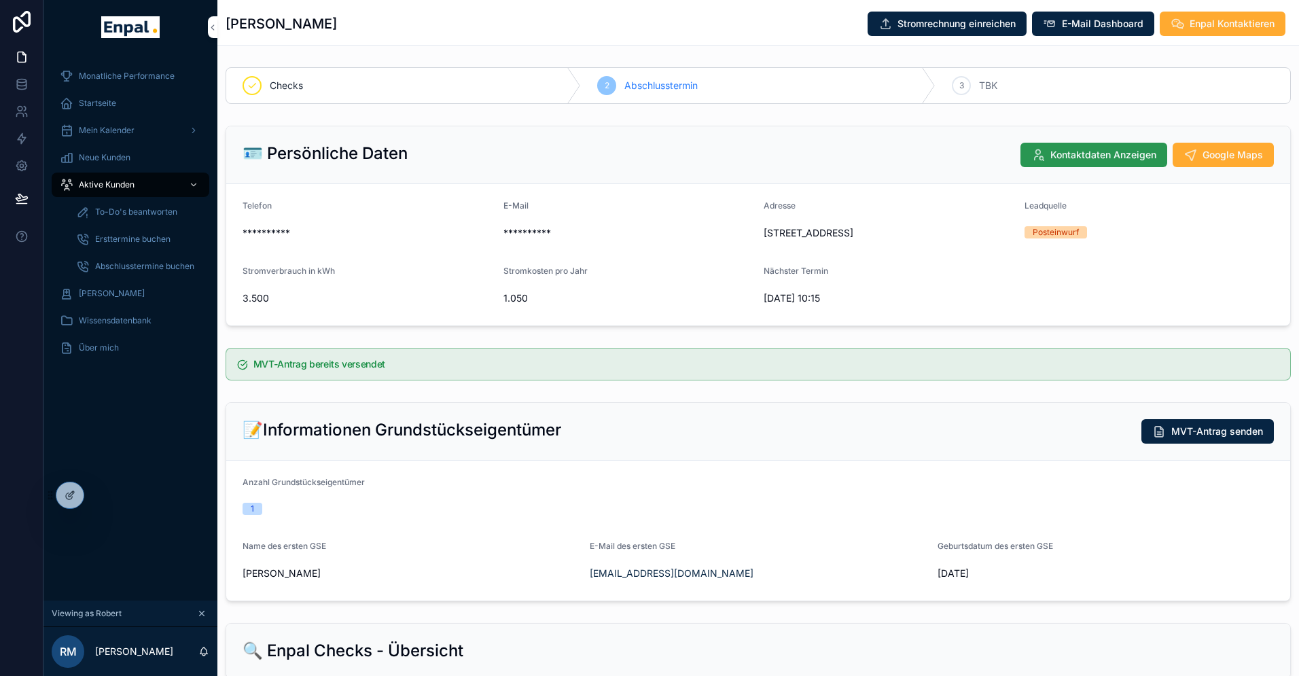
click at [1068, 156] on span "Kontaktdaten Anzeigen" at bounding box center [1103, 155] width 106 height 14
drag, startPoint x: 610, startPoint y: 236, endPoint x: 502, endPoint y: 236, distance: 108.0
click at [502, 236] on form "Telefon +491703859900 E-Mail africanhunter@gmx.de Adresse Schmiedehoff 7 24850 …" at bounding box center [758, 254] width 1064 height 141
copy span "africanhunter@gmx.de"
drag, startPoint x: 502, startPoint y: 234, endPoint x: 617, endPoint y: 230, distance: 115.5
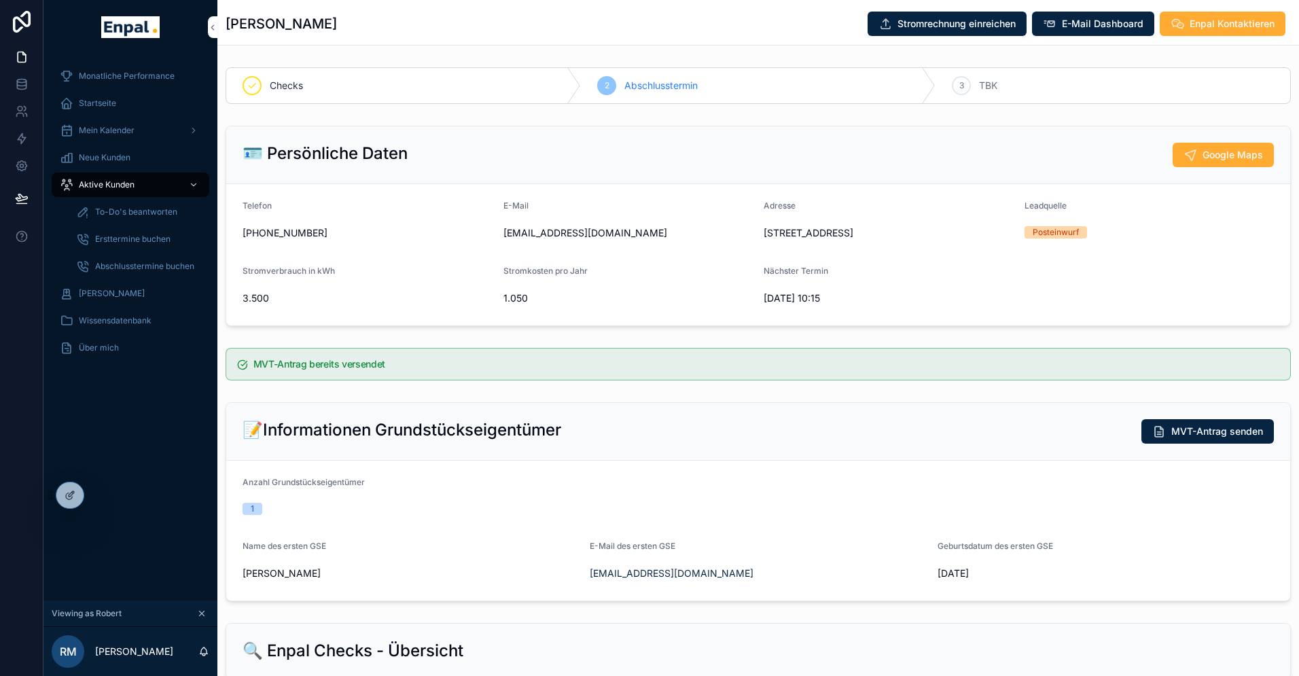
click at [617, 230] on form "Telefon +491703859900 E-Mail africanhunter@gmx.de Adresse Schmiedehoff 7 24850 …" at bounding box center [758, 254] width 1064 height 141
click at [98, 499] on icon at bounding box center [99, 495] width 11 height 11
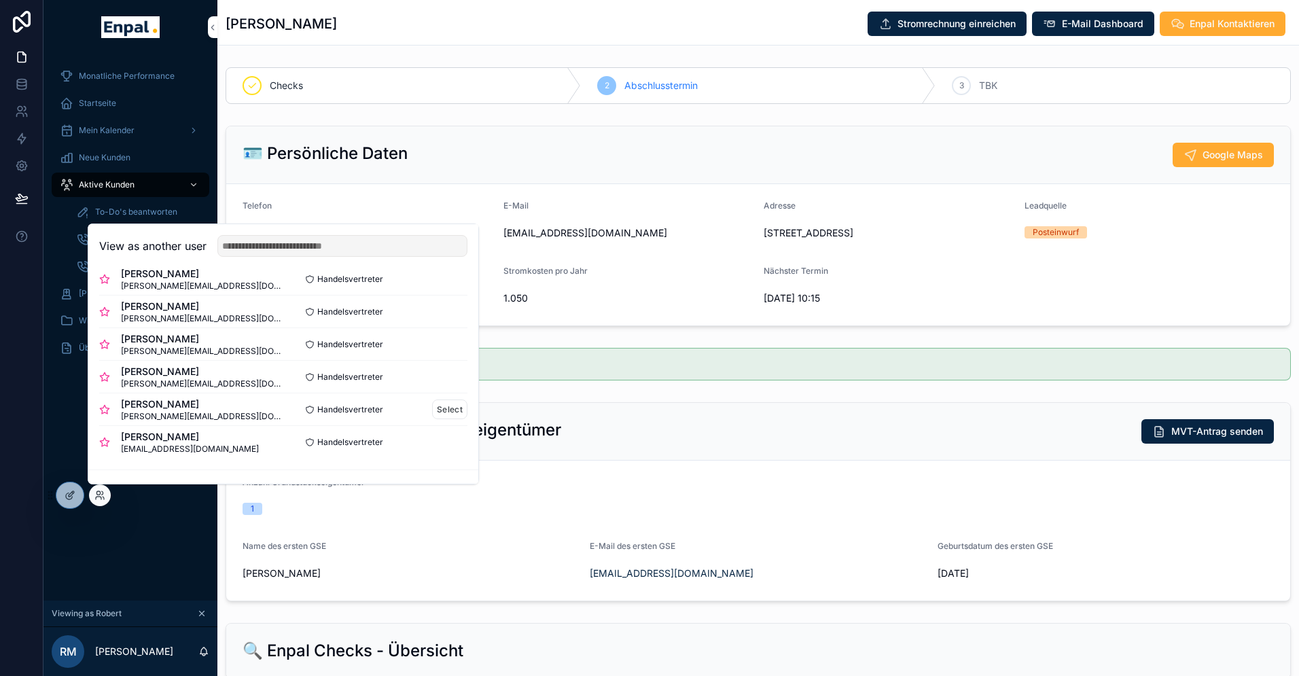
scroll to position [279, 0]
click at [442, 443] on button "Select" at bounding box center [449, 441] width 35 height 20
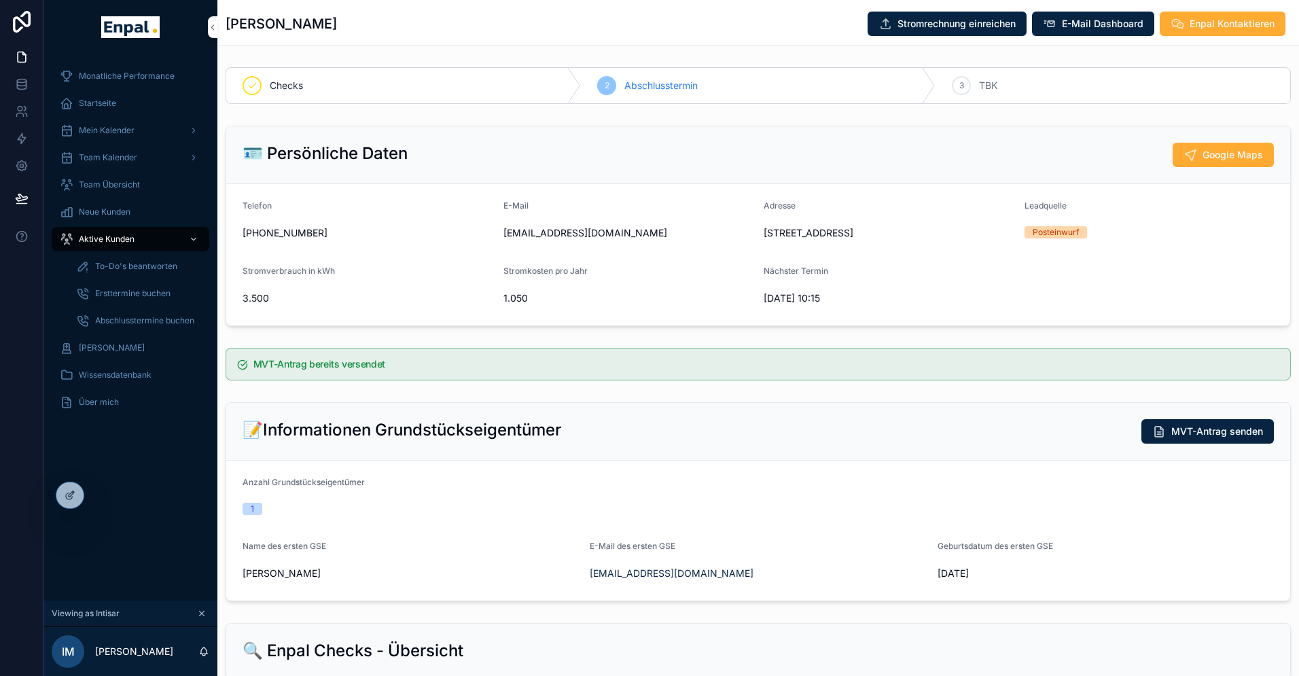
click at [165, 463] on div "Monatliche Performance Startseite Mein Kalender Team Kalender Team Übersicht Ne…" at bounding box center [130, 327] width 174 height 546
click at [113, 238] on span "Aktive Kunden" at bounding box center [107, 239] width 56 height 11
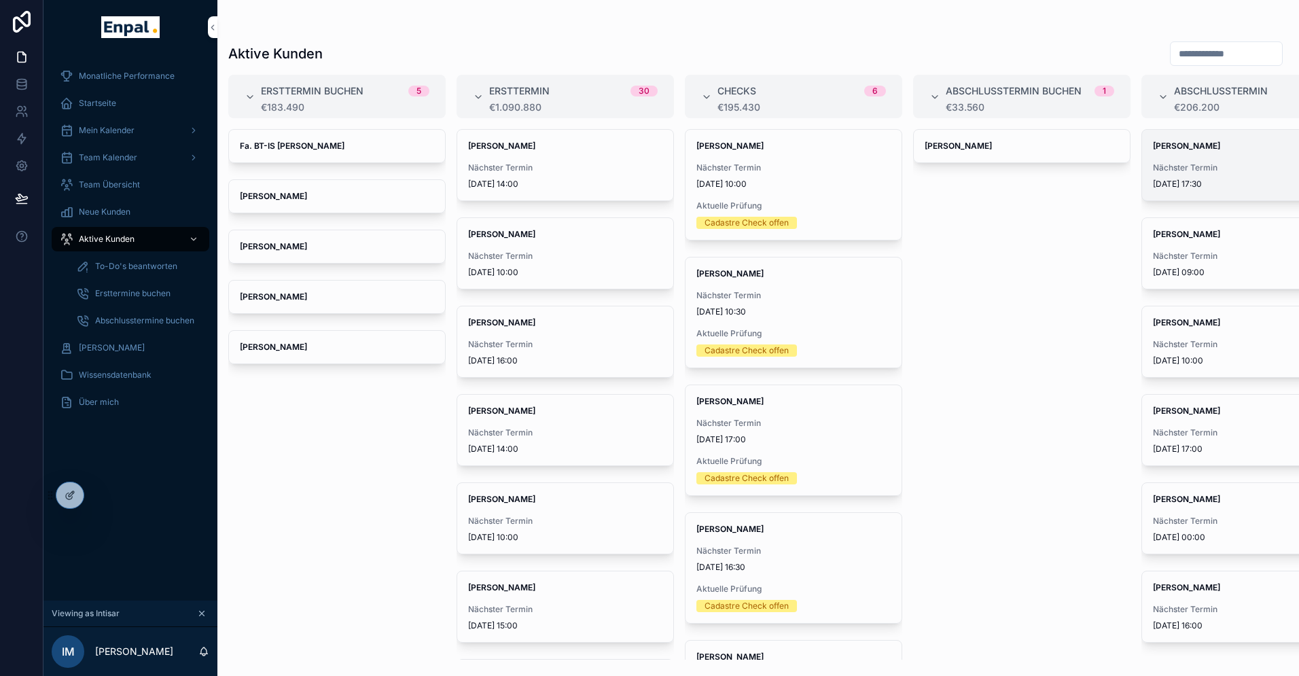
click at [1189, 171] on span "Nächster Termin" at bounding box center [1250, 167] width 194 height 11
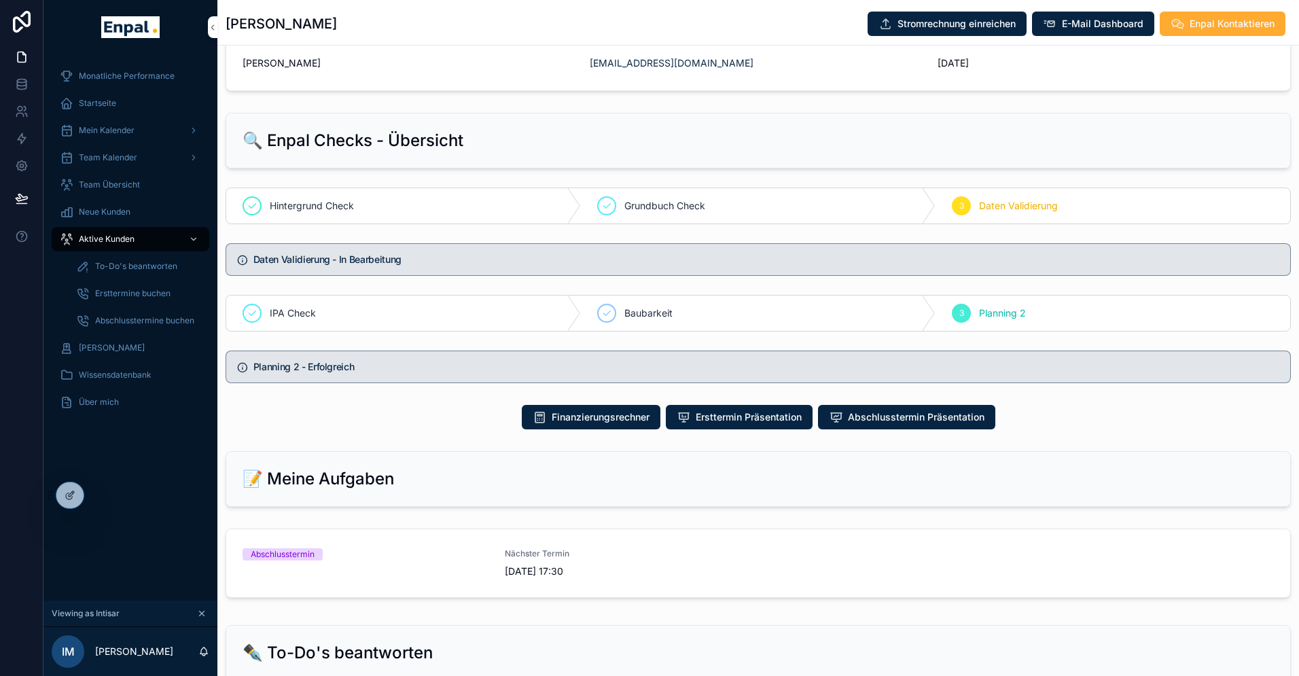
scroll to position [512, 0]
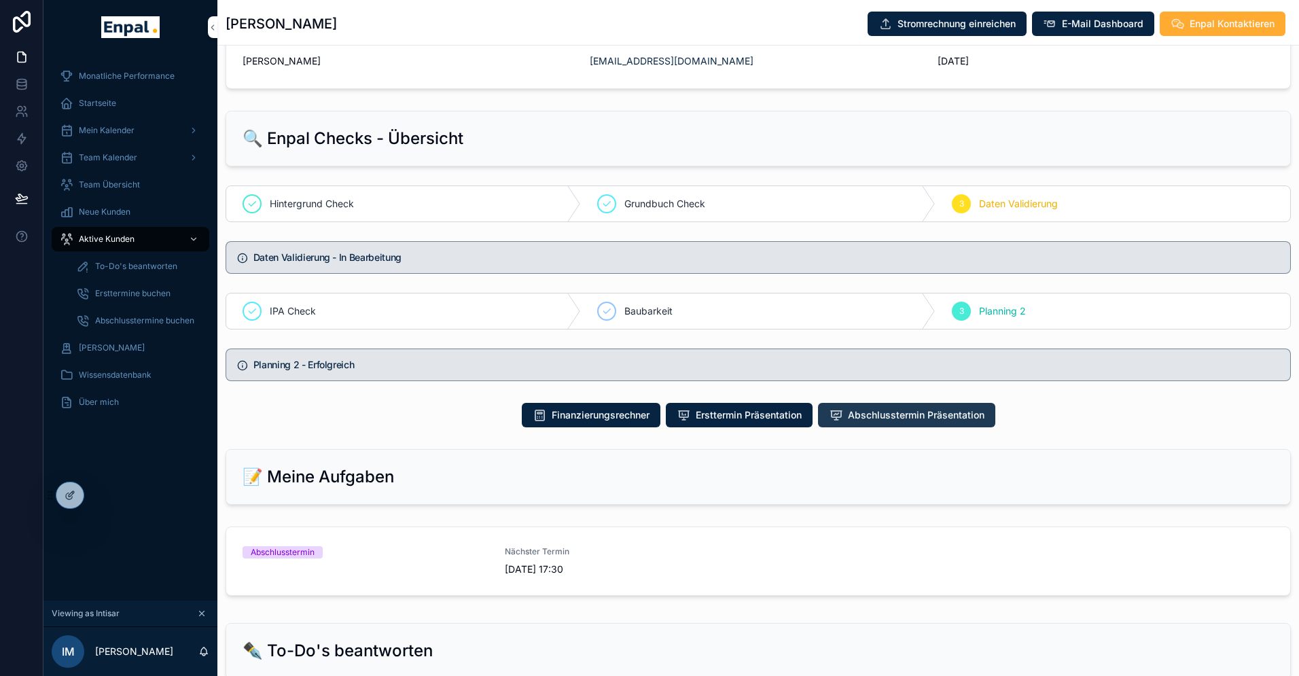
click at [881, 422] on span "Abschlusstermin Präsentation" at bounding box center [916, 415] width 137 height 14
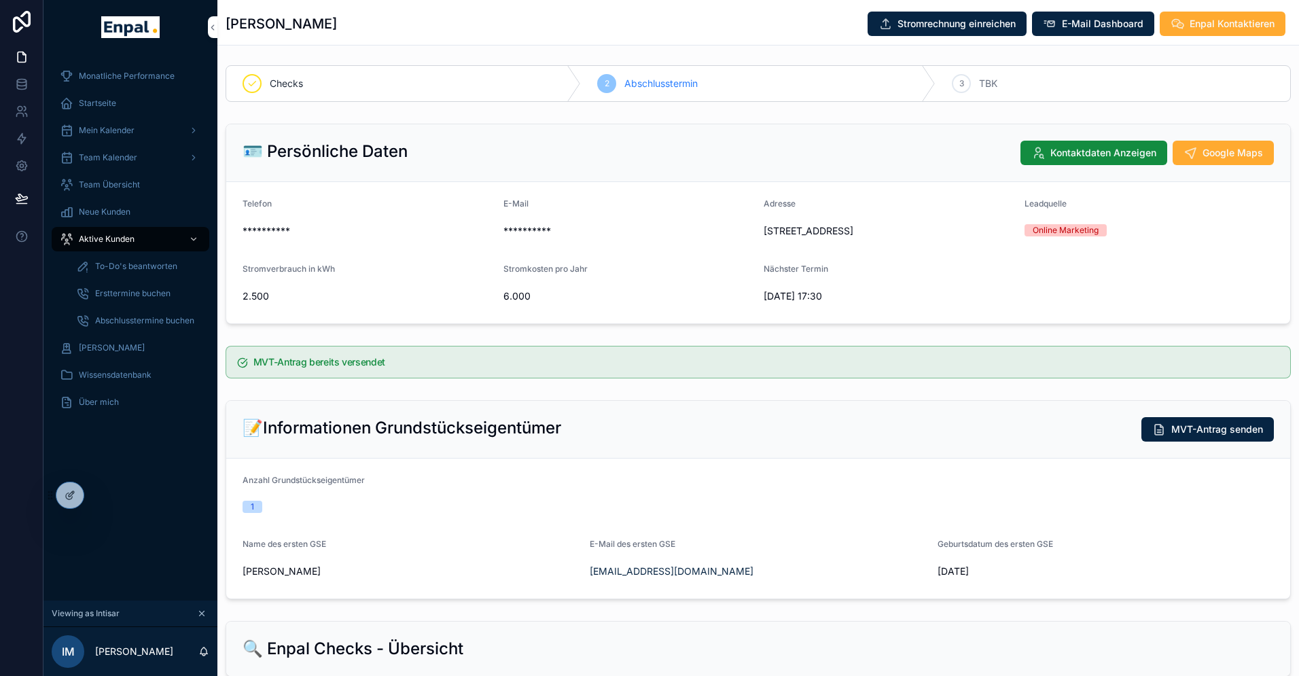
scroll to position [0, 0]
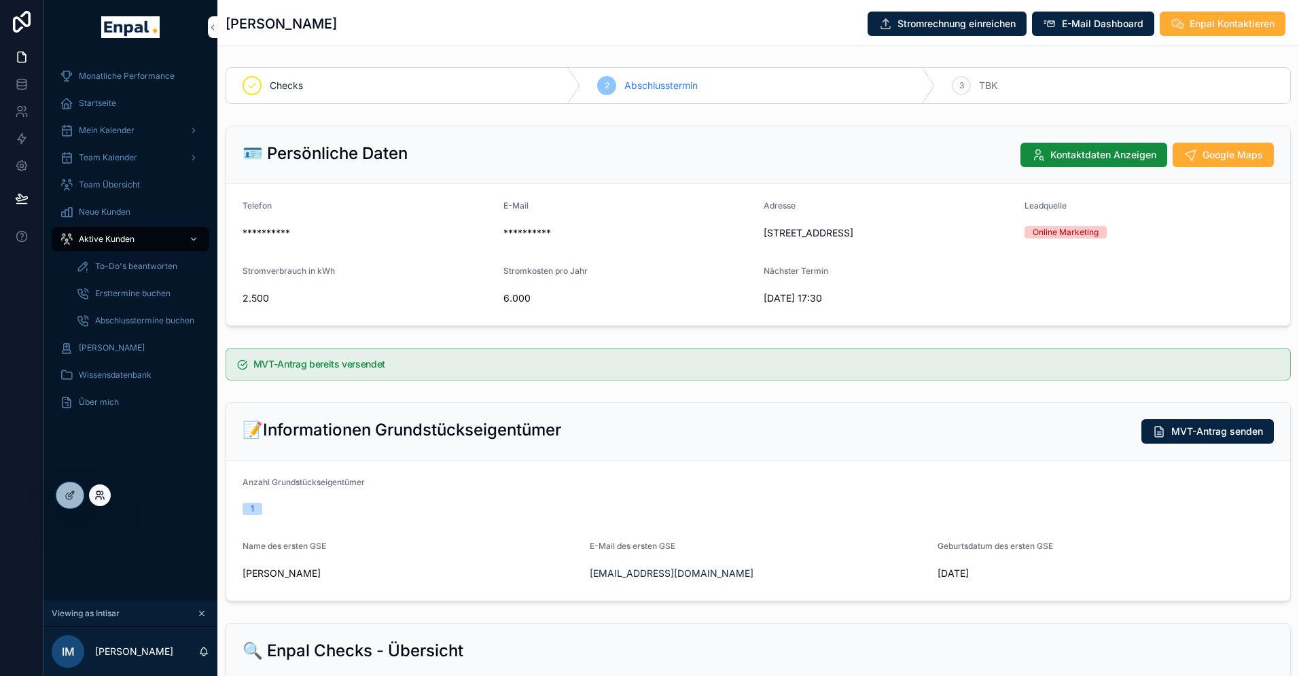
click at [101, 495] on icon at bounding box center [99, 495] width 11 height 11
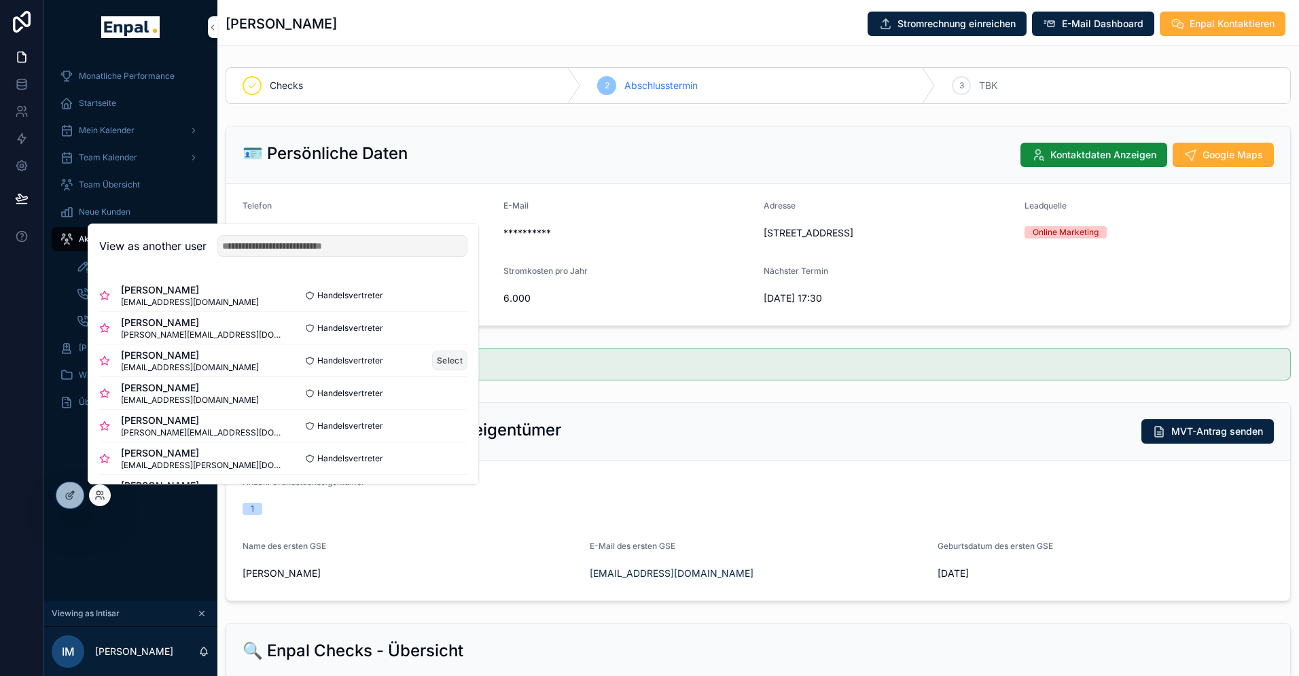
click at [444, 358] on button "Select" at bounding box center [449, 361] width 35 height 20
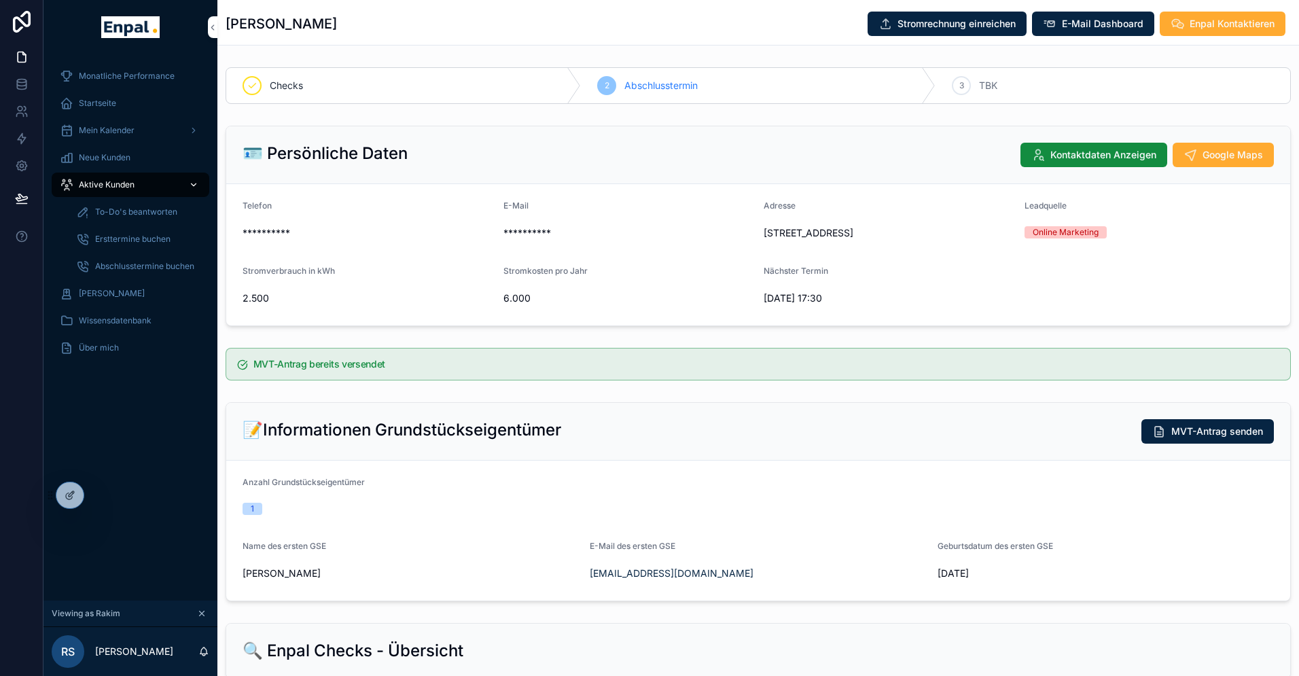
click at [110, 181] on span "Aktive Kunden" at bounding box center [107, 184] width 56 height 11
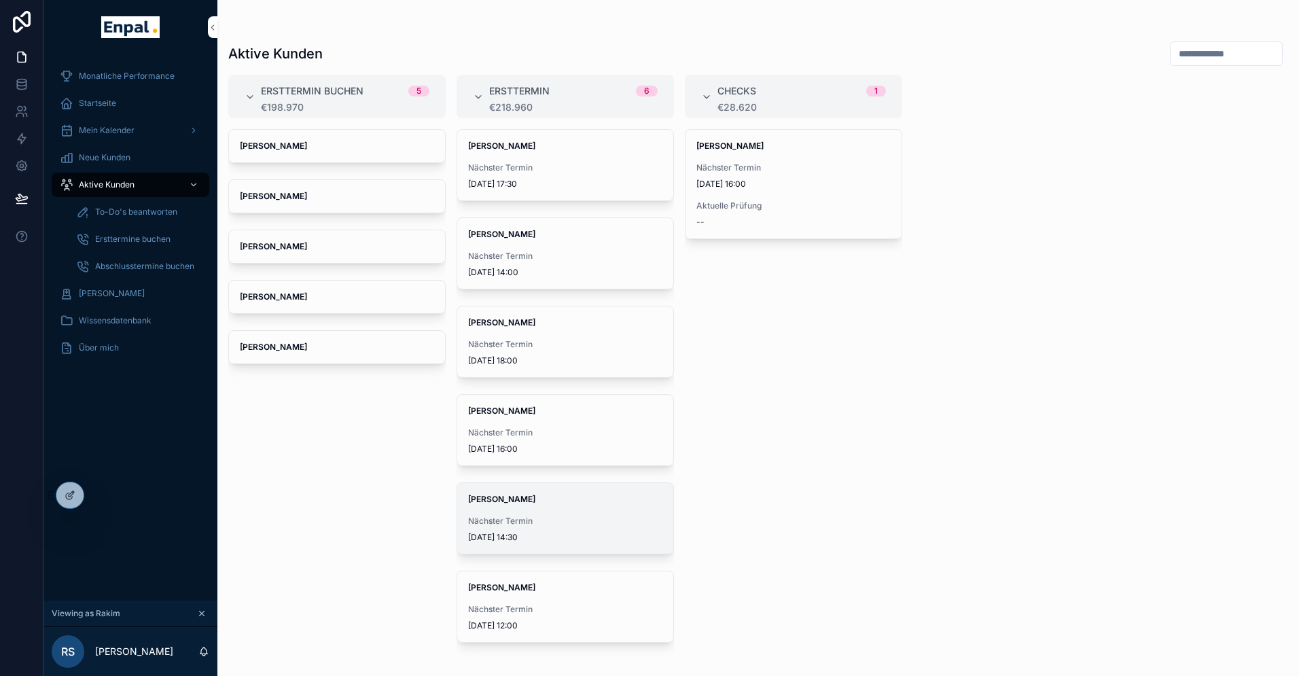
click at [520, 524] on span "Nächster Termin" at bounding box center [565, 521] width 194 height 11
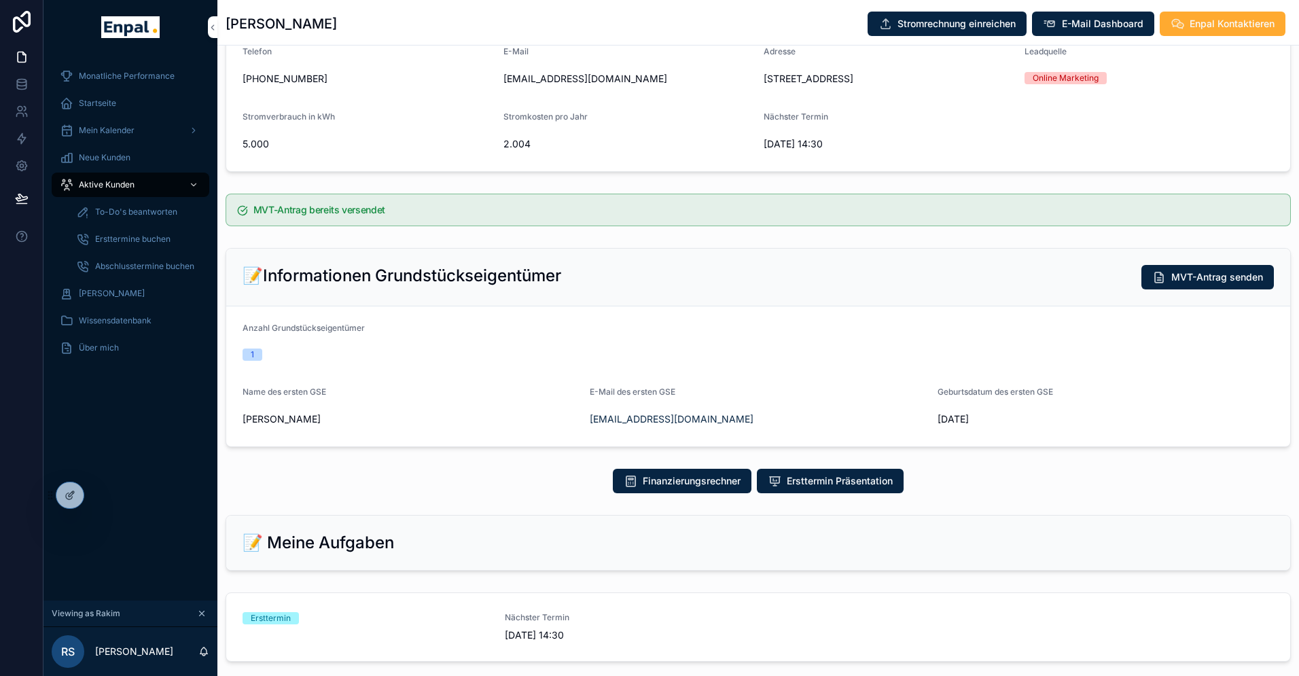
scroll to position [228, 0]
